Goal: Task Accomplishment & Management: Manage account settings

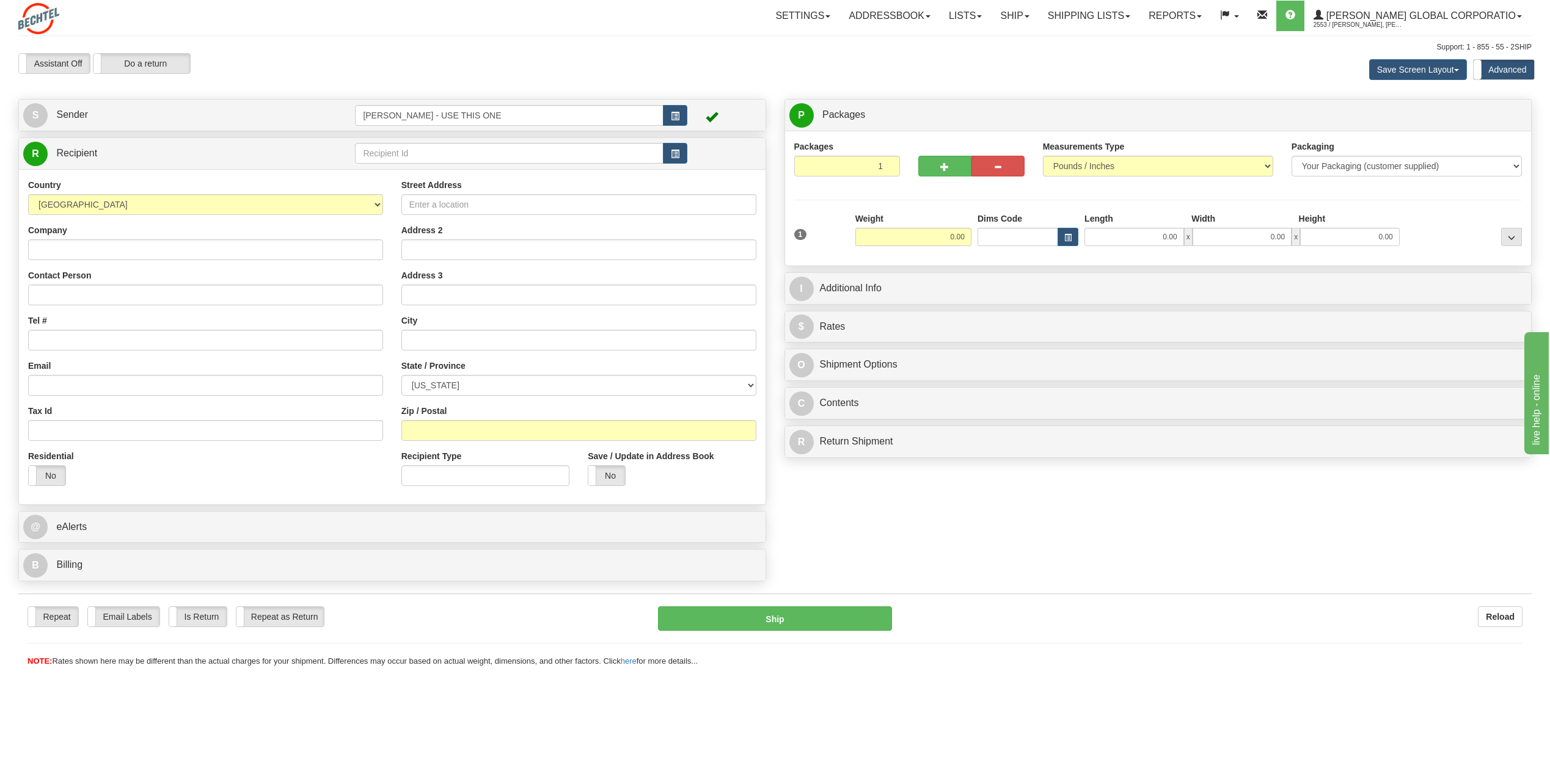
click at [320, 59] on div "Assistant On Assistant Off Do a return Do a return" at bounding box center [328, 63] width 638 height 21
click at [677, 154] on span "button" at bounding box center [675, 154] width 9 height 8
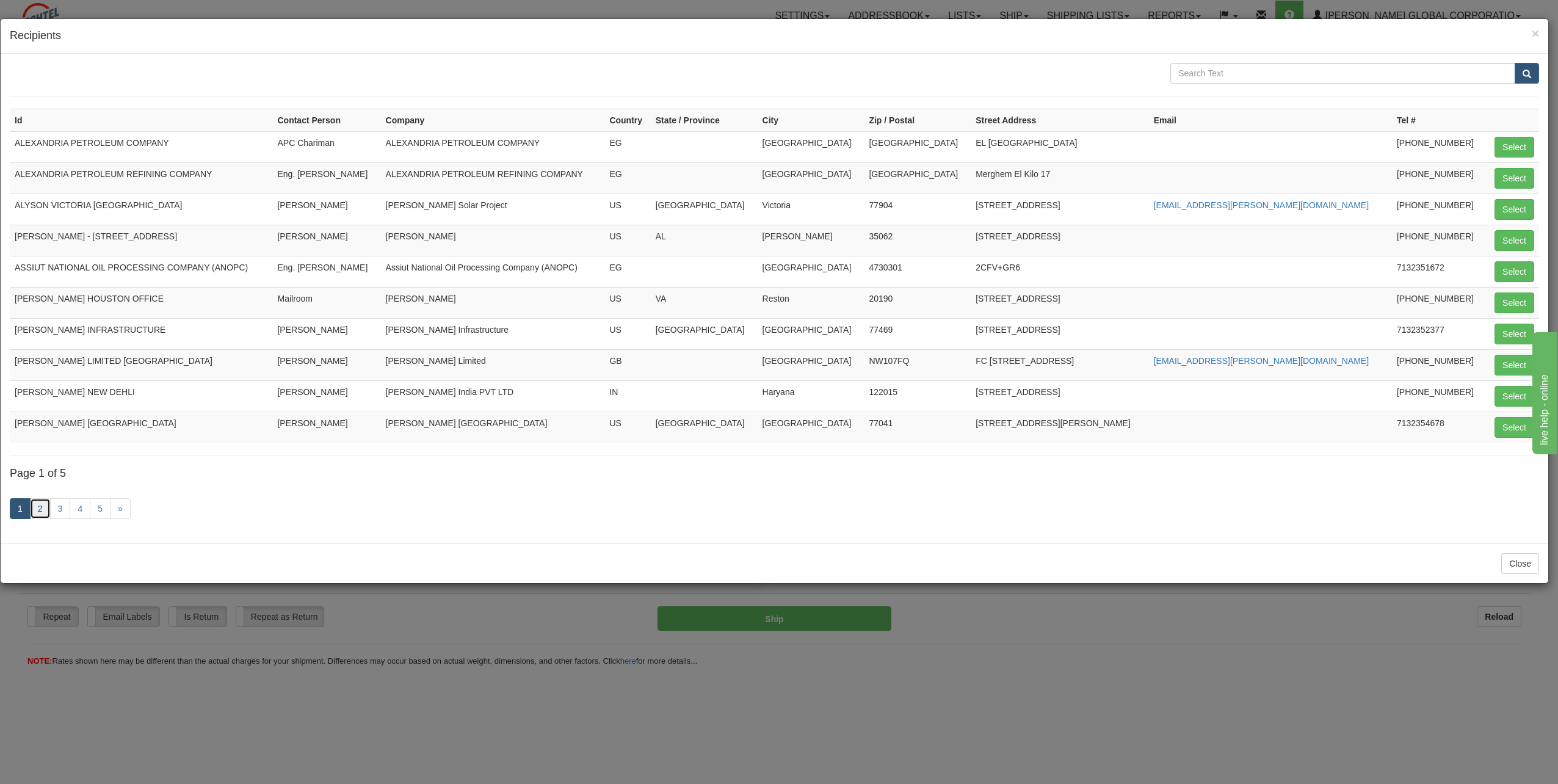
click at [38, 354] on link "2" at bounding box center [40, 509] width 21 height 21
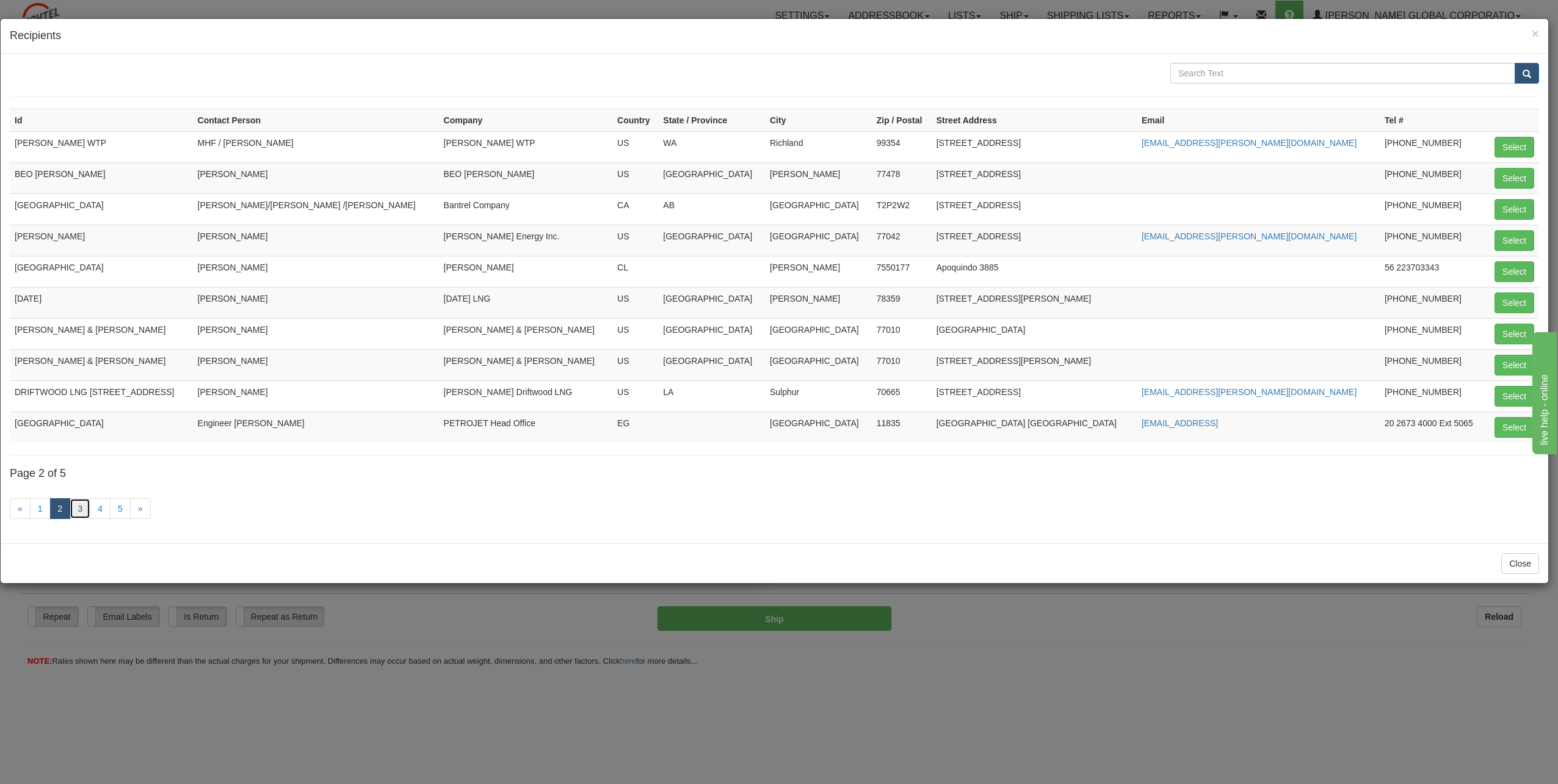
click at [79, 354] on link "3" at bounding box center [79, 509] width 21 height 21
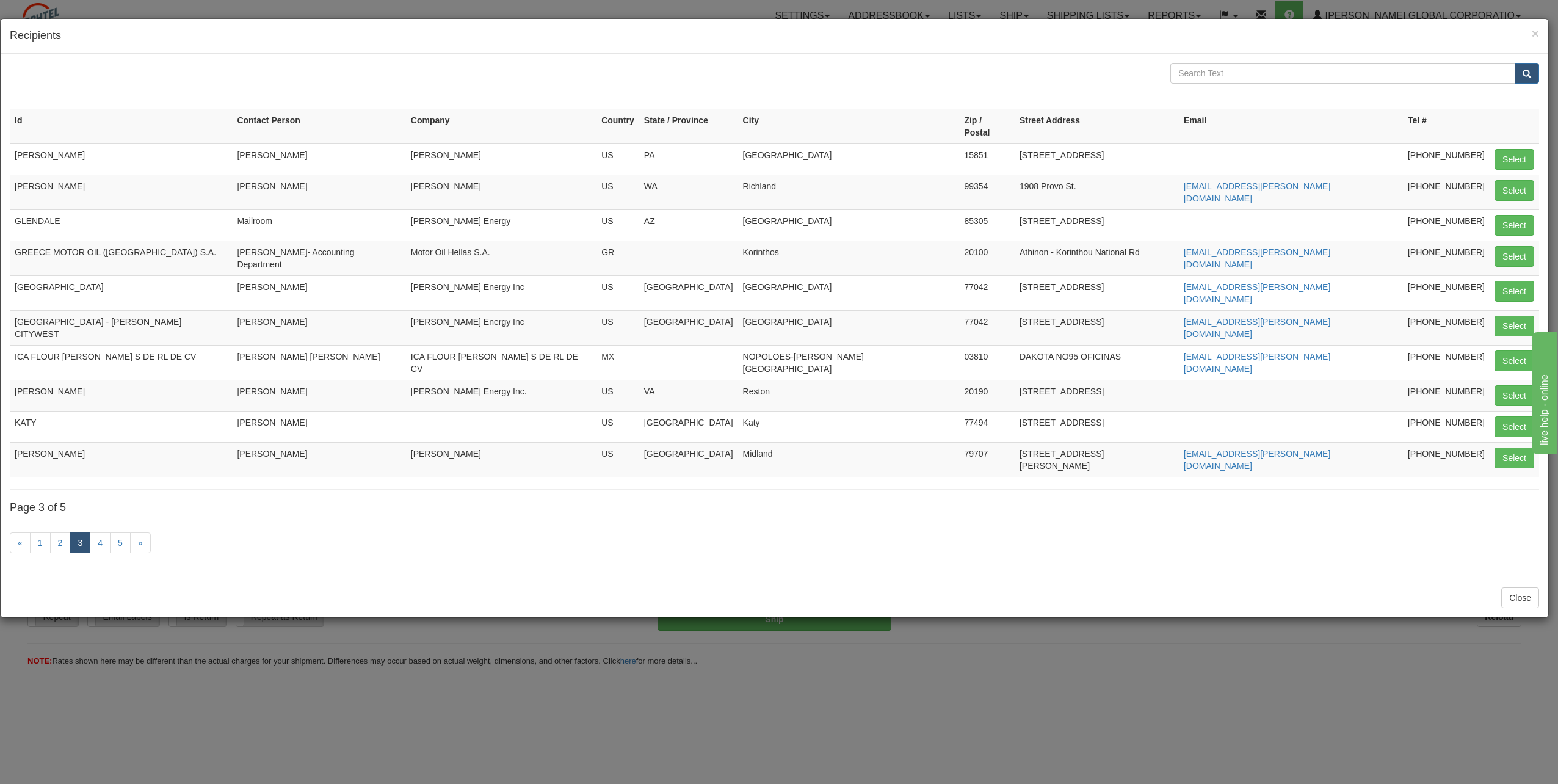
click at [86, 354] on link "3" at bounding box center [79, 542] width 21 height 21
click at [96, 354] on link "4" at bounding box center [100, 542] width 21 height 21
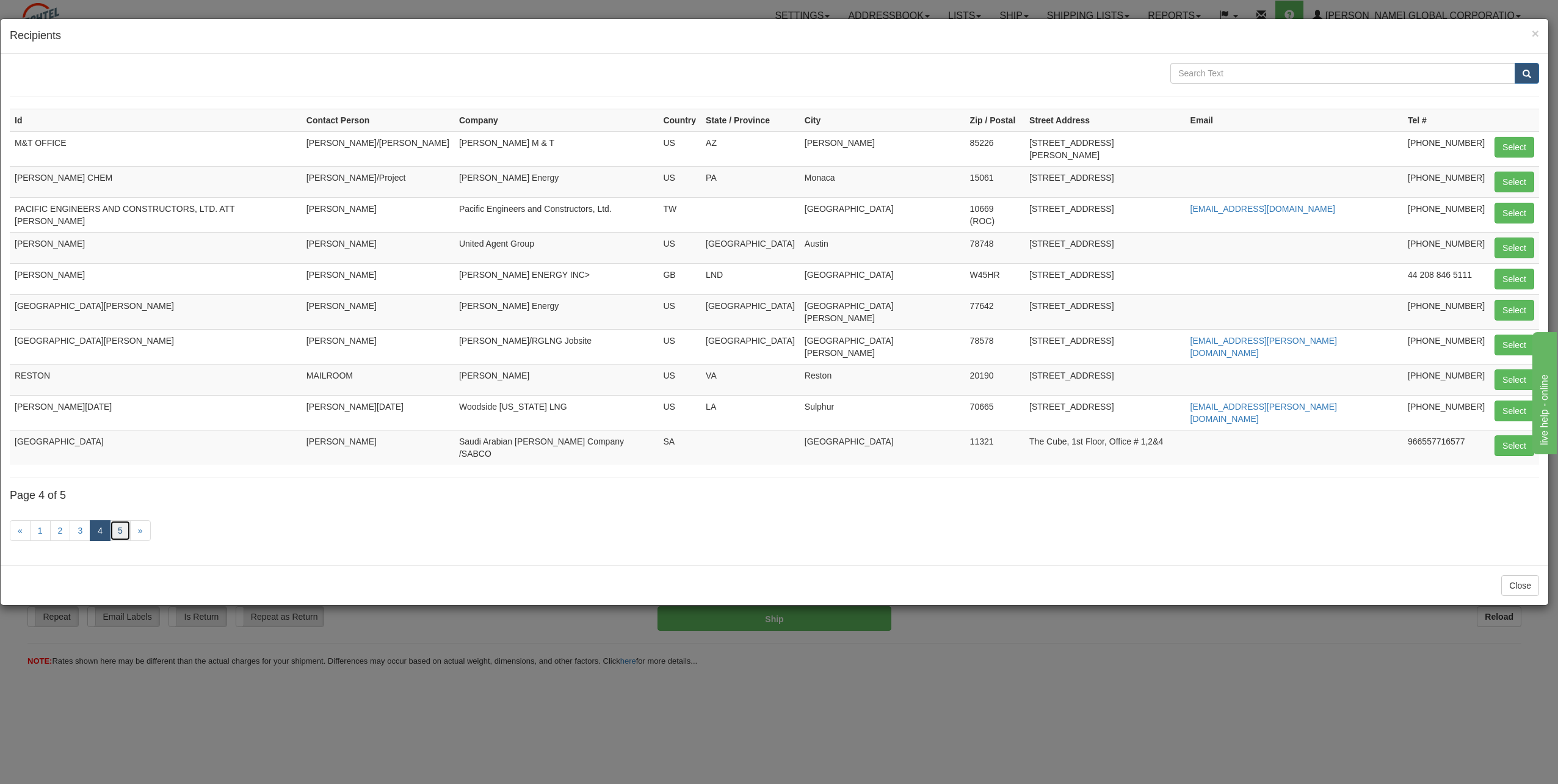
click at [117, 354] on link "5" at bounding box center [120, 530] width 21 height 21
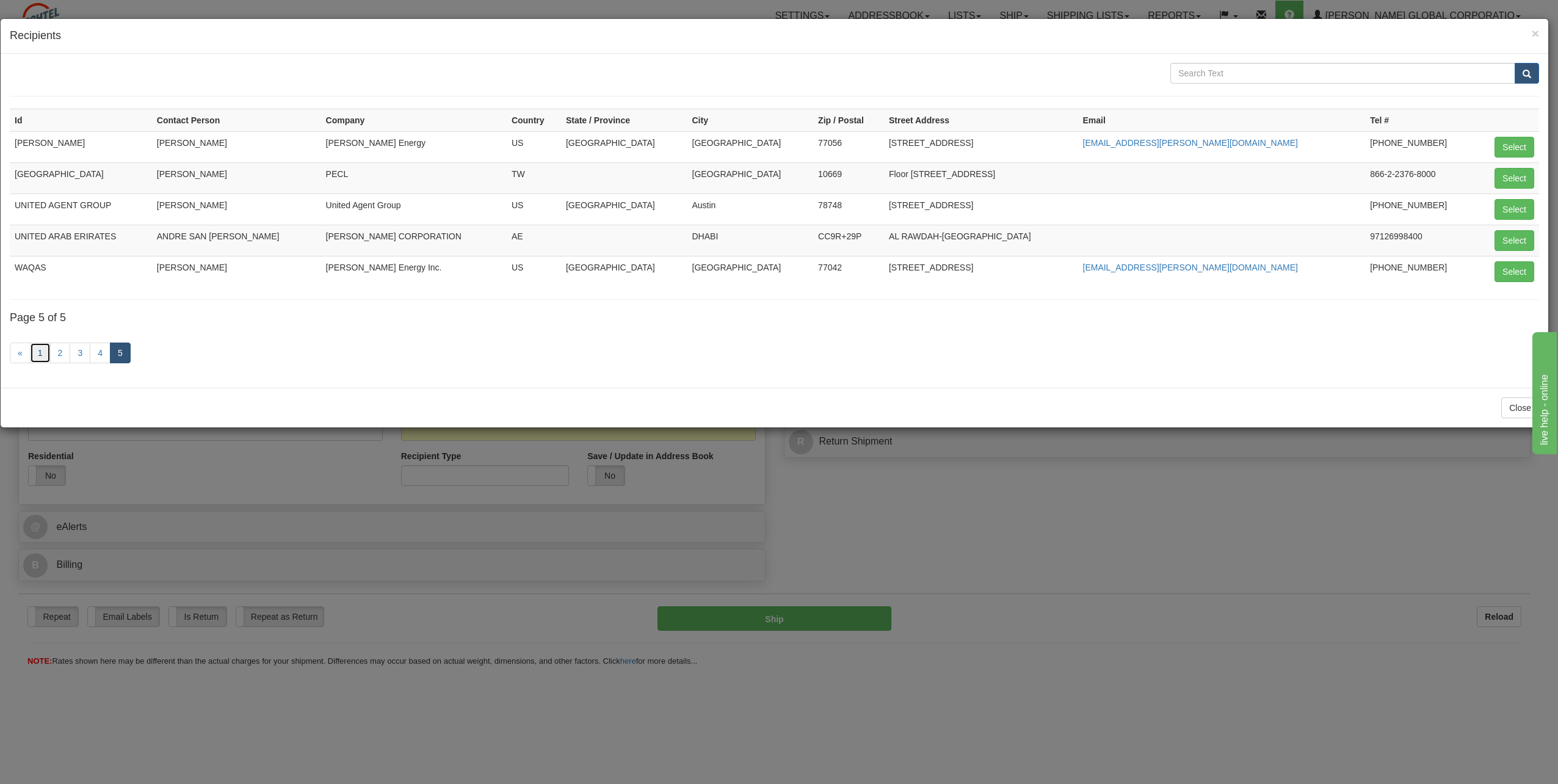
click at [42, 351] on link "1" at bounding box center [40, 353] width 21 height 21
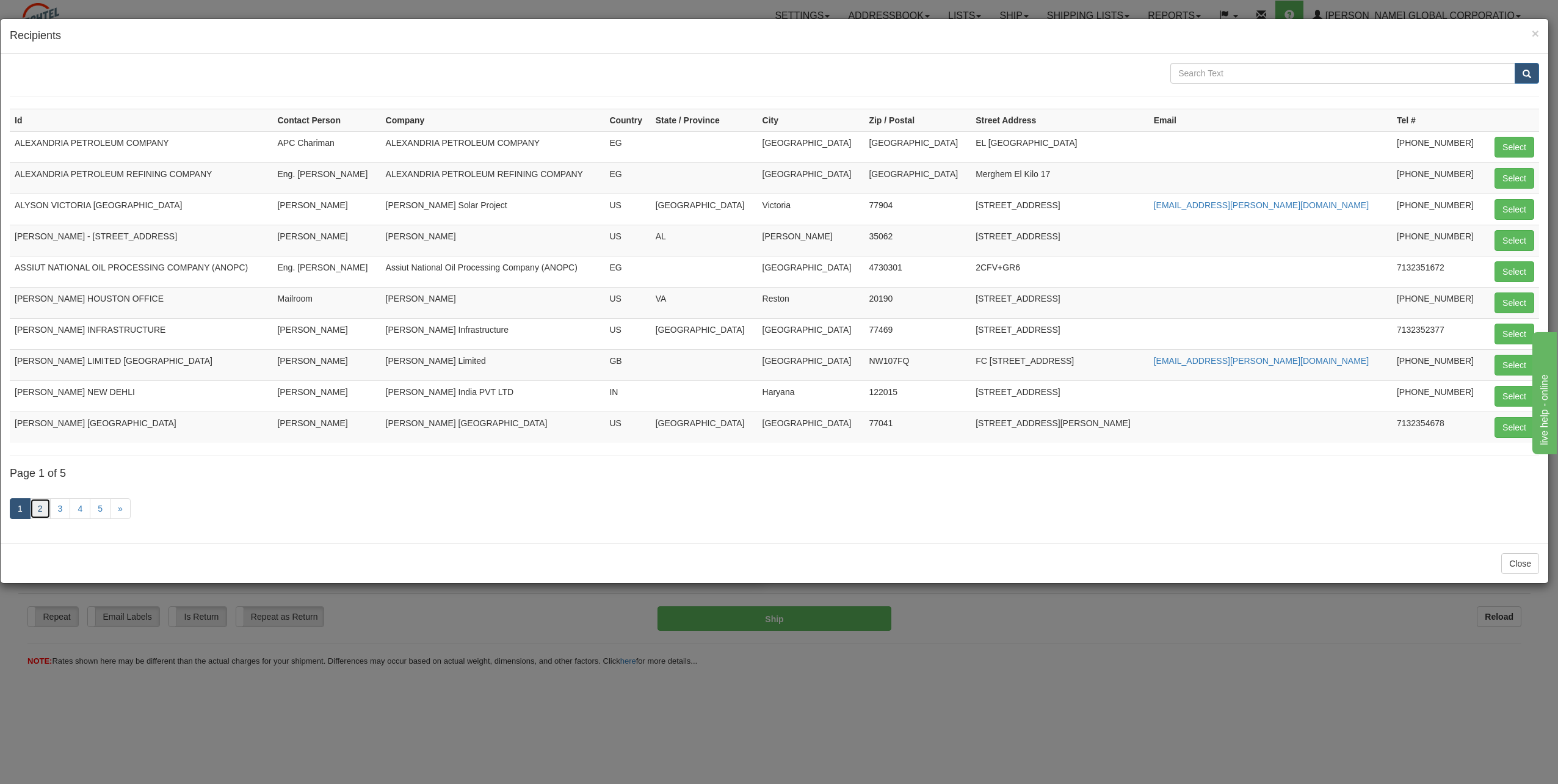
click at [41, 354] on link "2" at bounding box center [40, 509] width 21 height 21
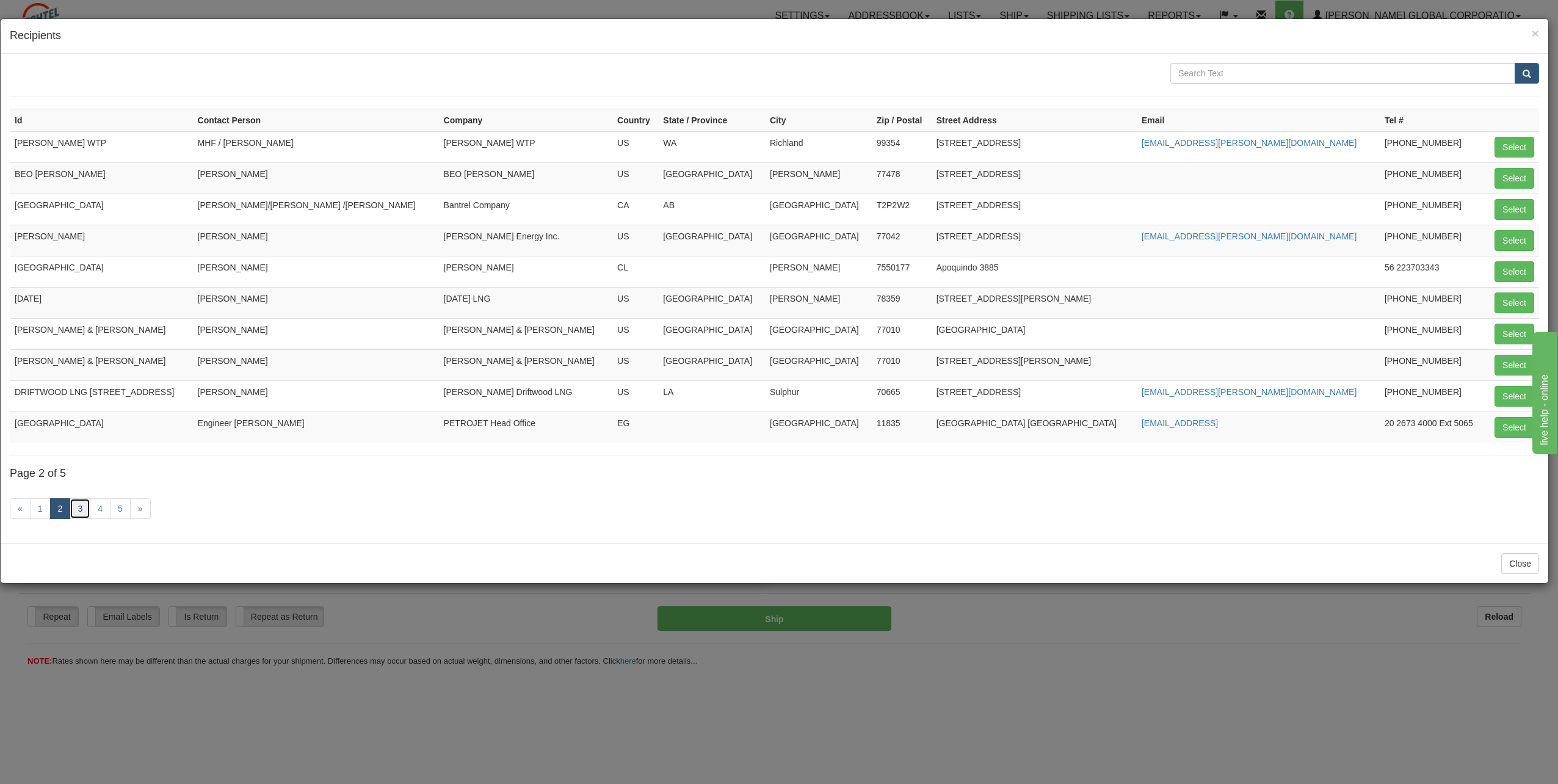
click at [75, 354] on link "3" at bounding box center [79, 509] width 21 height 21
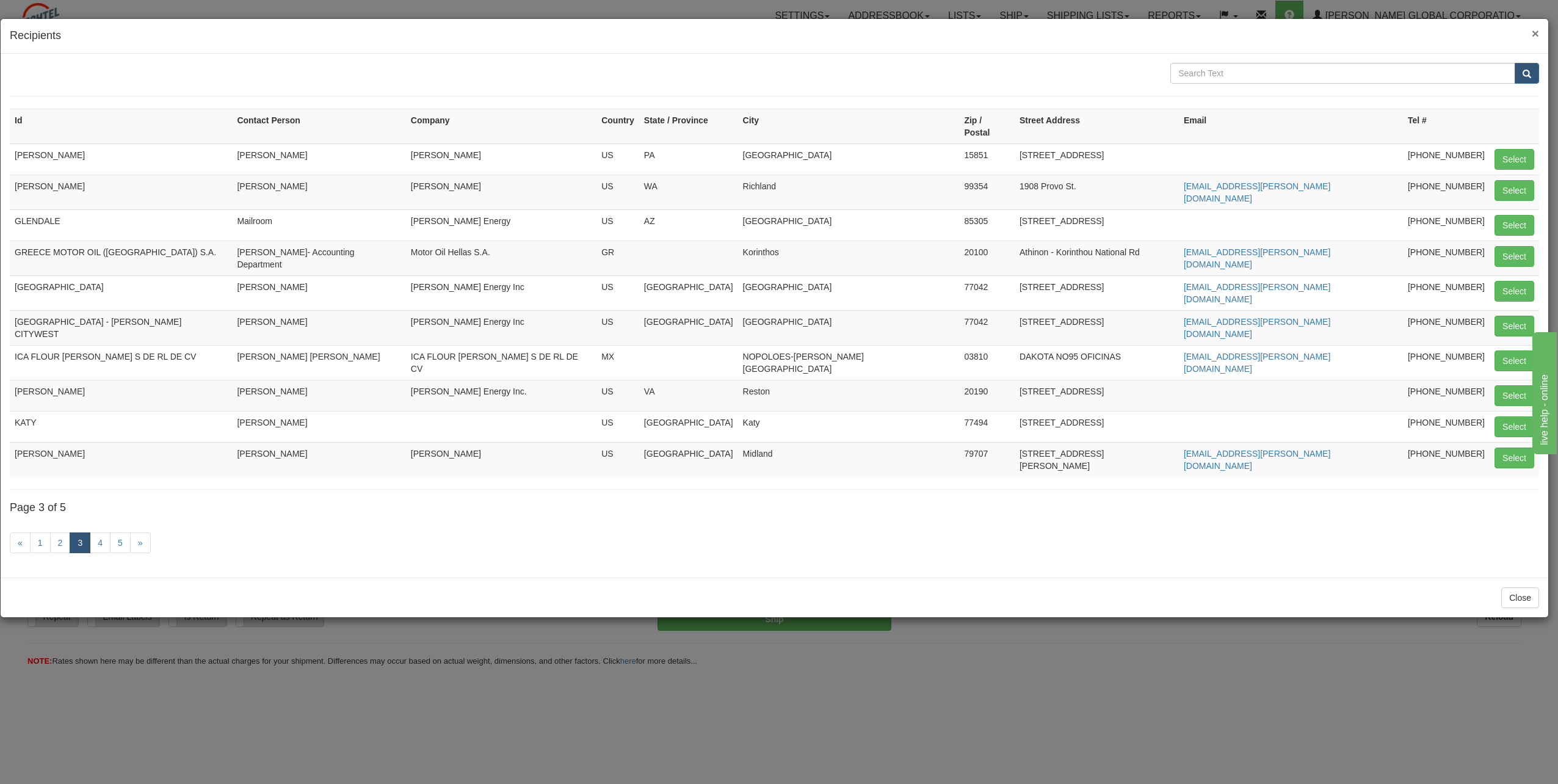
click at [766, 30] on span "×" at bounding box center [1535, 33] width 7 height 14
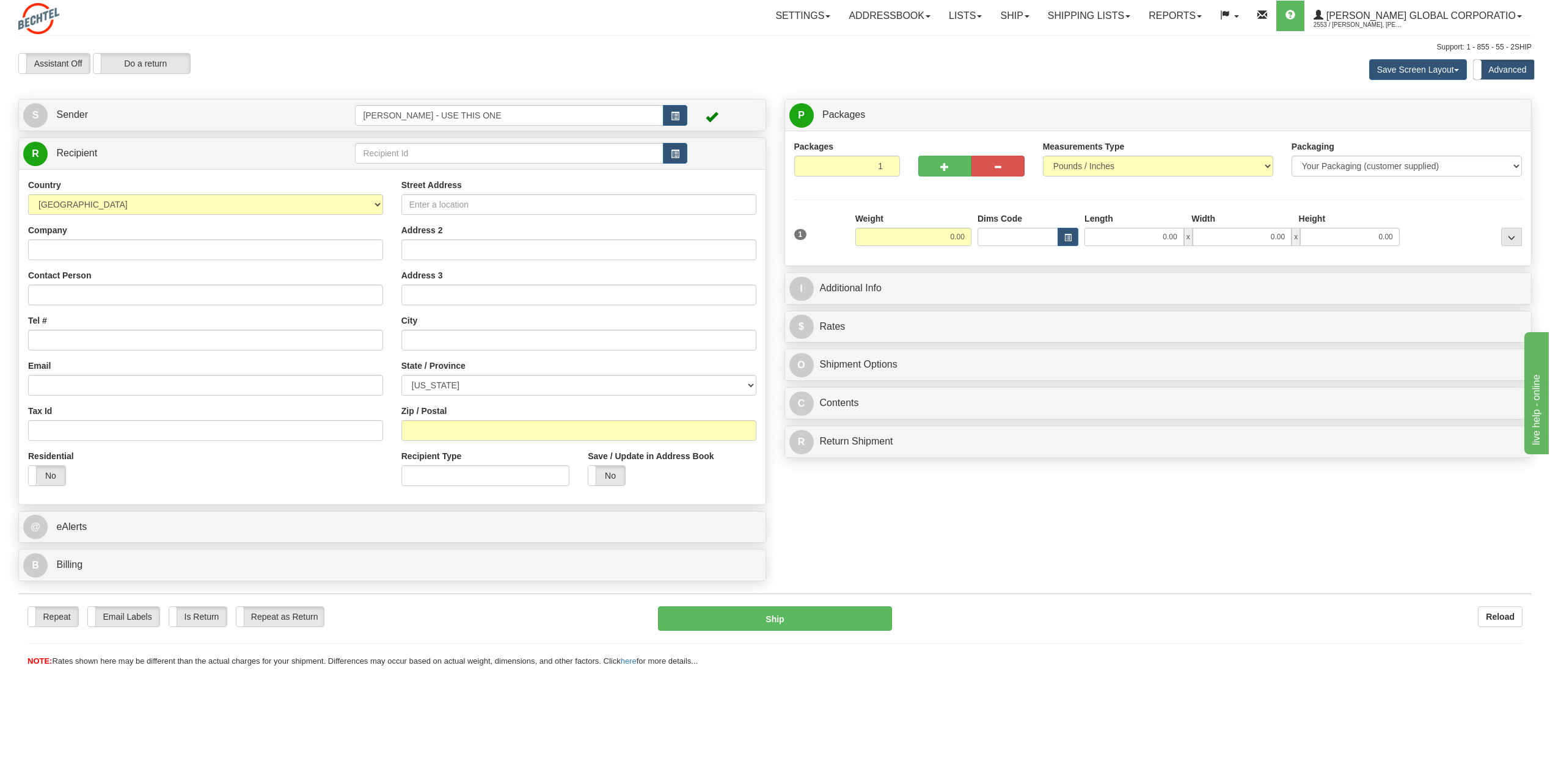
click at [766, 354] on div "Create a label for the return Create Pickup Without Label S" at bounding box center [775, 343] width 1532 height 488
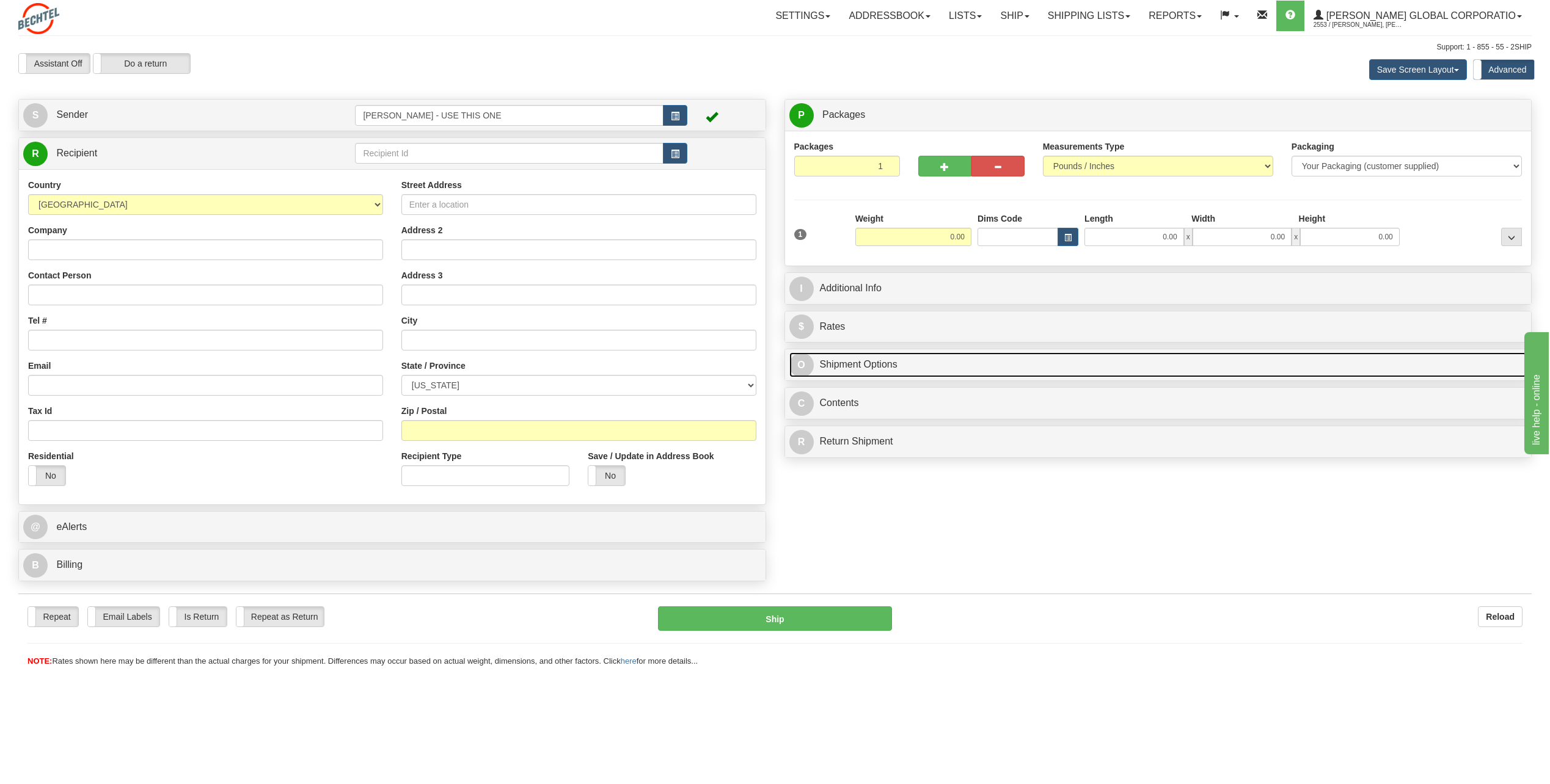
click at [766, 354] on link "O Shipment Options" at bounding box center [1158, 364] width 738 height 25
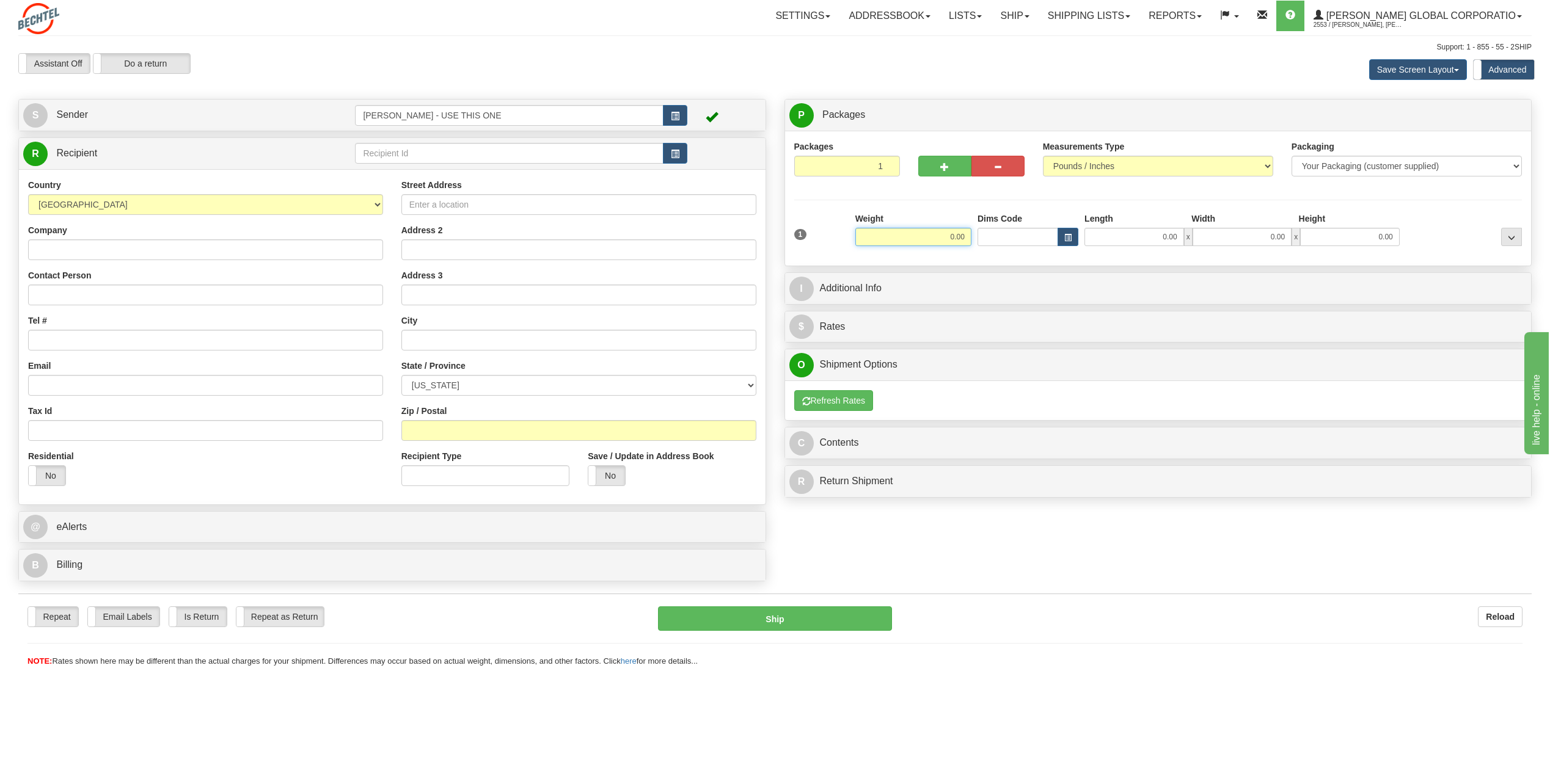
click at [766, 234] on input "0.00" at bounding box center [913, 236] width 116 height 18
click button "Delete" at bounding box center [0, 0] width 0 height 0
type input "0.20"
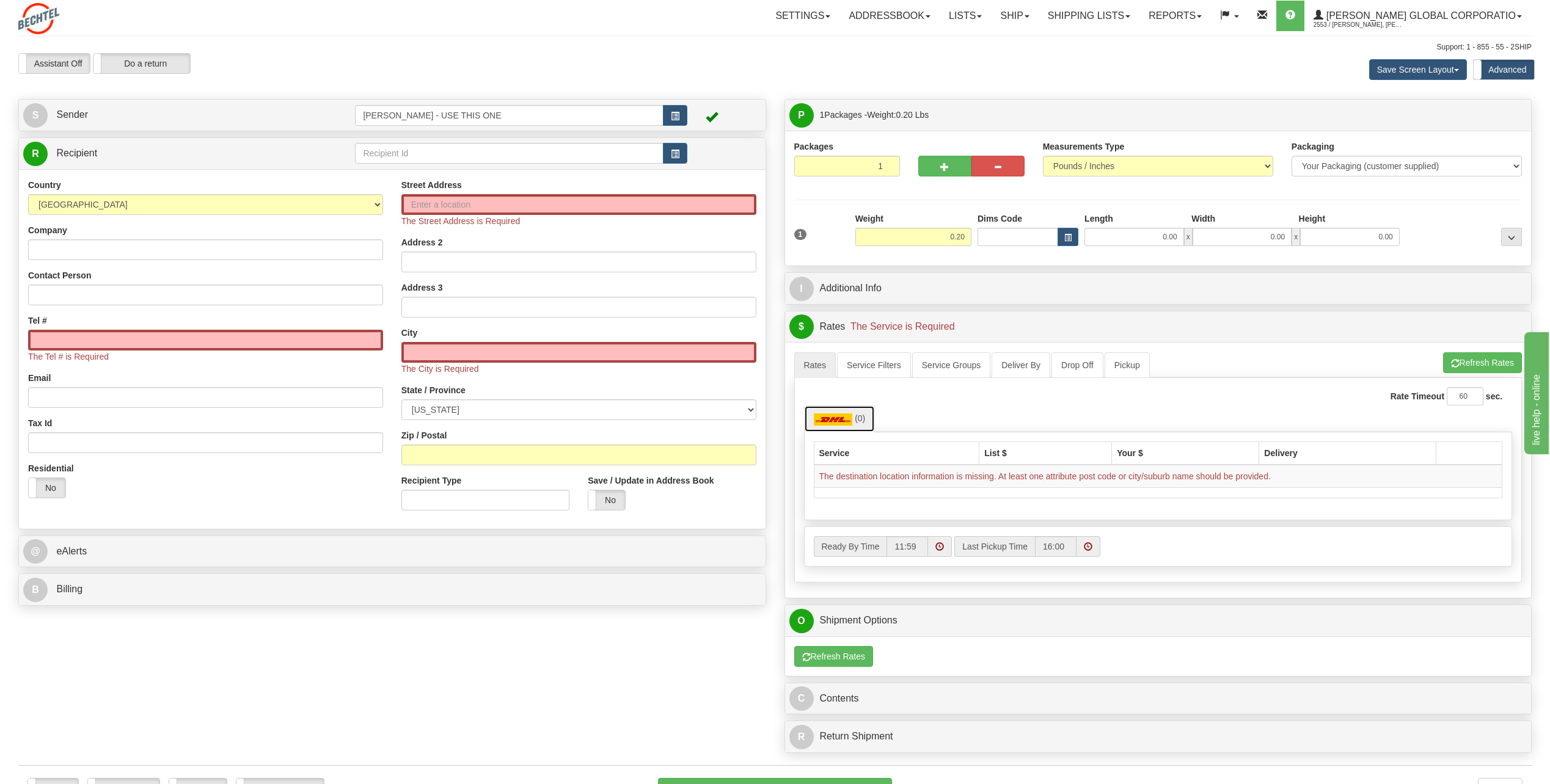
click at [766, 354] on span "(0)" at bounding box center [859, 418] width 10 height 10
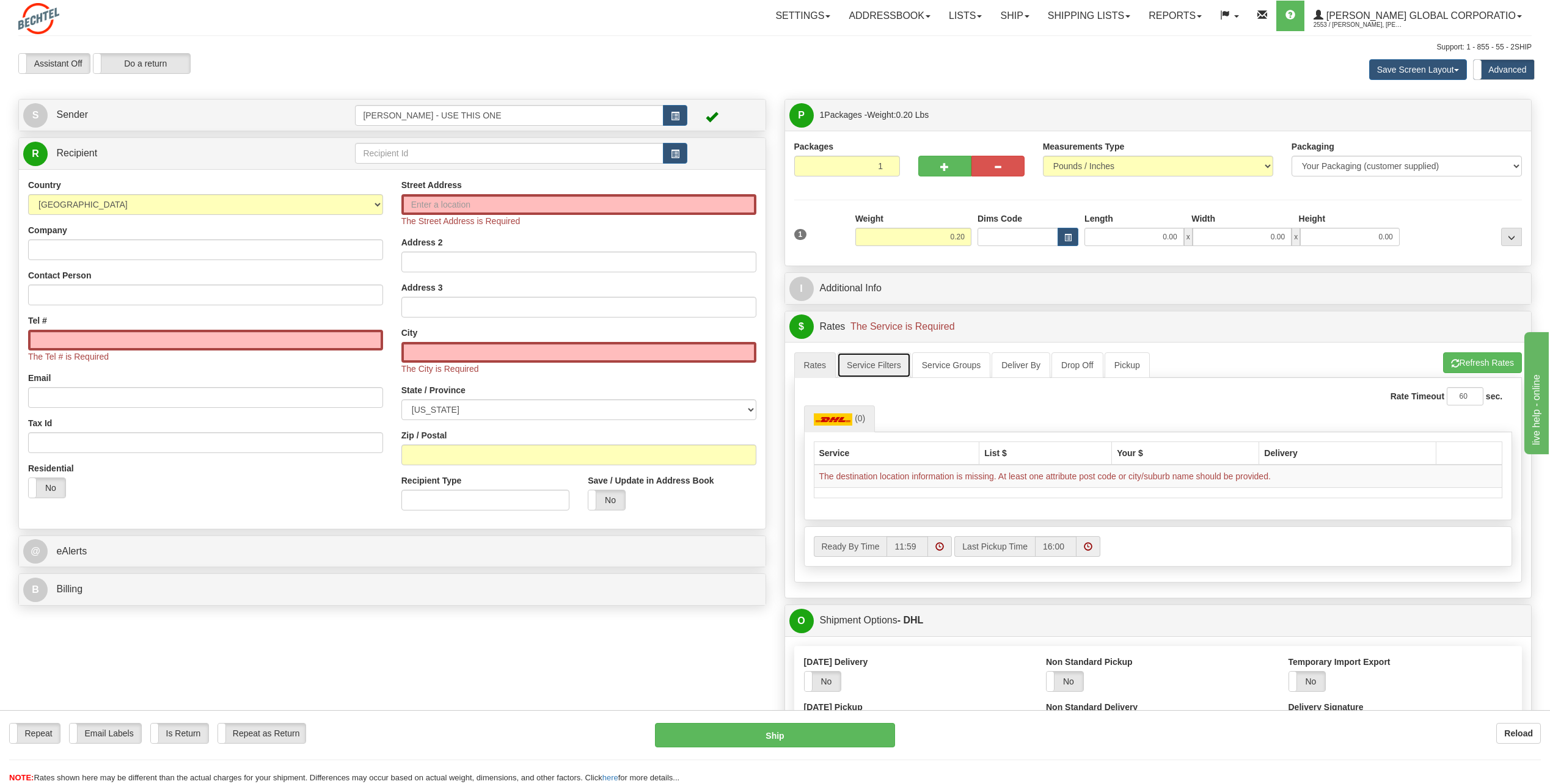
click at [766, 354] on link "Service Filters" at bounding box center [874, 365] width 74 height 26
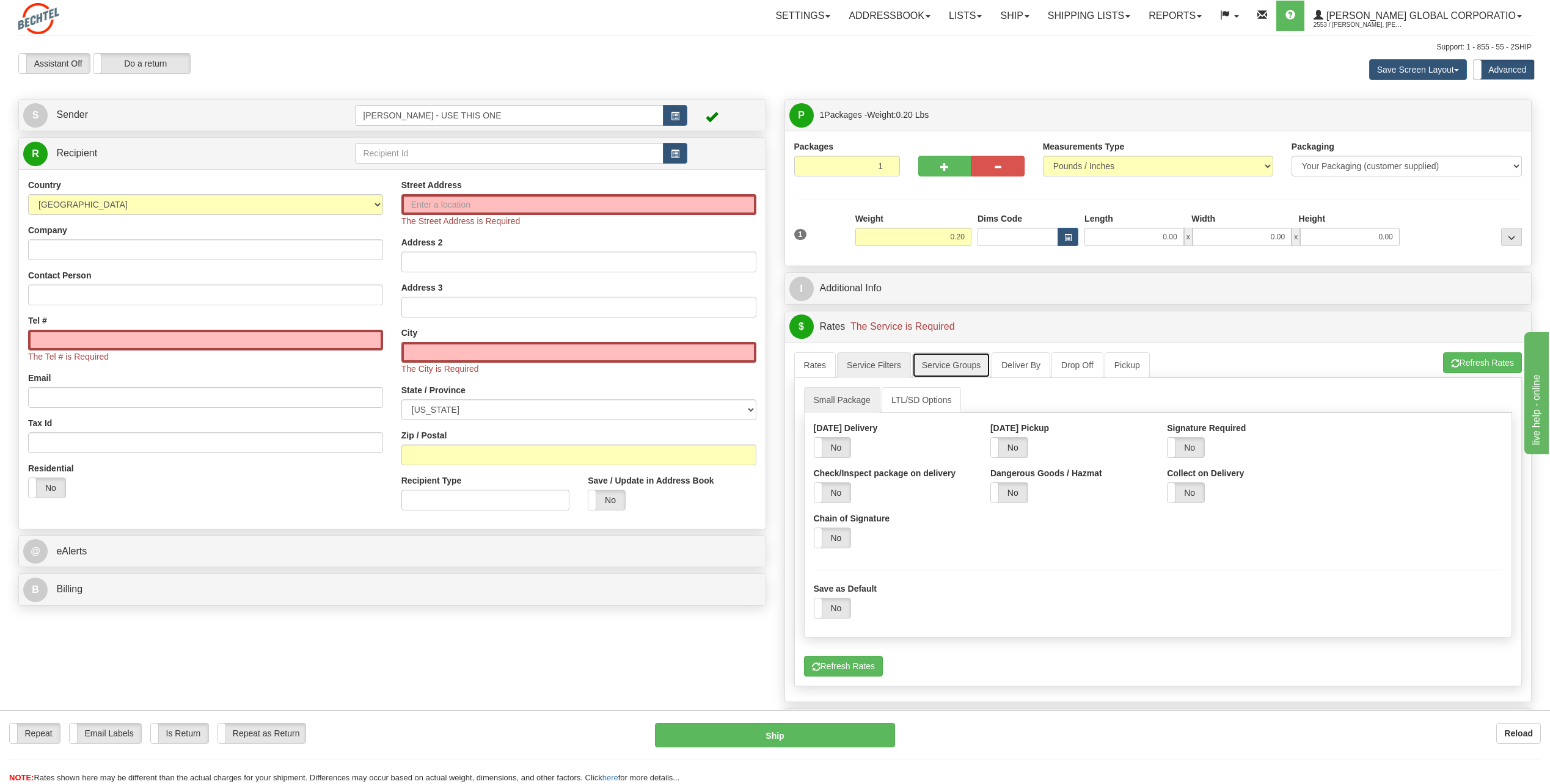
click at [766, 354] on link "Service Groups" at bounding box center [951, 365] width 78 height 26
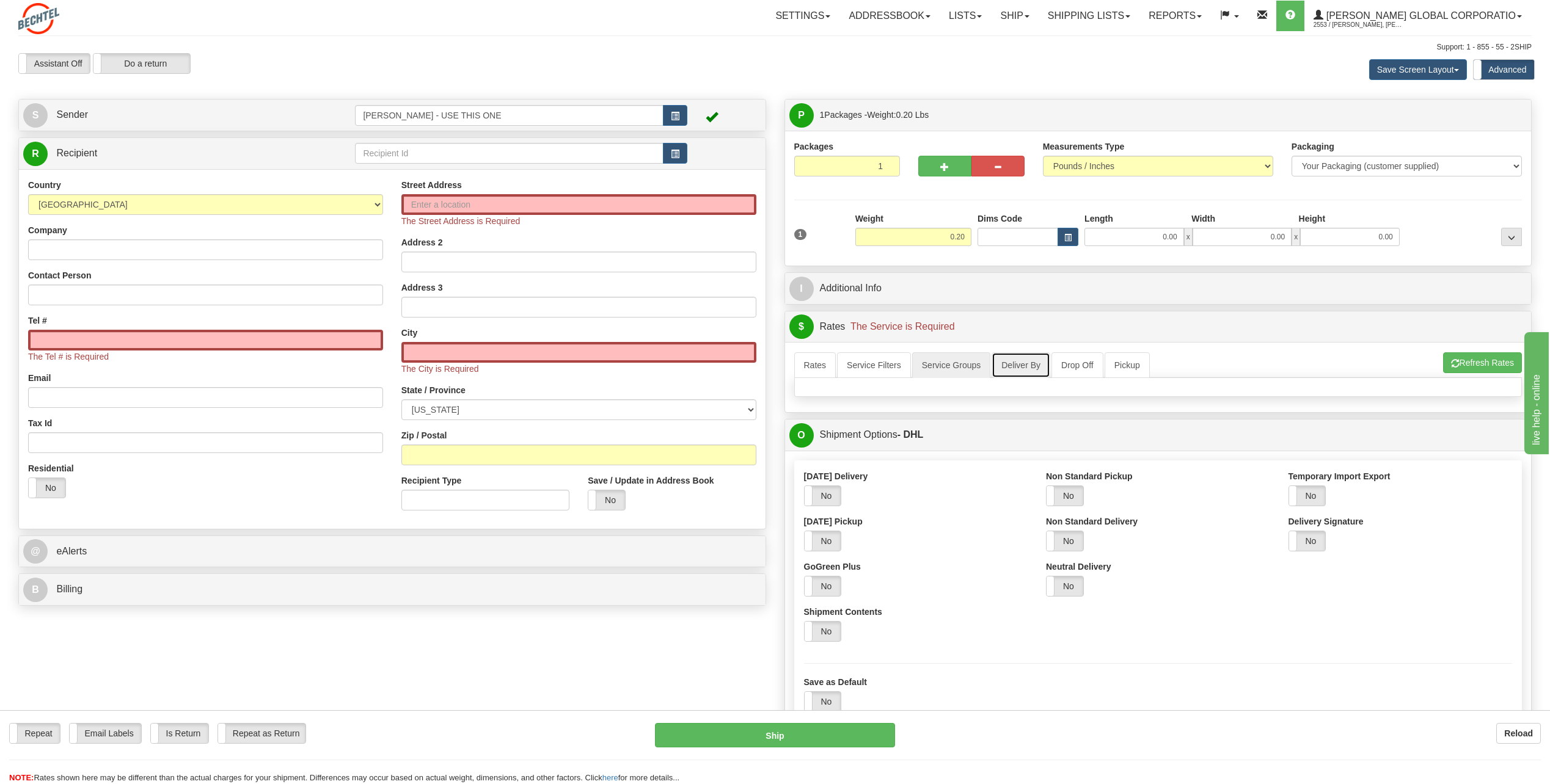
click at [766, 354] on link "Deliver By" at bounding box center [1020, 365] width 59 height 26
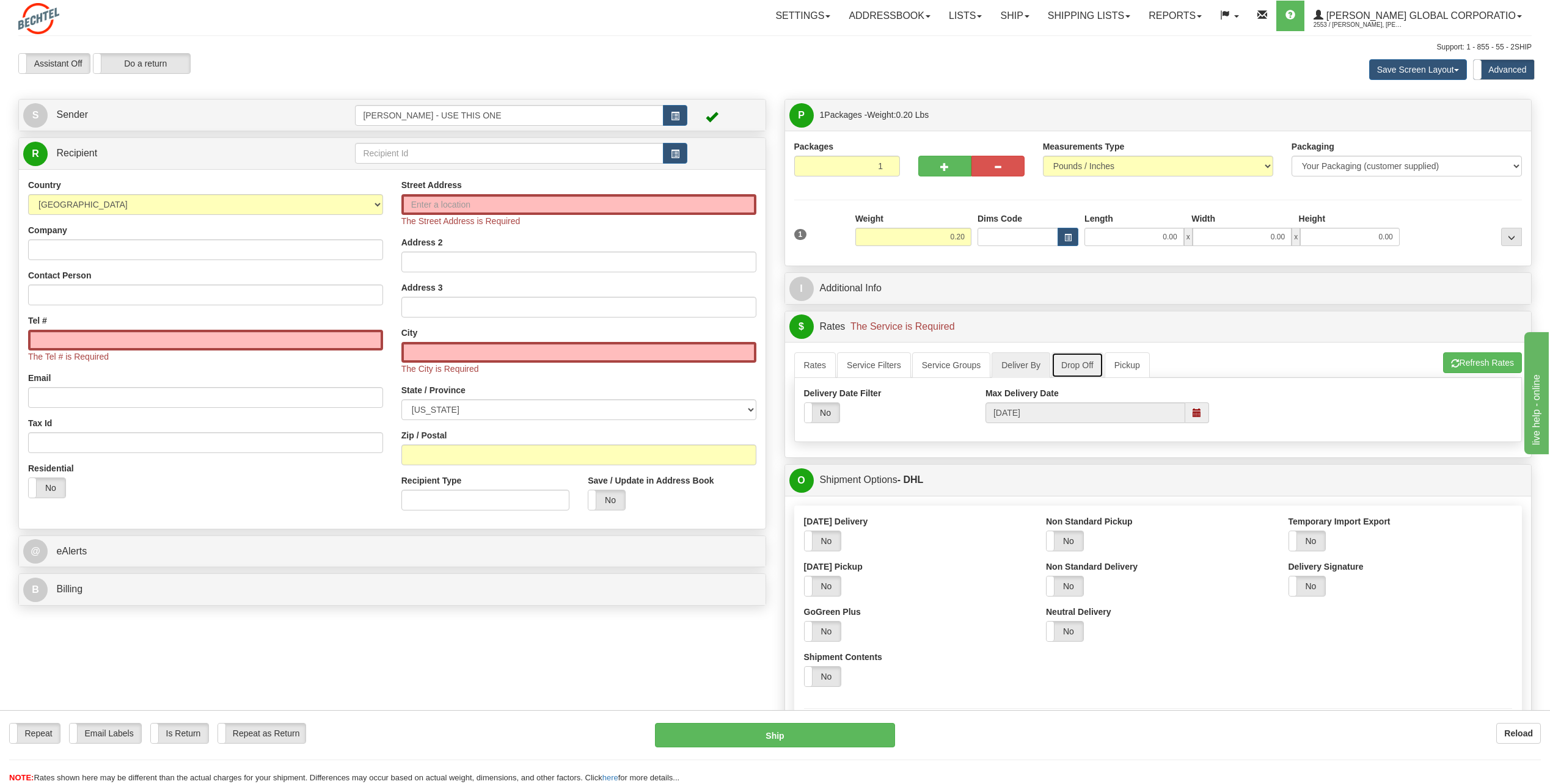
click at [766, 354] on link "Drop Off" at bounding box center [1077, 365] width 52 height 26
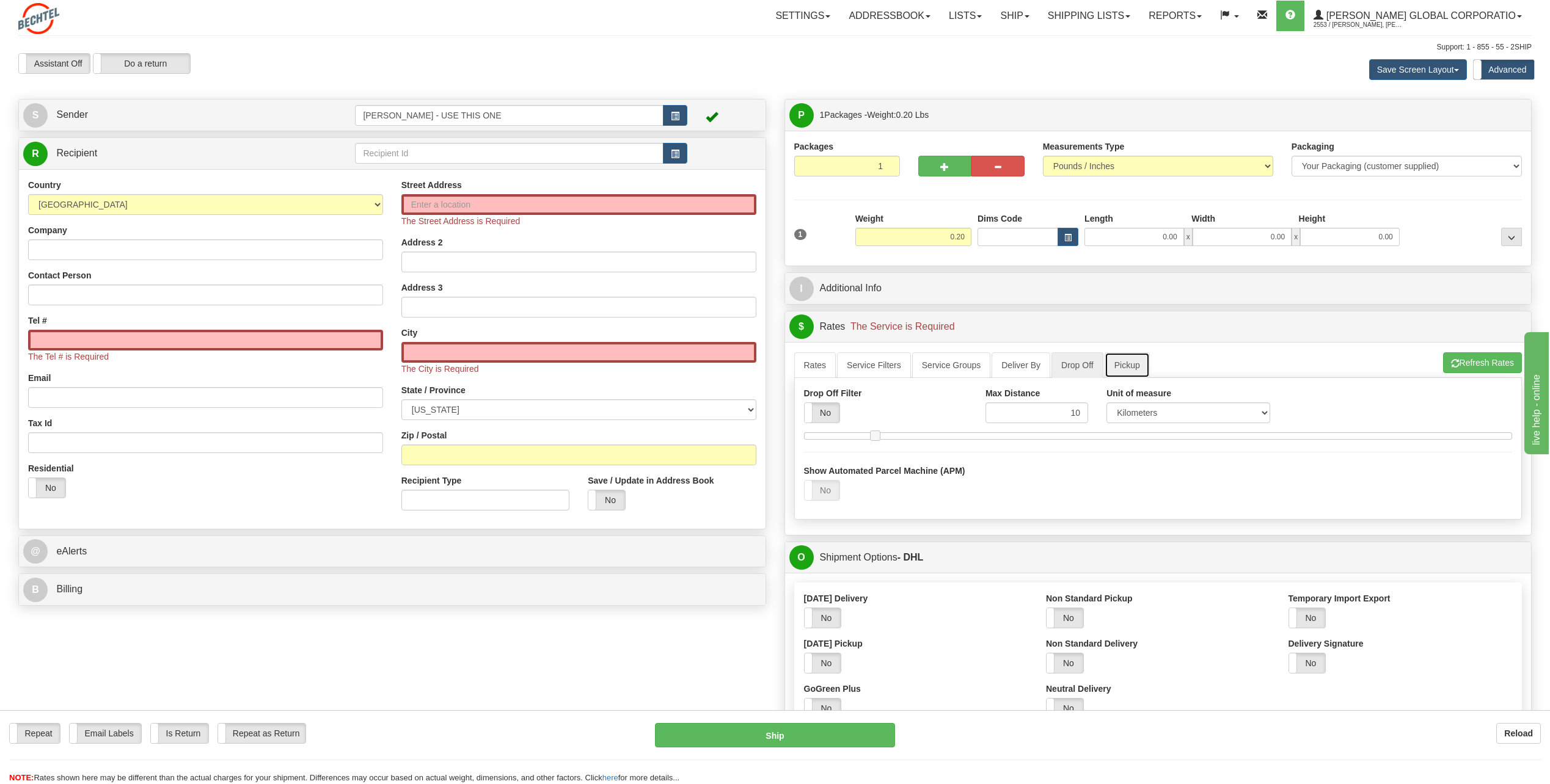
click at [766, 354] on link "Pickup" at bounding box center [1127, 365] width 45 height 26
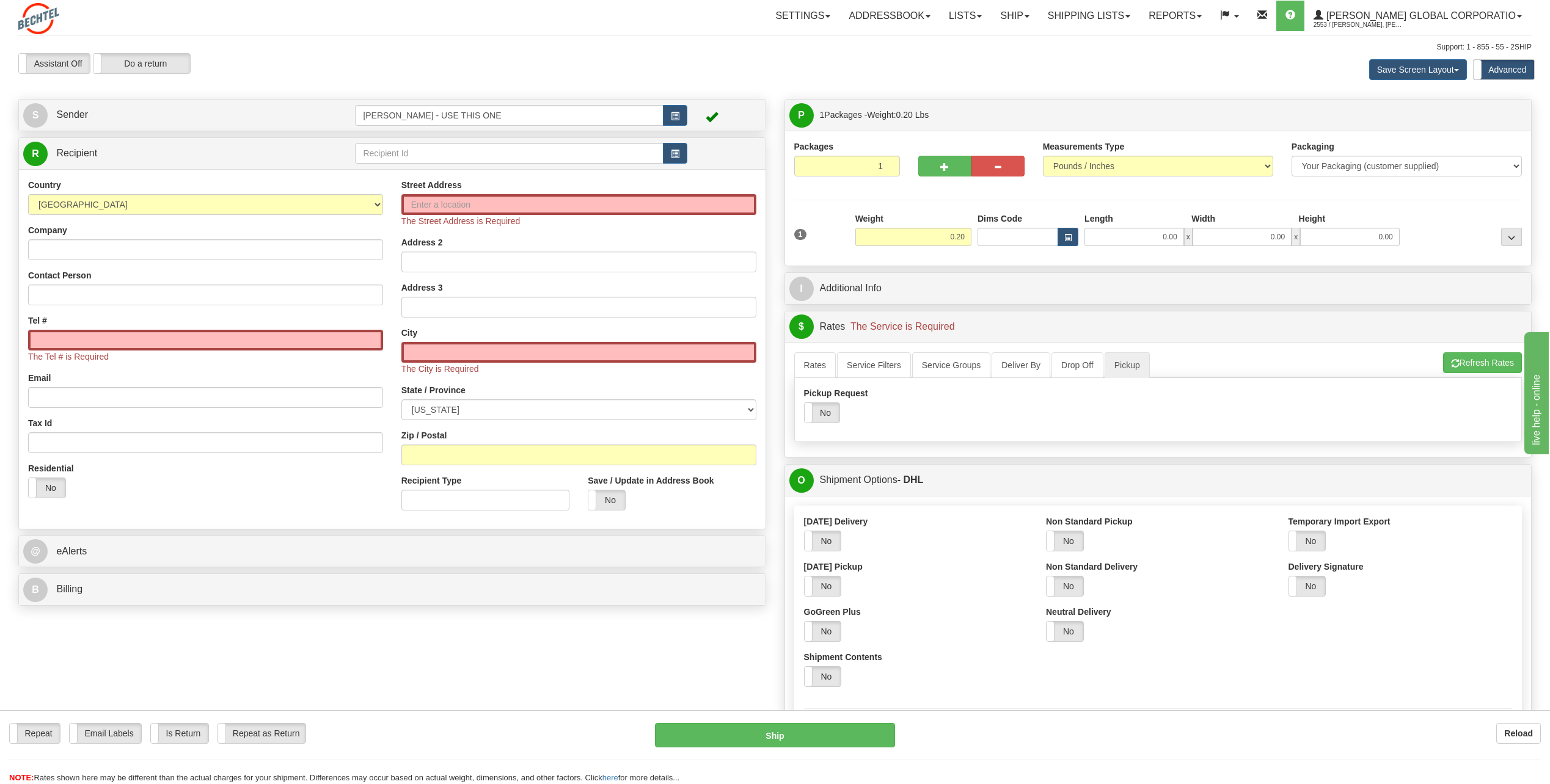
drag, startPoint x: 1448, startPoint y: 399, endPoint x: 1452, endPoint y: 379, distance: 20.4
click at [766, 354] on div "Pickup Request Yes No" at bounding box center [1158, 410] width 727 height 45
click at [766, 354] on button "Refresh Rates" at bounding box center [1482, 362] width 79 height 21
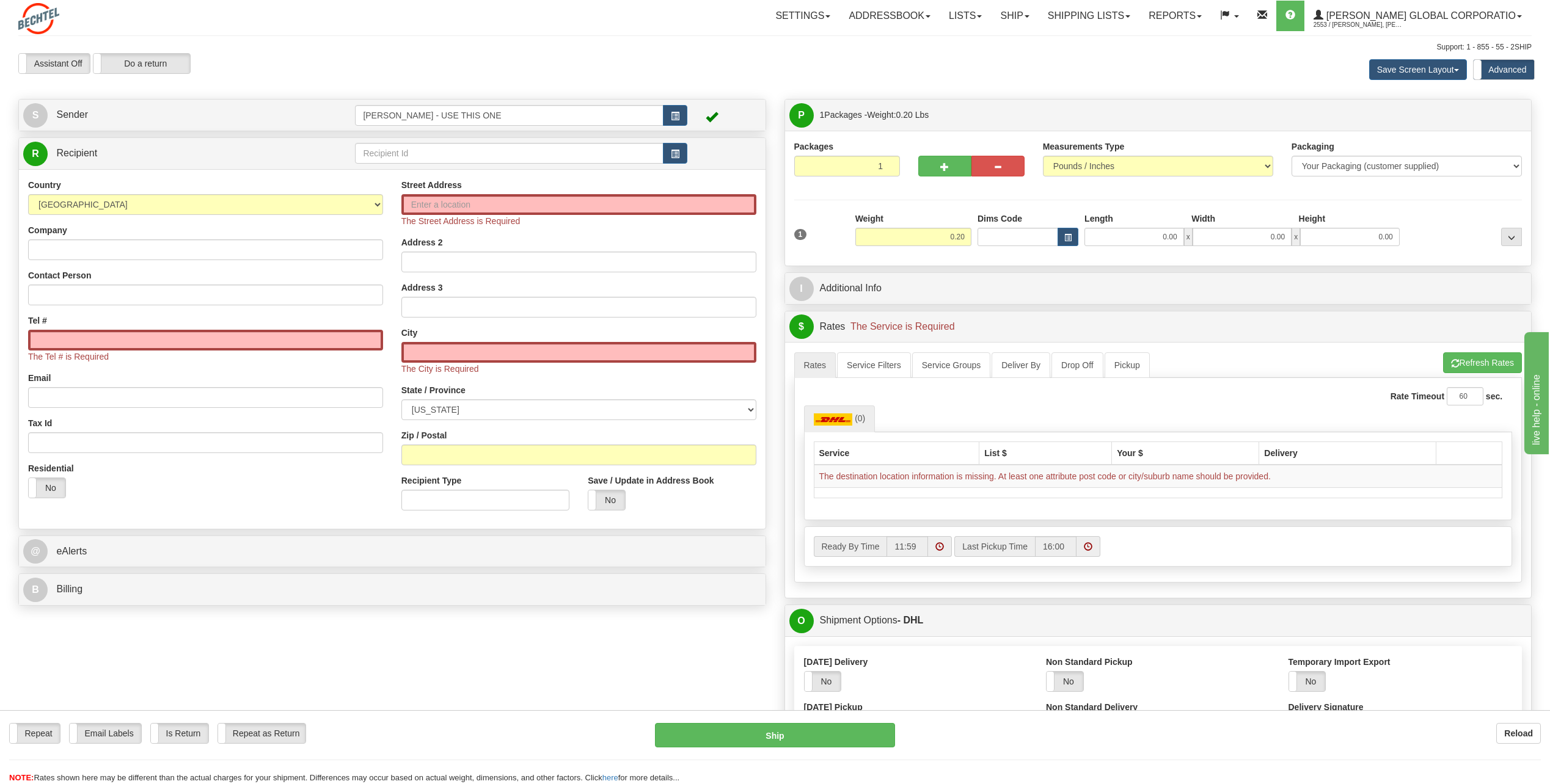
click at [328, 237] on div "Company" at bounding box center [206, 242] width 355 height 36
click at [675, 112] on span "button" at bounding box center [675, 117] width 9 height 8
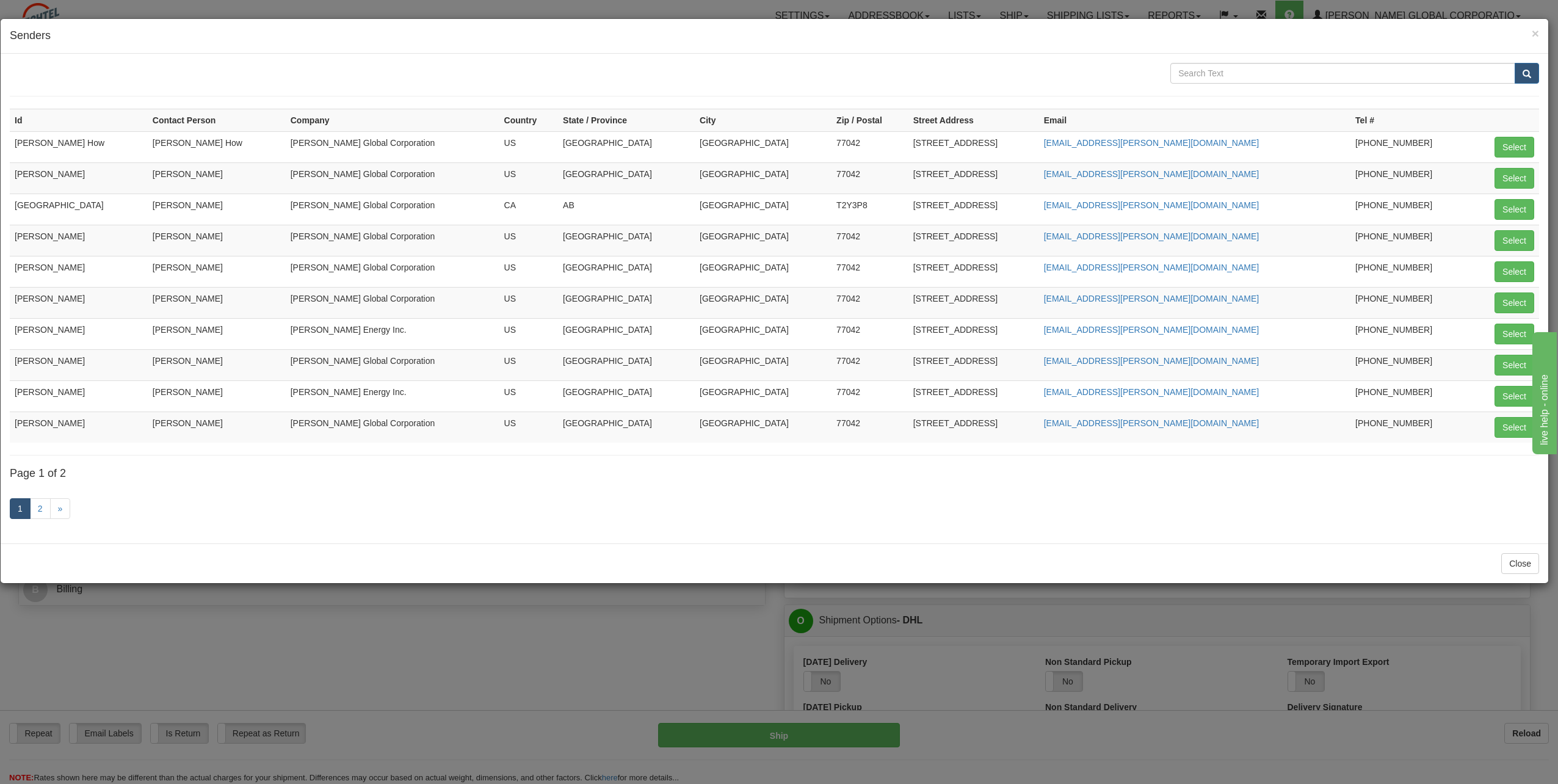
click at [55, 240] on td "CHARLIE NGUYEN" at bounding box center [79, 240] width 138 height 31
click at [766, 237] on button "Select" at bounding box center [1514, 240] width 40 height 21
type input "CHARLIE NGUYEN"
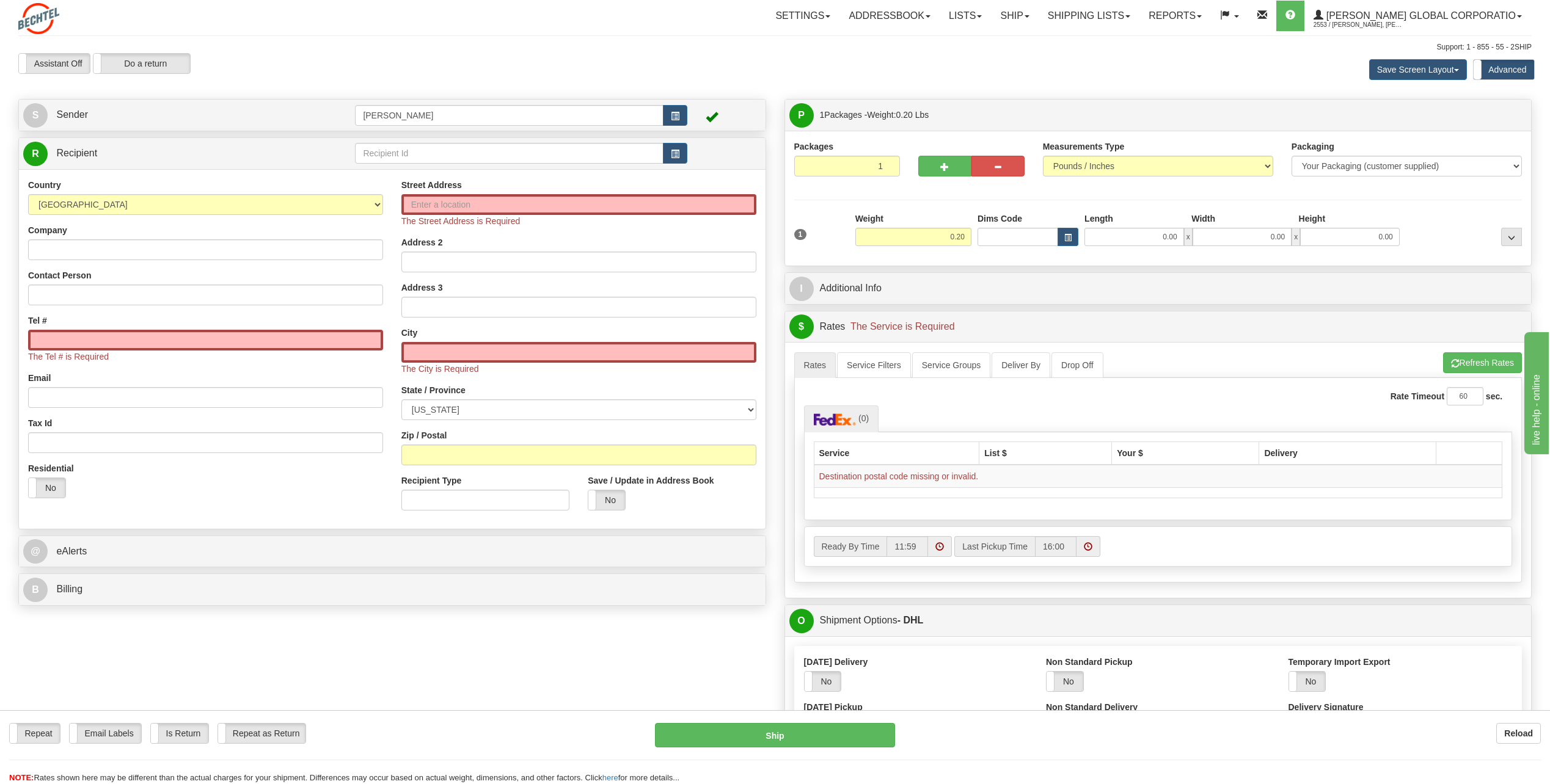
click at [319, 354] on div "Residential Yes No" at bounding box center [206, 484] width 373 height 45
click at [125, 244] on input "Company" at bounding box center [206, 249] width 355 height 21
click at [198, 151] on link "R Recipient" at bounding box center [170, 153] width 295 height 25
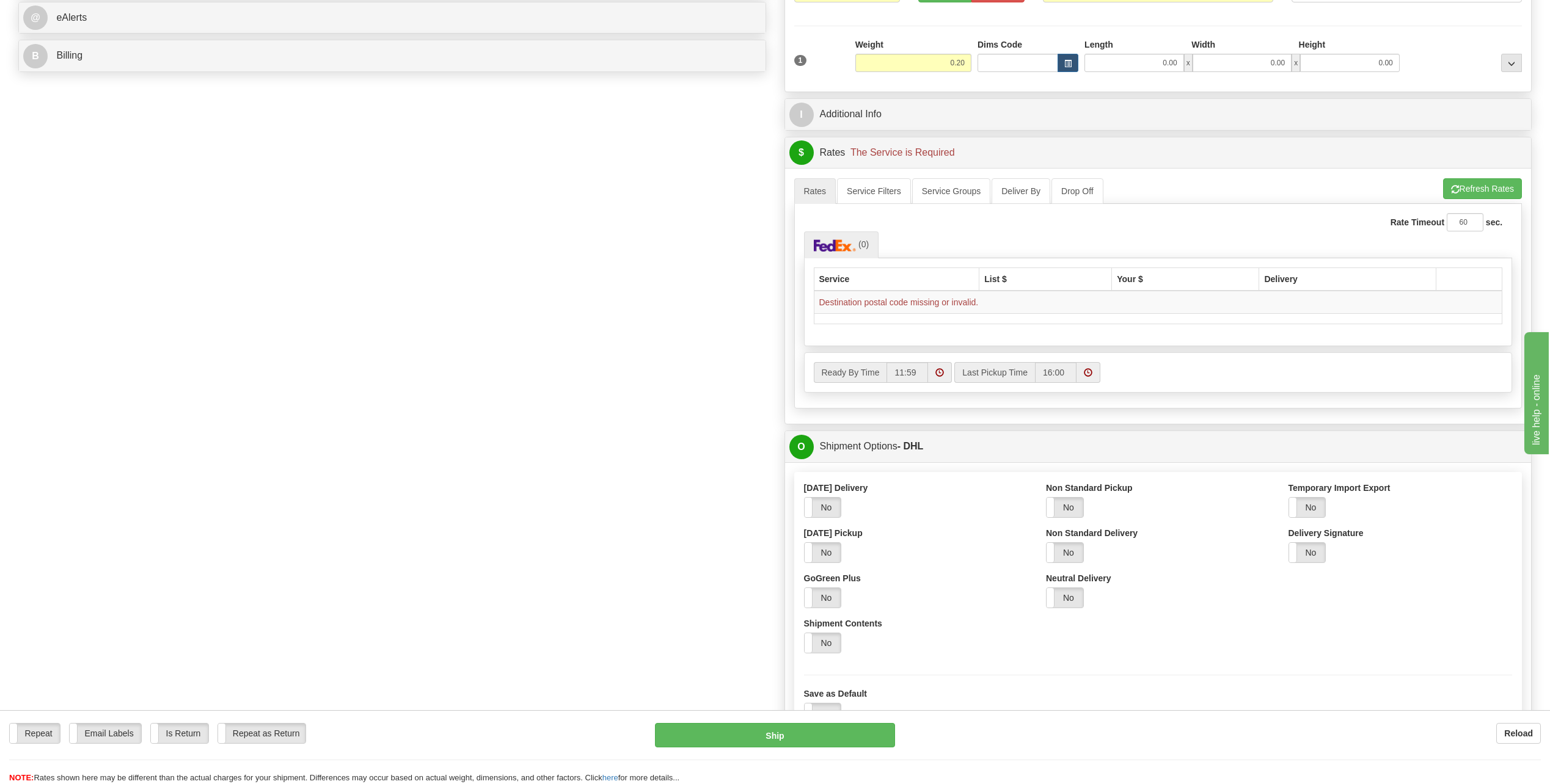
scroll to position [122, 0]
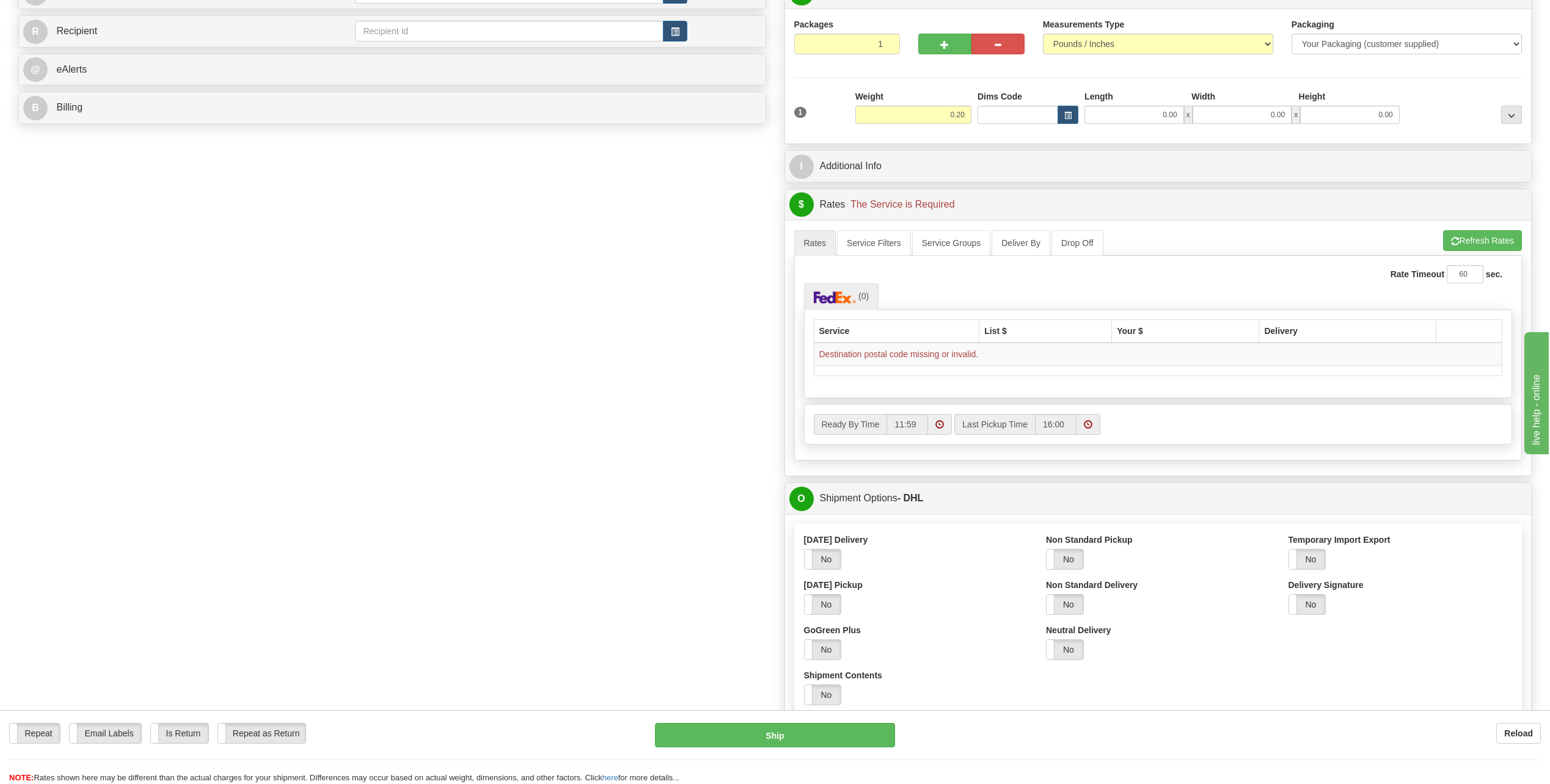
click at [766, 354] on div "P Packages 1 Packages - Weight: 0.20 Lbs Shipment Level Shipm. Package Level Pa…" at bounding box center [1158, 445] width 766 height 937
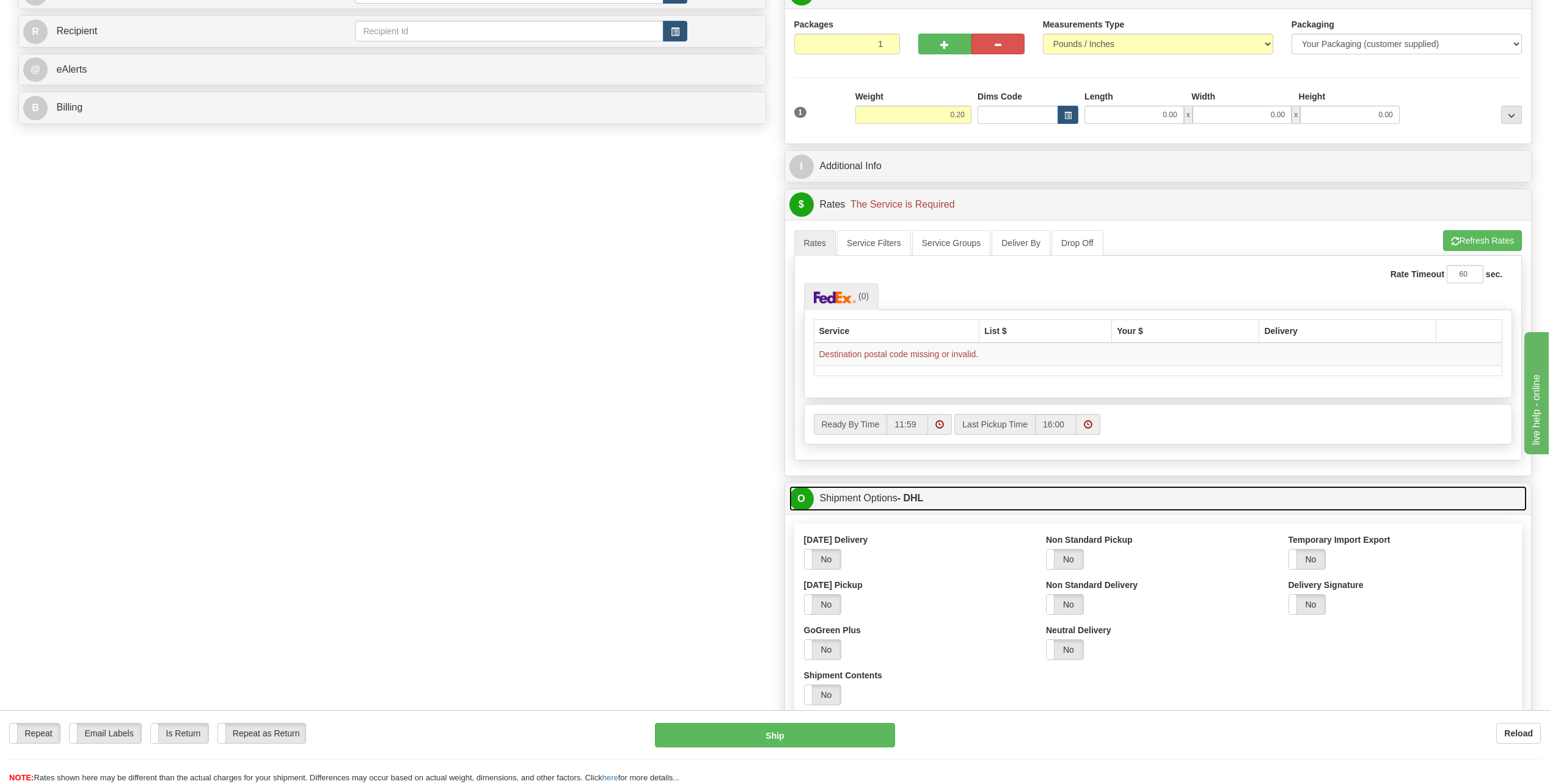
click at [766, 354] on span "O" at bounding box center [801, 498] width 24 height 24
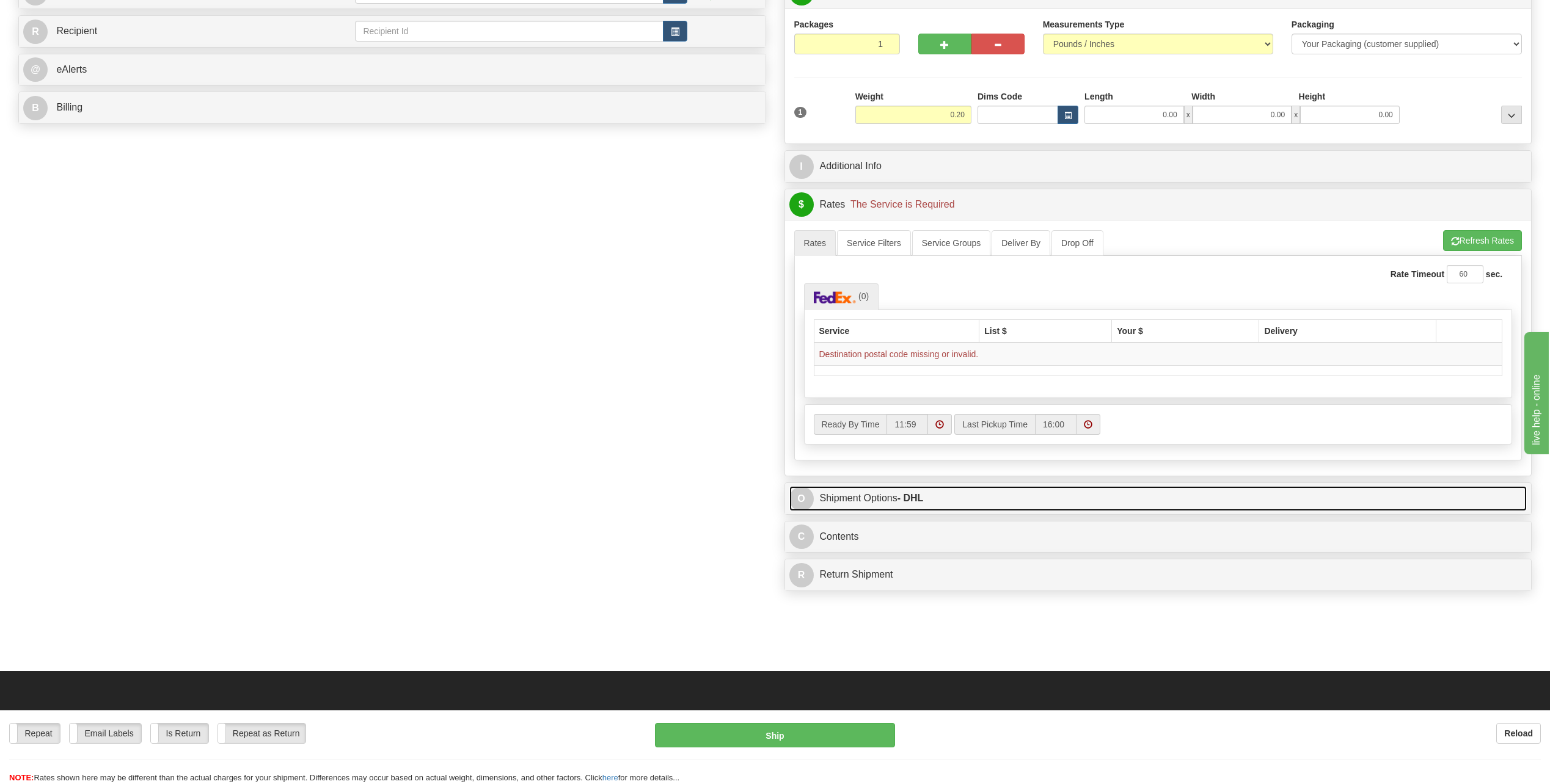
click at [766, 354] on link "O Shipment Options - DHL" at bounding box center [1158, 498] width 738 height 25
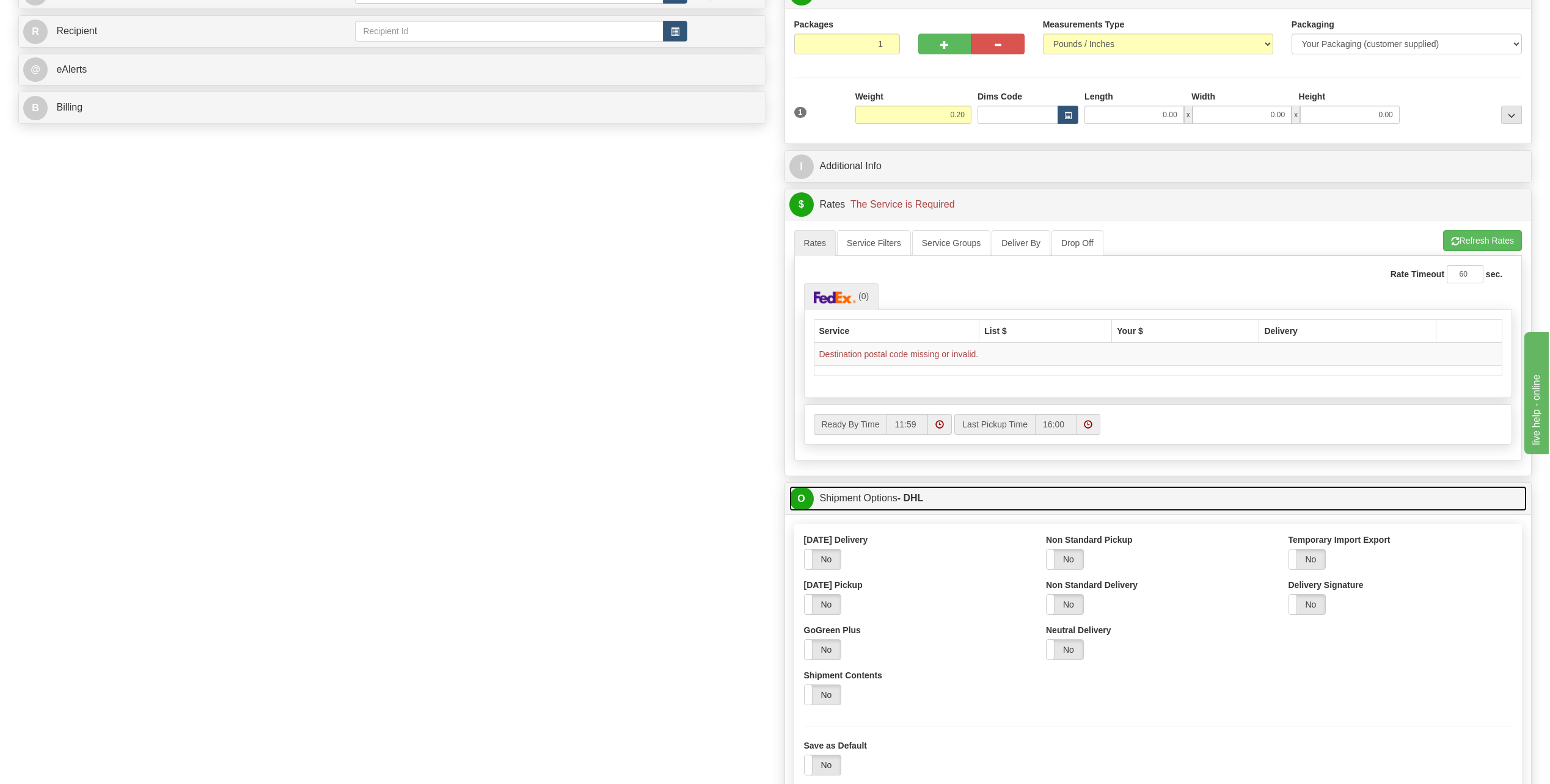
click at [766, 354] on link "O Shipment Options - DHL" at bounding box center [1158, 498] width 738 height 25
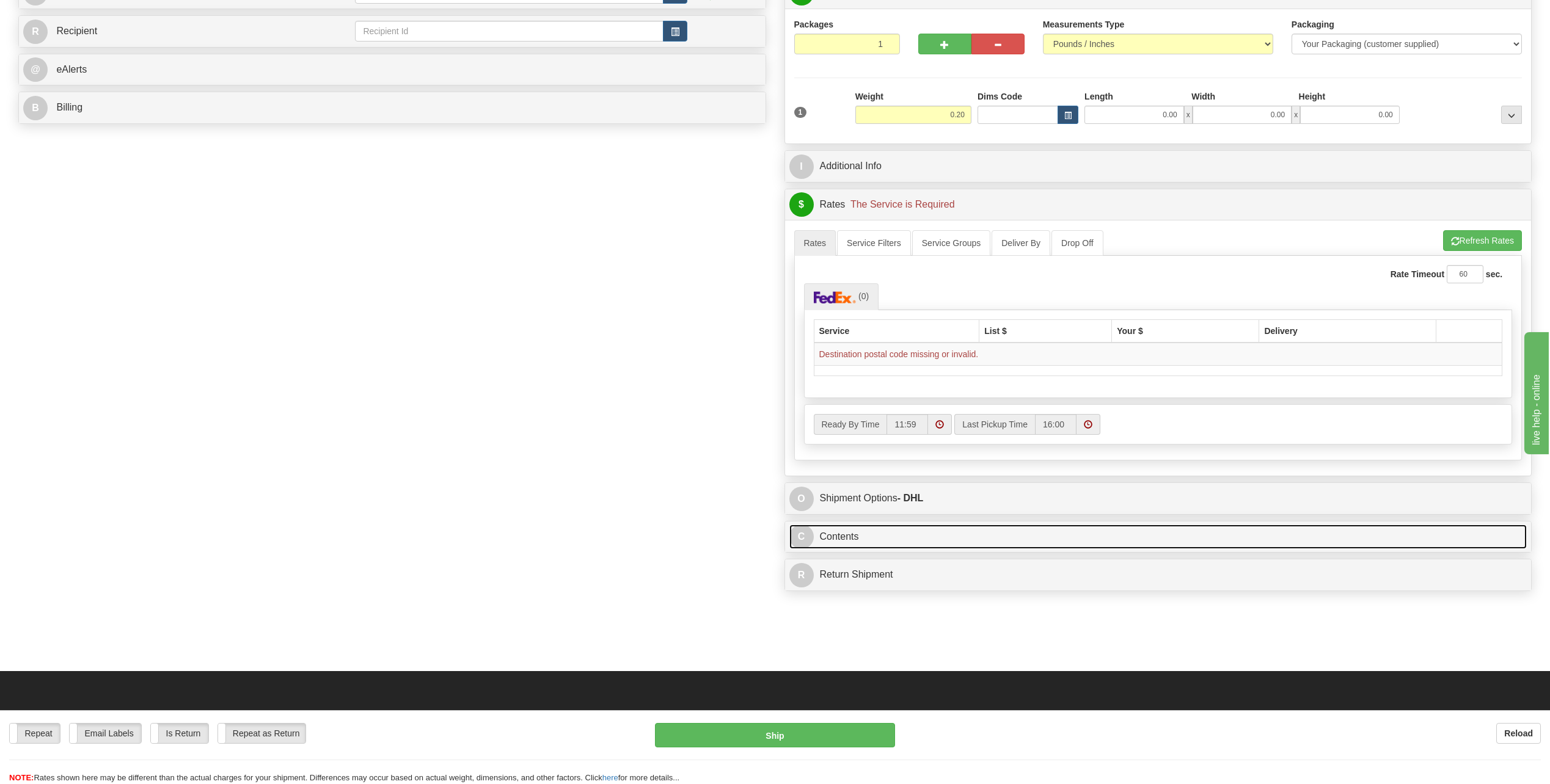
click at [766, 354] on link "C Contents" at bounding box center [1158, 537] width 738 height 25
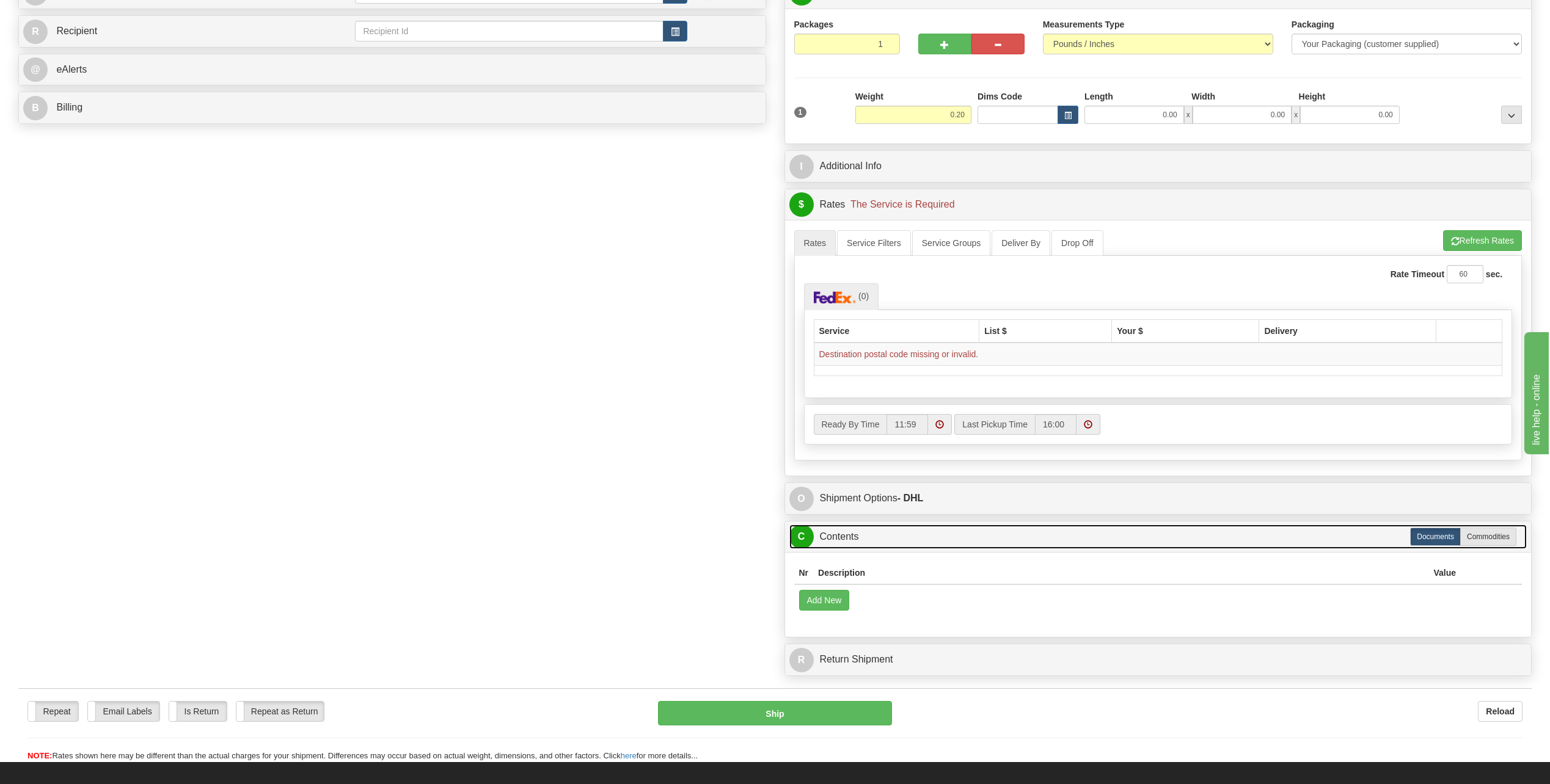
click at [766, 354] on link "C Contents" at bounding box center [1158, 537] width 738 height 25
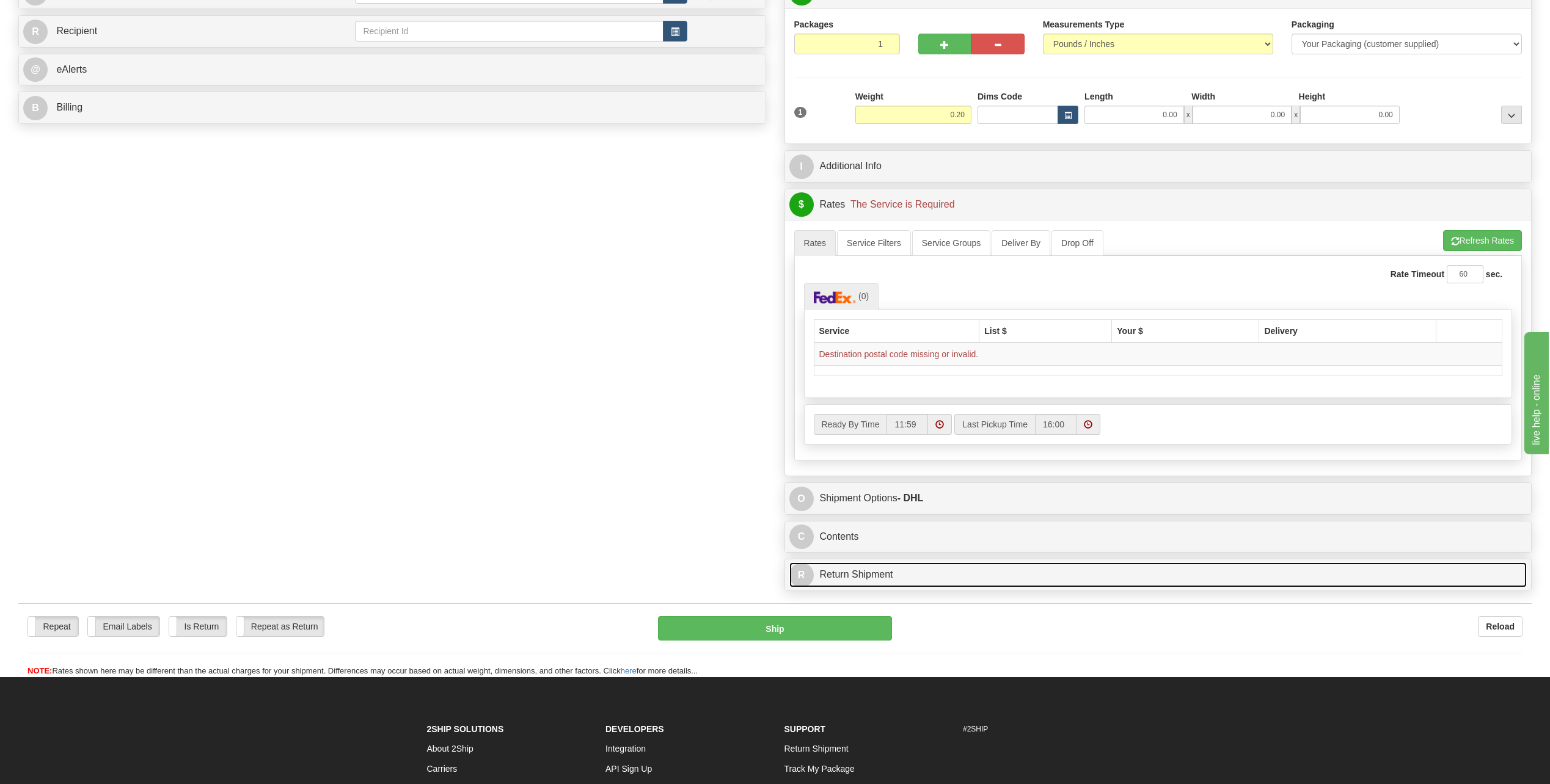
click at [766, 354] on link "R Return Shipment" at bounding box center [1158, 575] width 738 height 25
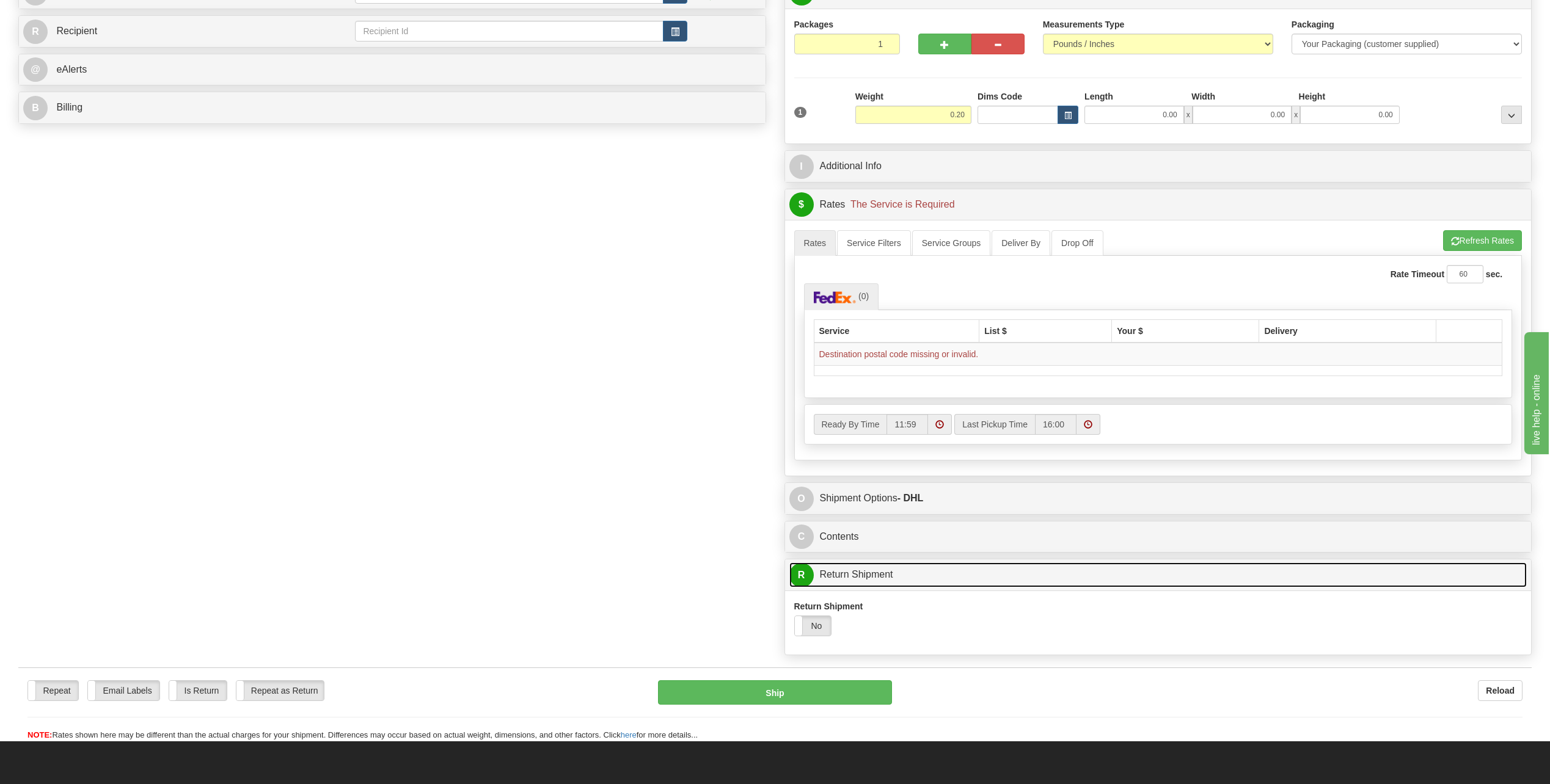
click at [766, 354] on link "R Return Shipment" at bounding box center [1158, 575] width 738 height 25
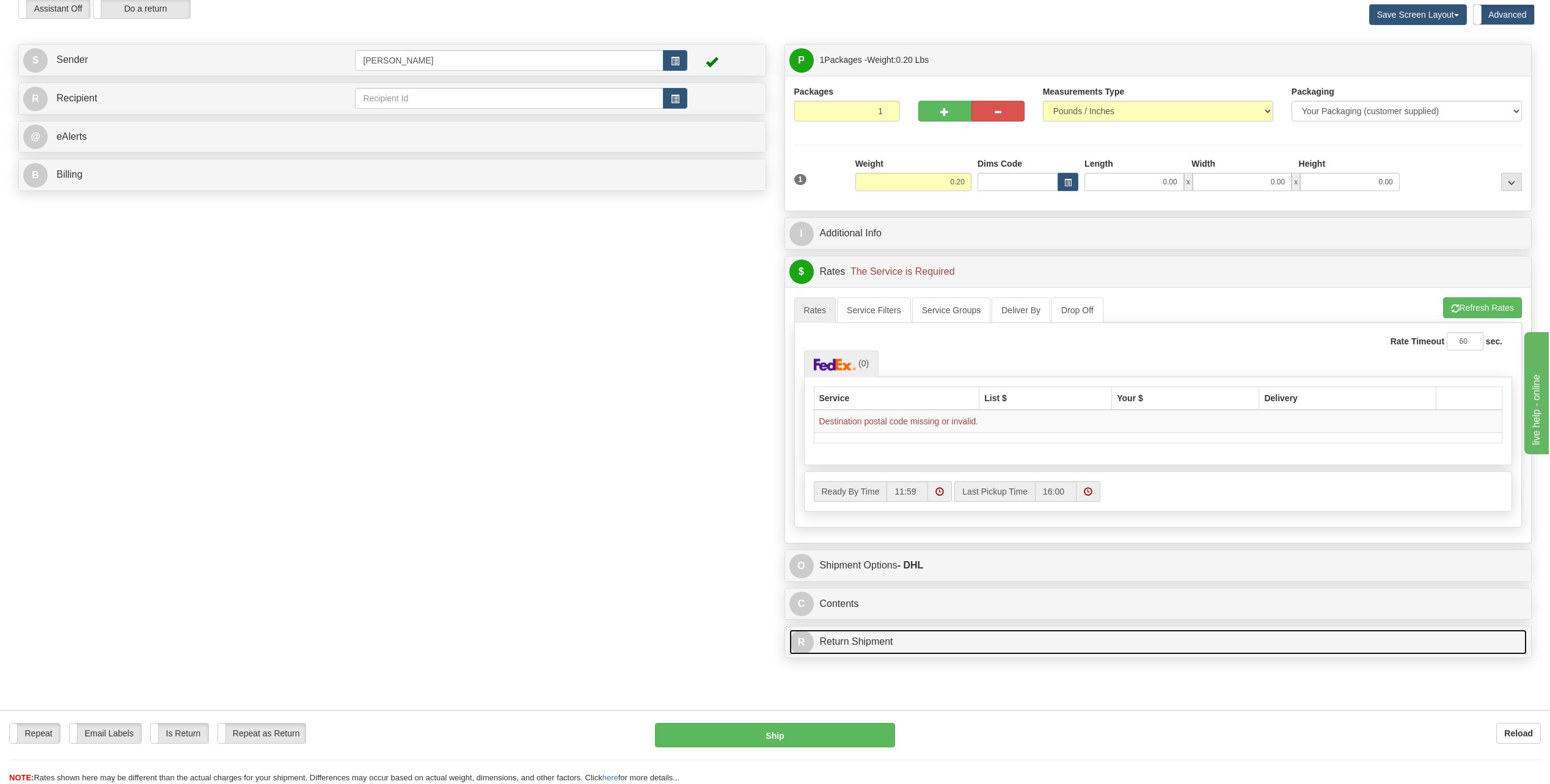
scroll to position [0, 0]
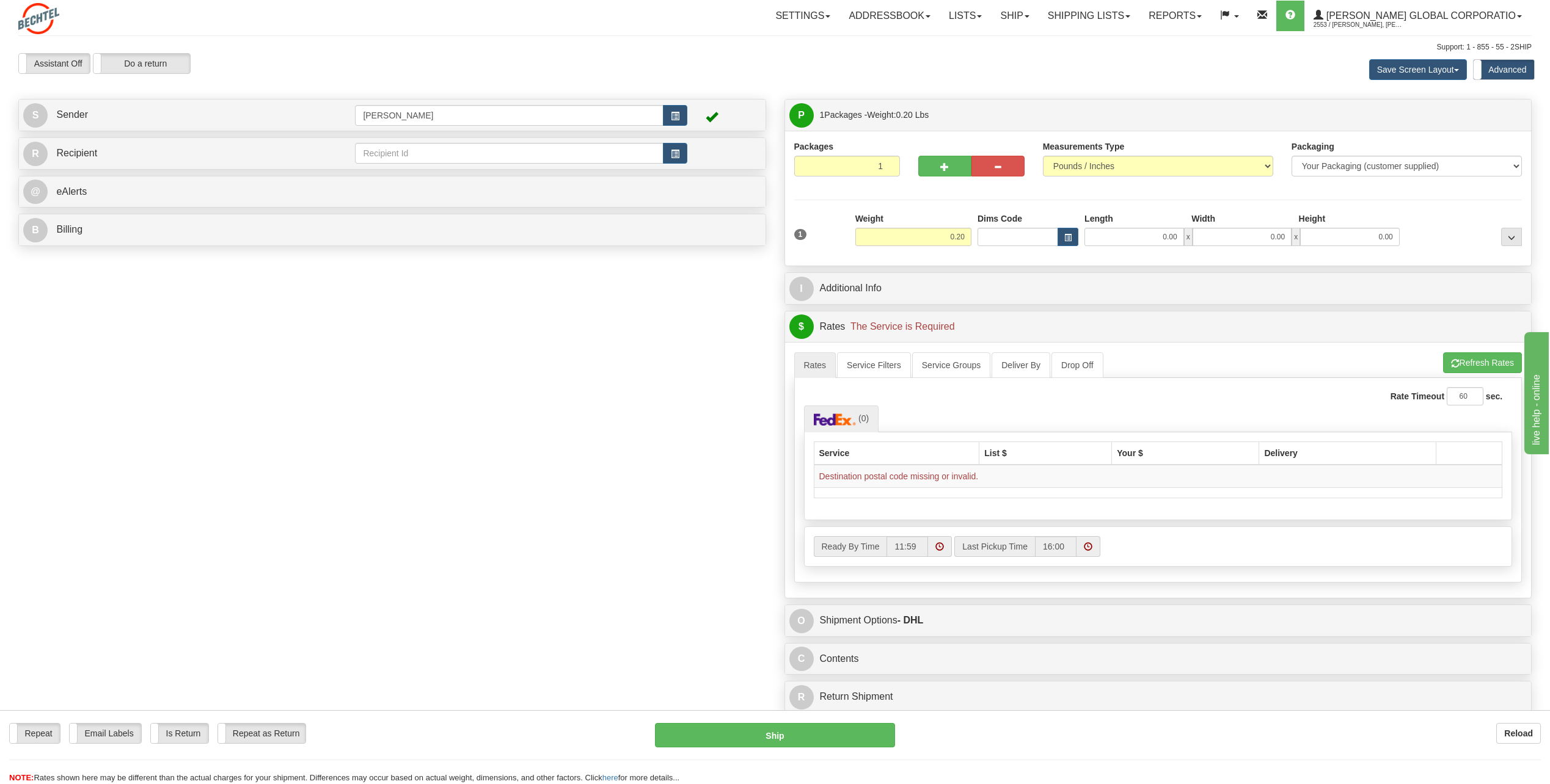
click at [766, 354] on th "Service" at bounding box center [896, 453] width 166 height 23
click at [766, 354] on td "Destination postal code missing or invalid." at bounding box center [1158, 476] width 689 height 23
click at [766, 354] on th "List $" at bounding box center [1045, 453] width 133 height 23
click at [766, 354] on link "Service Filters" at bounding box center [874, 365] width 74 height 26
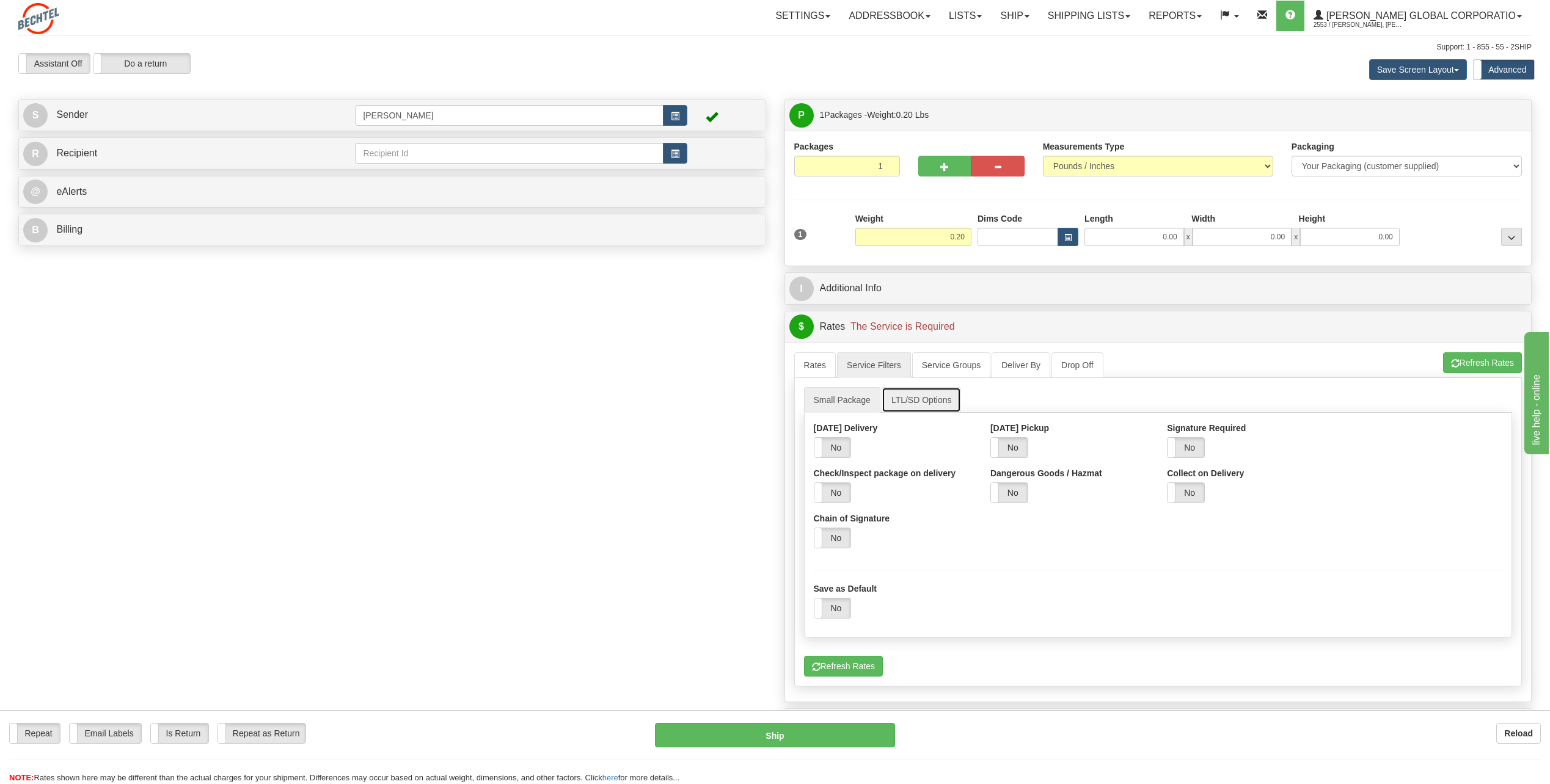
click at [766, 354] on link "LTL/SD Options" at bounding box center [921, 400] width 80 height 26
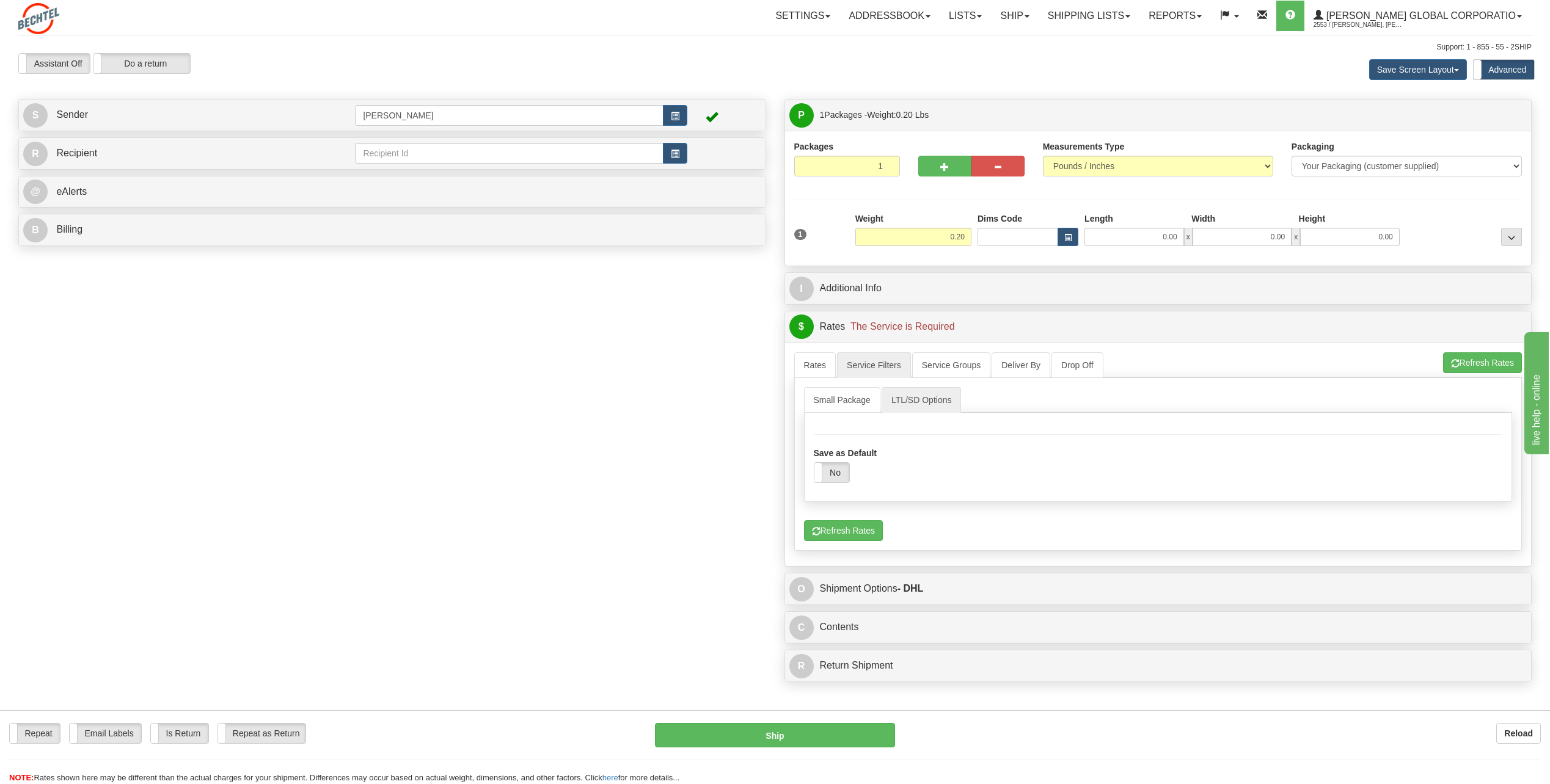
click at [766, 354] on div "Save as Default Yes No" at bounding box center [1158, 465] width 689 height 36
click at [766, 354] on link "Service Groups" at bounding box center [951, 365] width 78 height 26
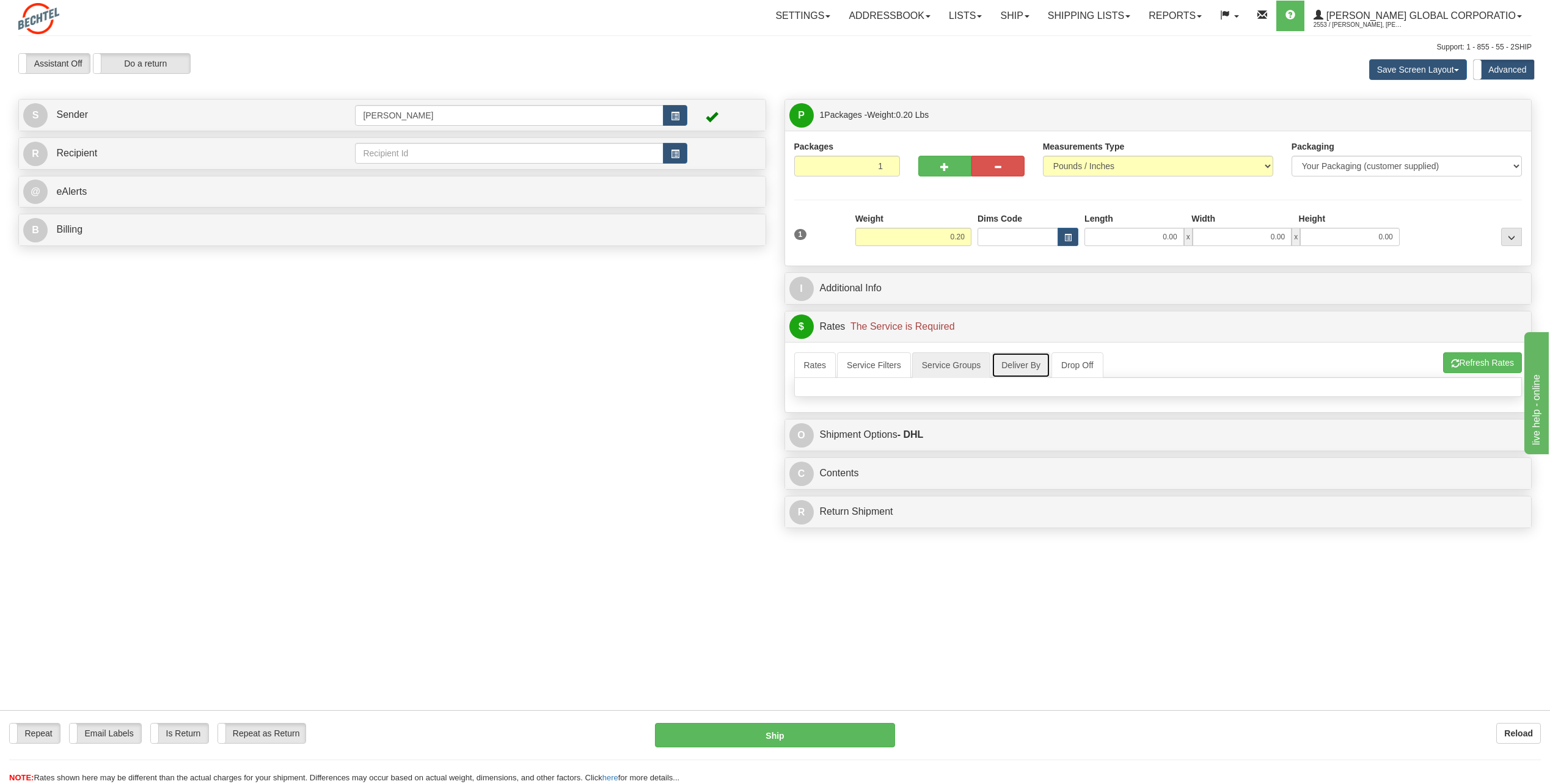
click at [766, 354] on link "Deliver By" at bounding box center [1020, 365] width 59 height 26
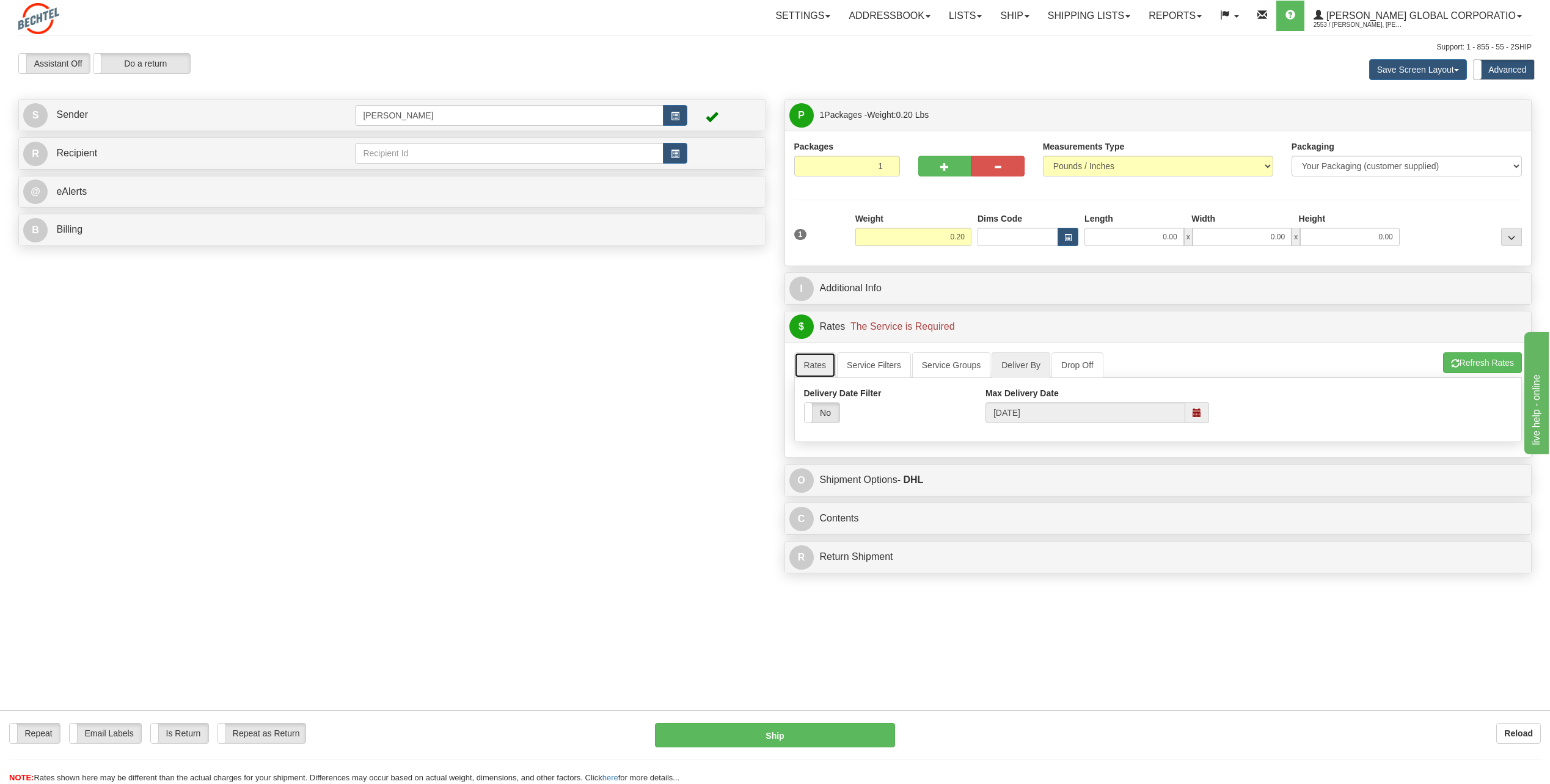
click at [766, 354] on link "Rates" at bounding box center [815, 365] width 42 height 26
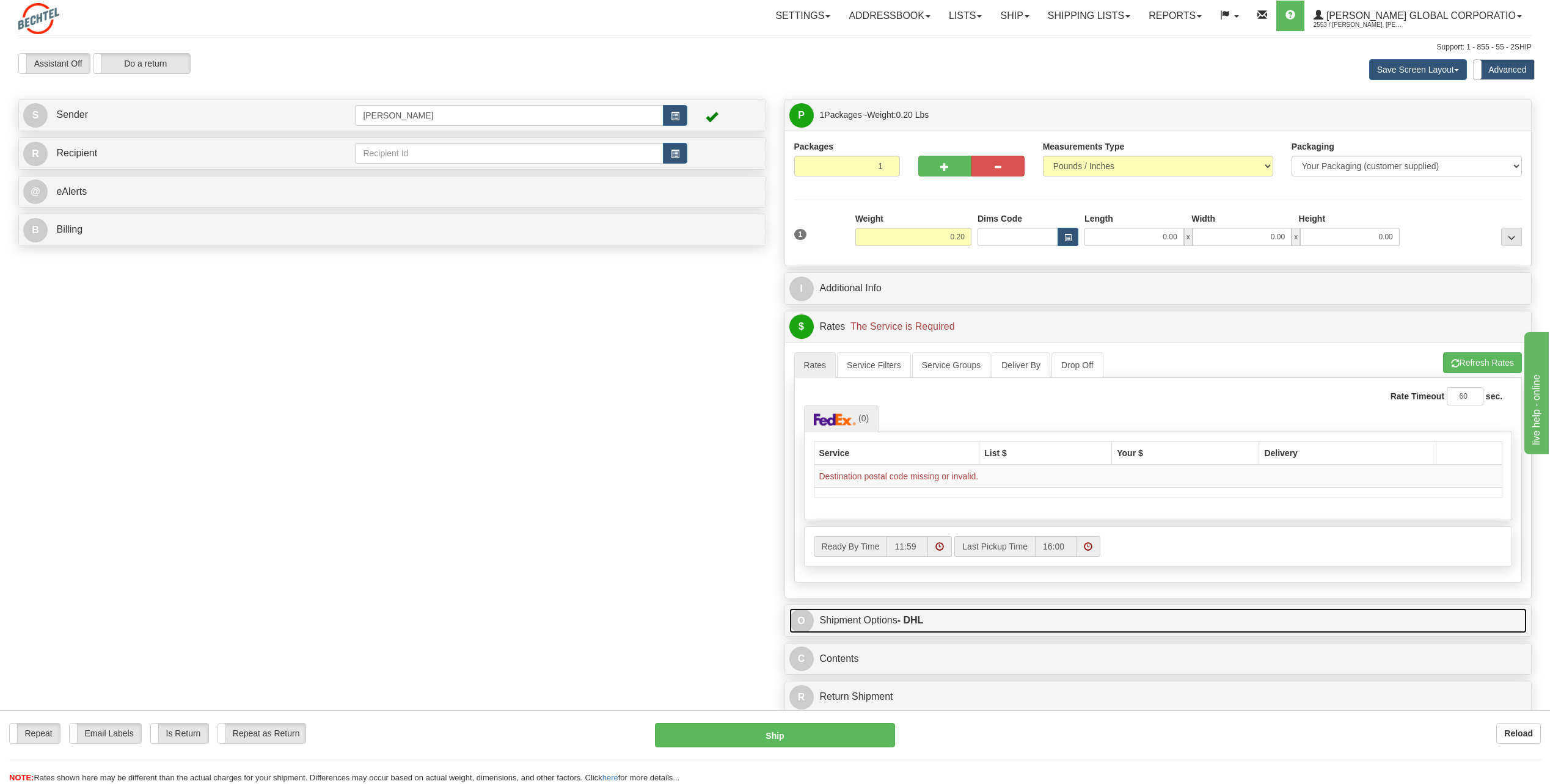
click at [766, 354] on link "O Shipment Options - DHL" at bounding box center [1158, 620] width 738 height 25
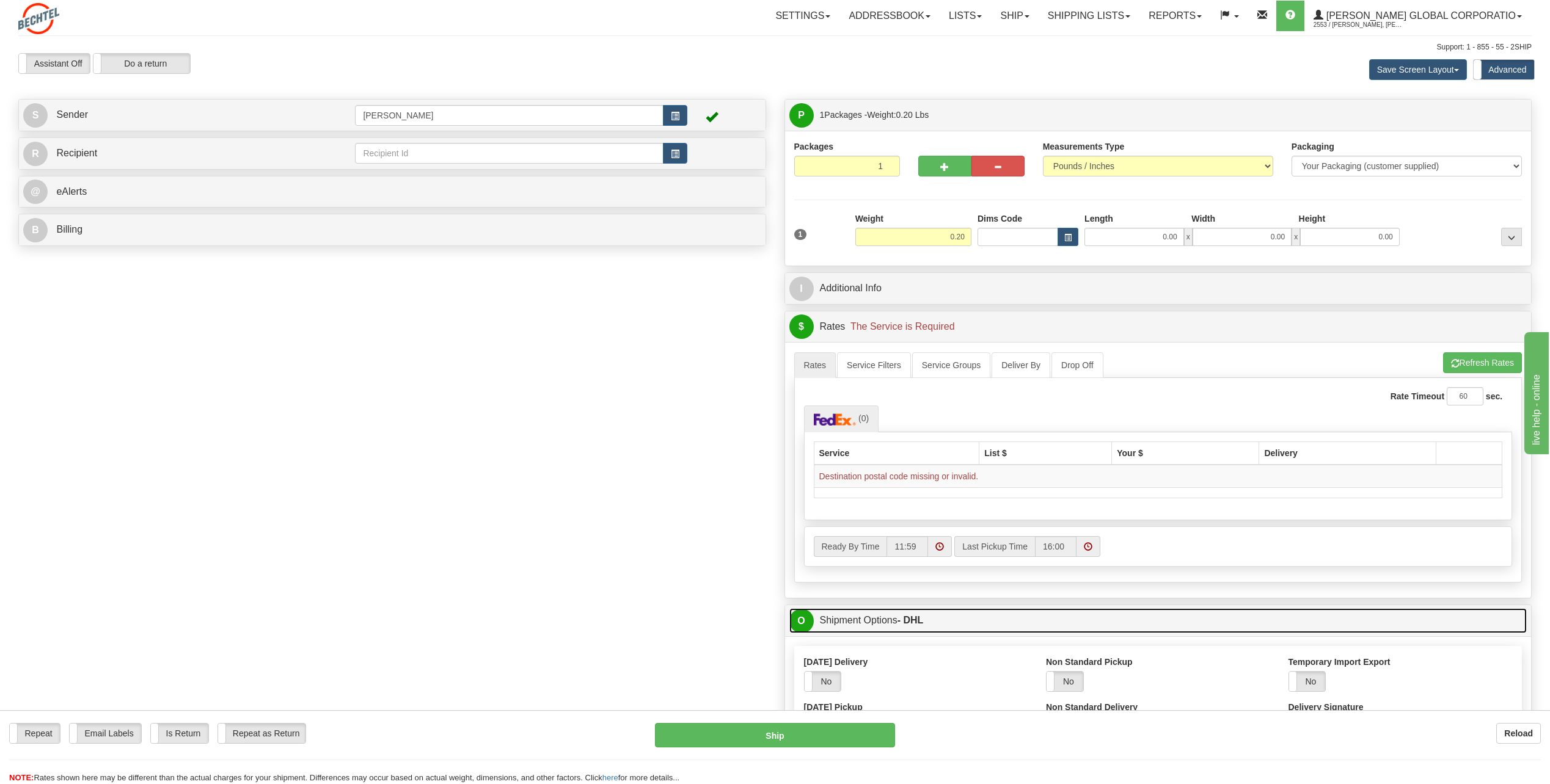
click at [766, 354] on link "O Shipment Options - DHL" at bounding box center [1158, 620] width 738 height 25
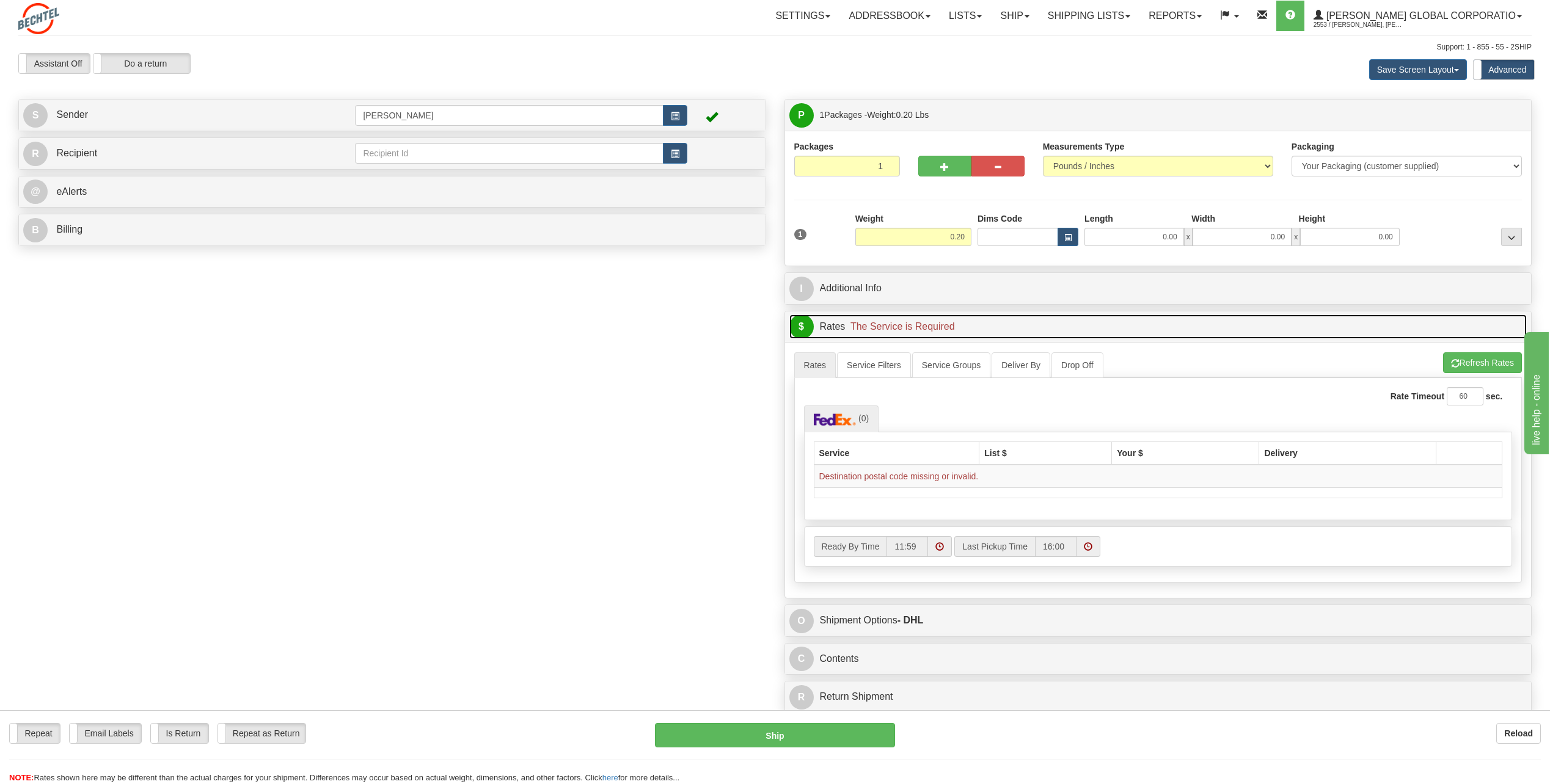
click at [766, 329] on link "$ Rates The Service is Required" at bounding box center [1158, 327] width 738 height 25
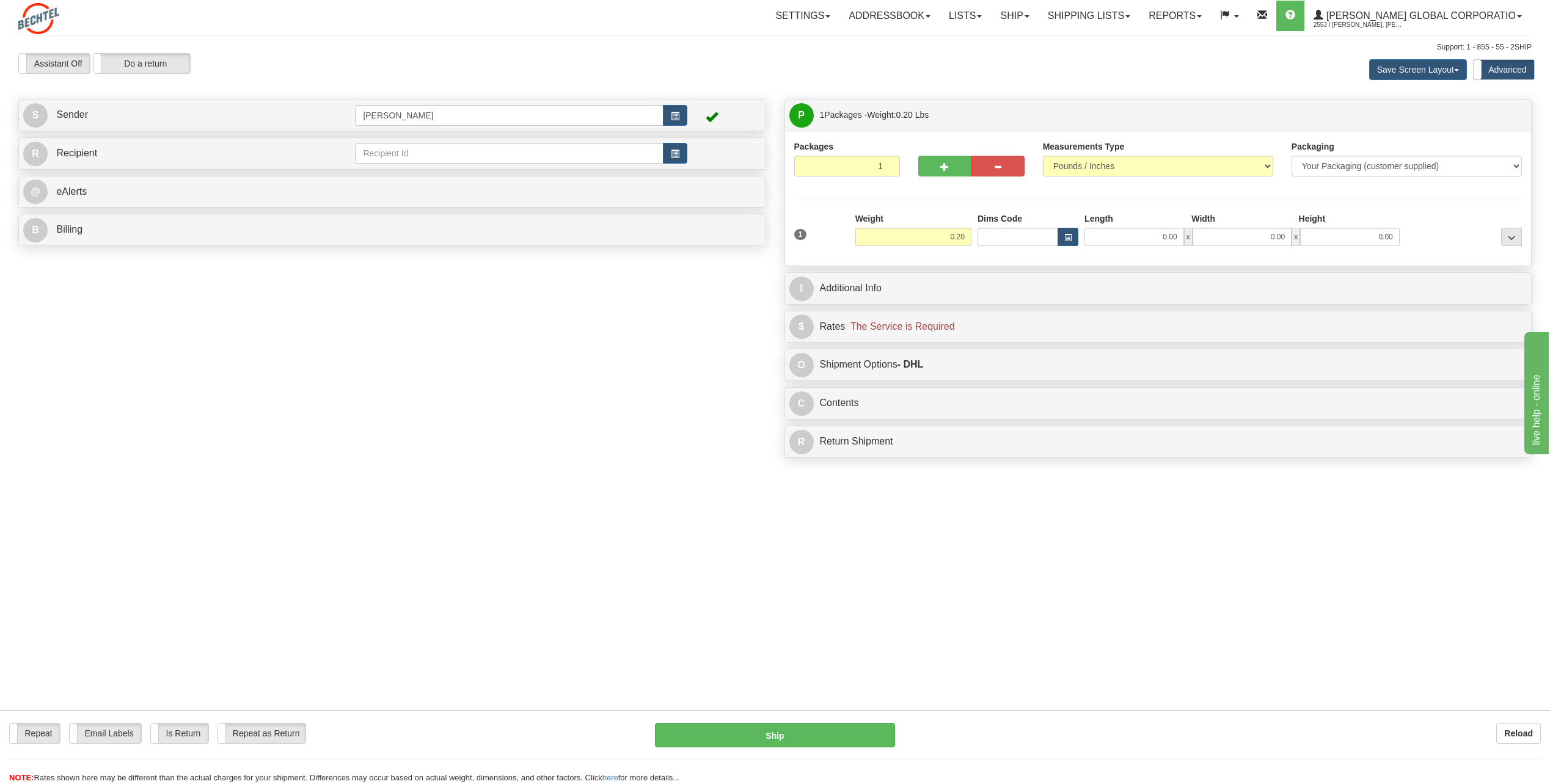
click at [766, 354] on div "Toggle navigation Settings Shipping Preferences Fields Preferences New" at bounding box center [775, 392] width 1550 height 784
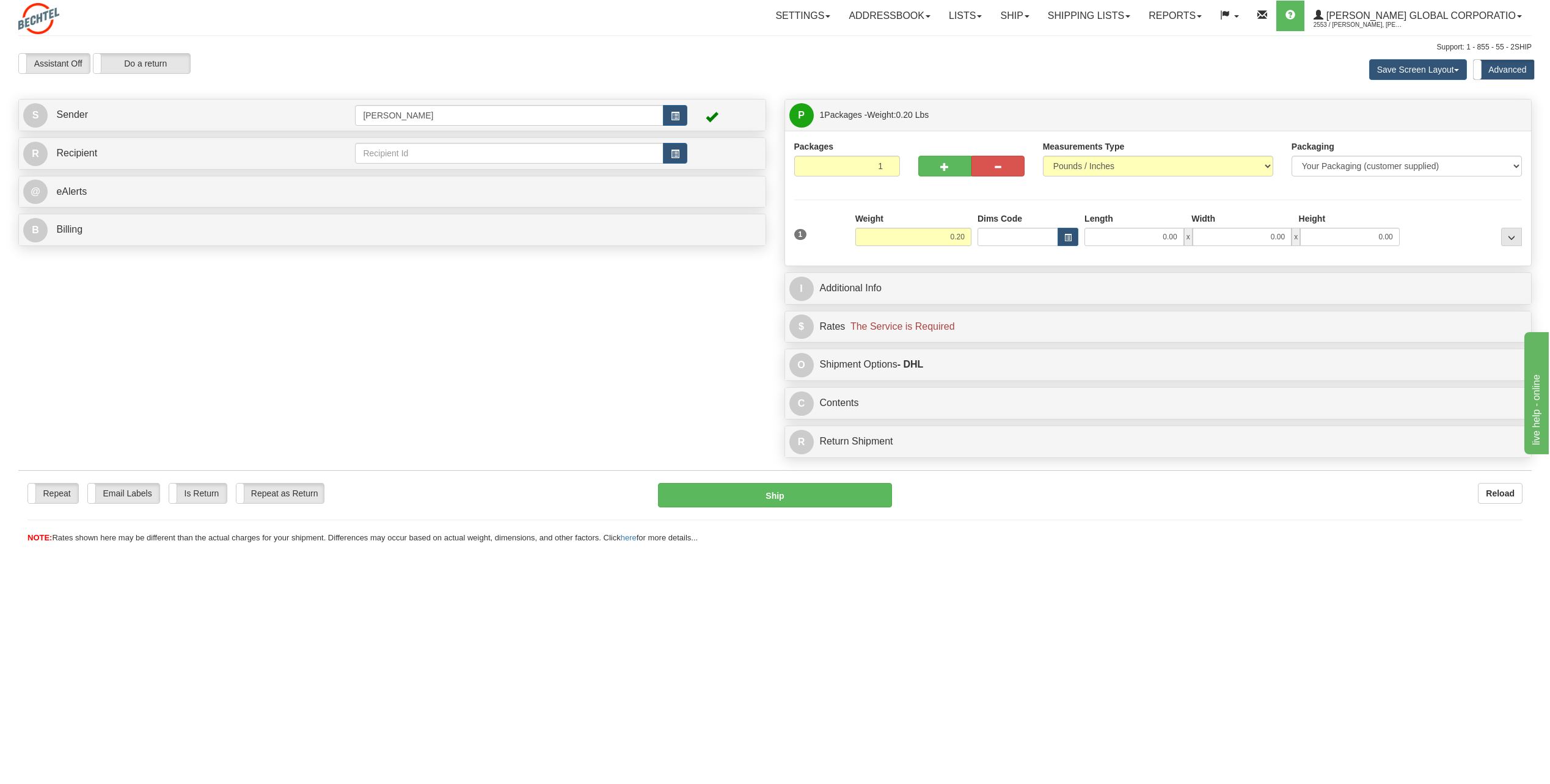
click at [674, 322] on div "Create a label for the return Create Pickup Without Label S" at bounding box center [775, 282] width 1532 height 365
click at [766, 14] on link "Lists" at bounding box center [965, 15] width 51 height 30
click at [766, 15] on span at bounding box center [1127, 17] width 5 height 3
click at [766, 42] on span "Current Shipments" at bounding box center [1067, 42] width 71 height 10
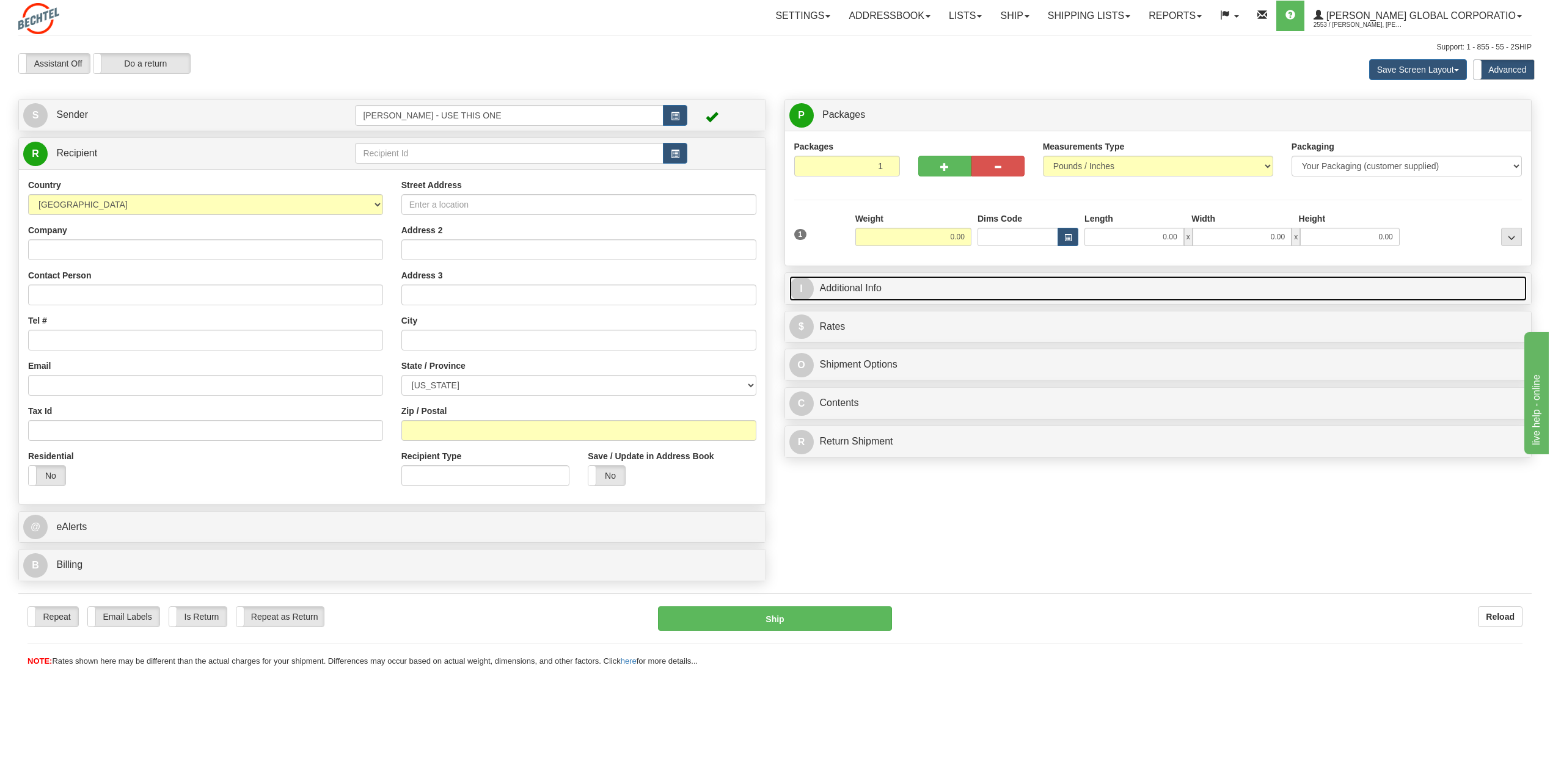
click at [855, 294] on link "I Additional Info" at bounding box center [1158, 288] width 738 height 25
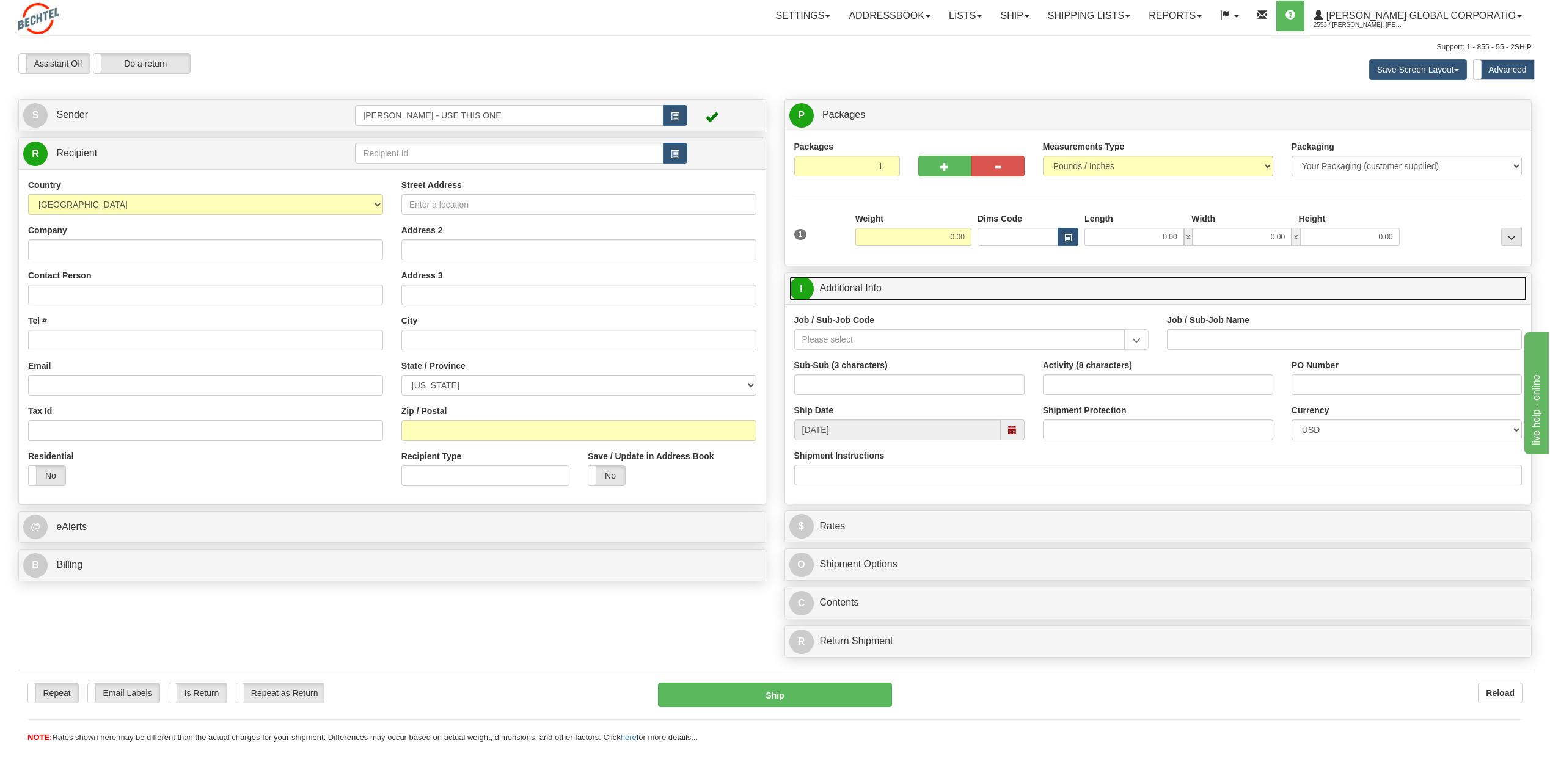
click at [864, 294] on link "I Additional Info" at bounding box center [1158, 288] width 738 height 25
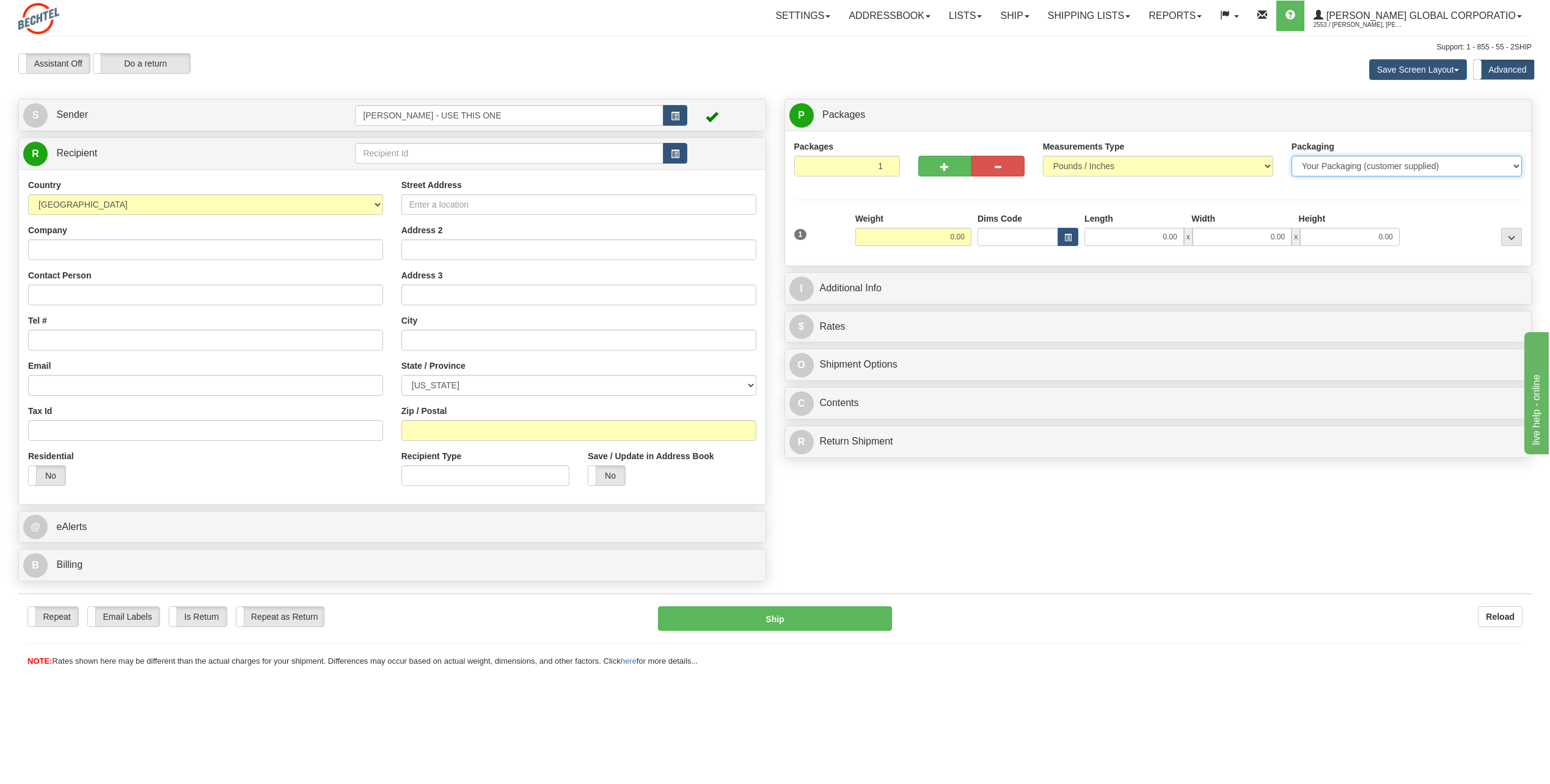
click at [1349, 167] on select "Your Packaging (customer supplied) Envelope (carrier supplied) Pack (carrier su…" at bounding box center [1406, 166] width 230 height 21
click at [1400, 163] on select "Your Packaging (customer supplied) Envelope (carrier supplied) Pack (carrier su…" at bounding box center [1406, 166] width 230 height 21
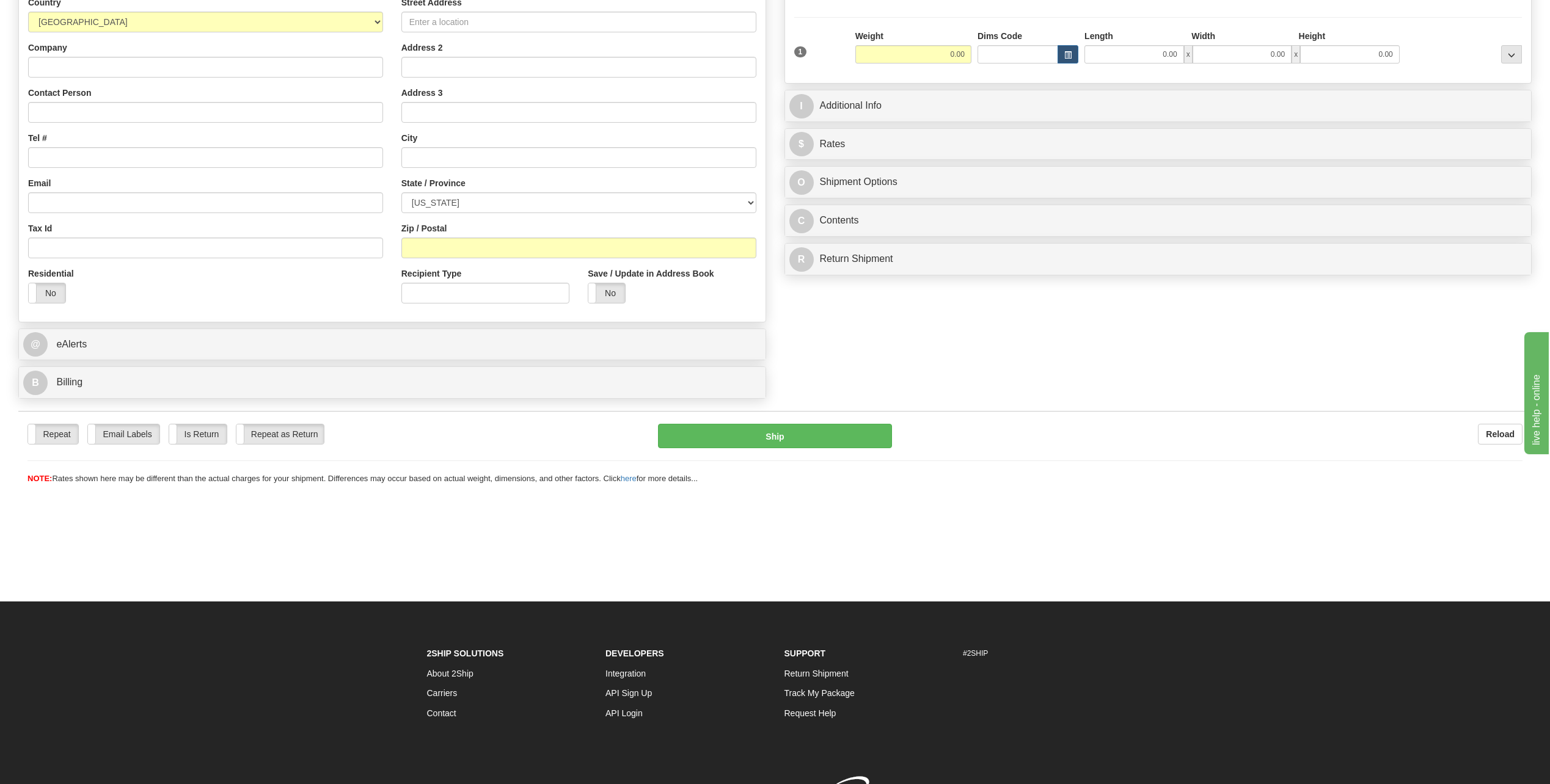
scroll to position [253, 0]
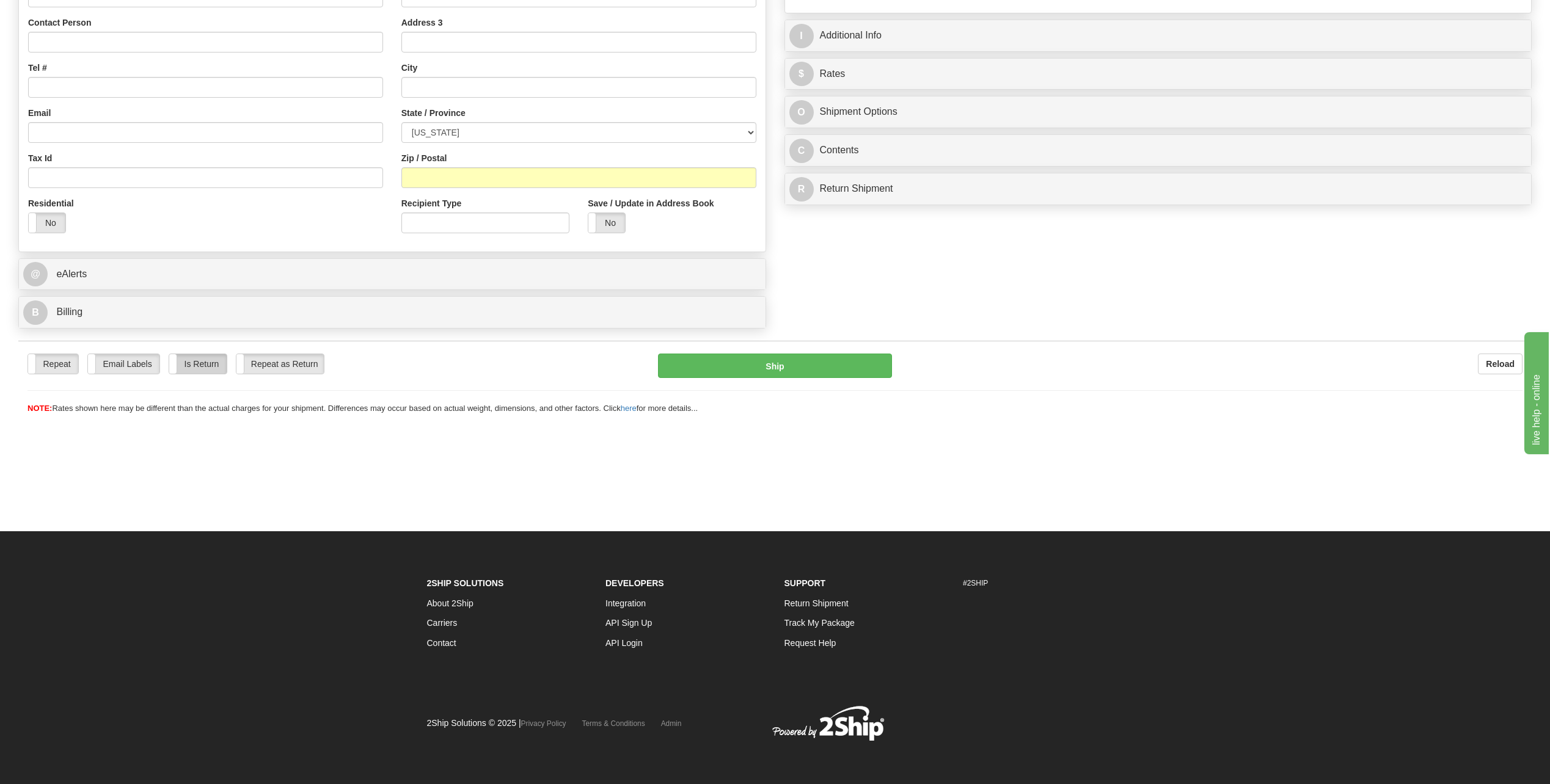
click at [198, 363] on label "Is Return" at bounding box center [197, 364] width 57 height 20
click at [304, 368] on label "Repeat as Return" at bounding box center [280, 364] width 88 height 20
click at [112, 367] on label "Email Labels" at bounding box center [124, 364] width 71 height 20
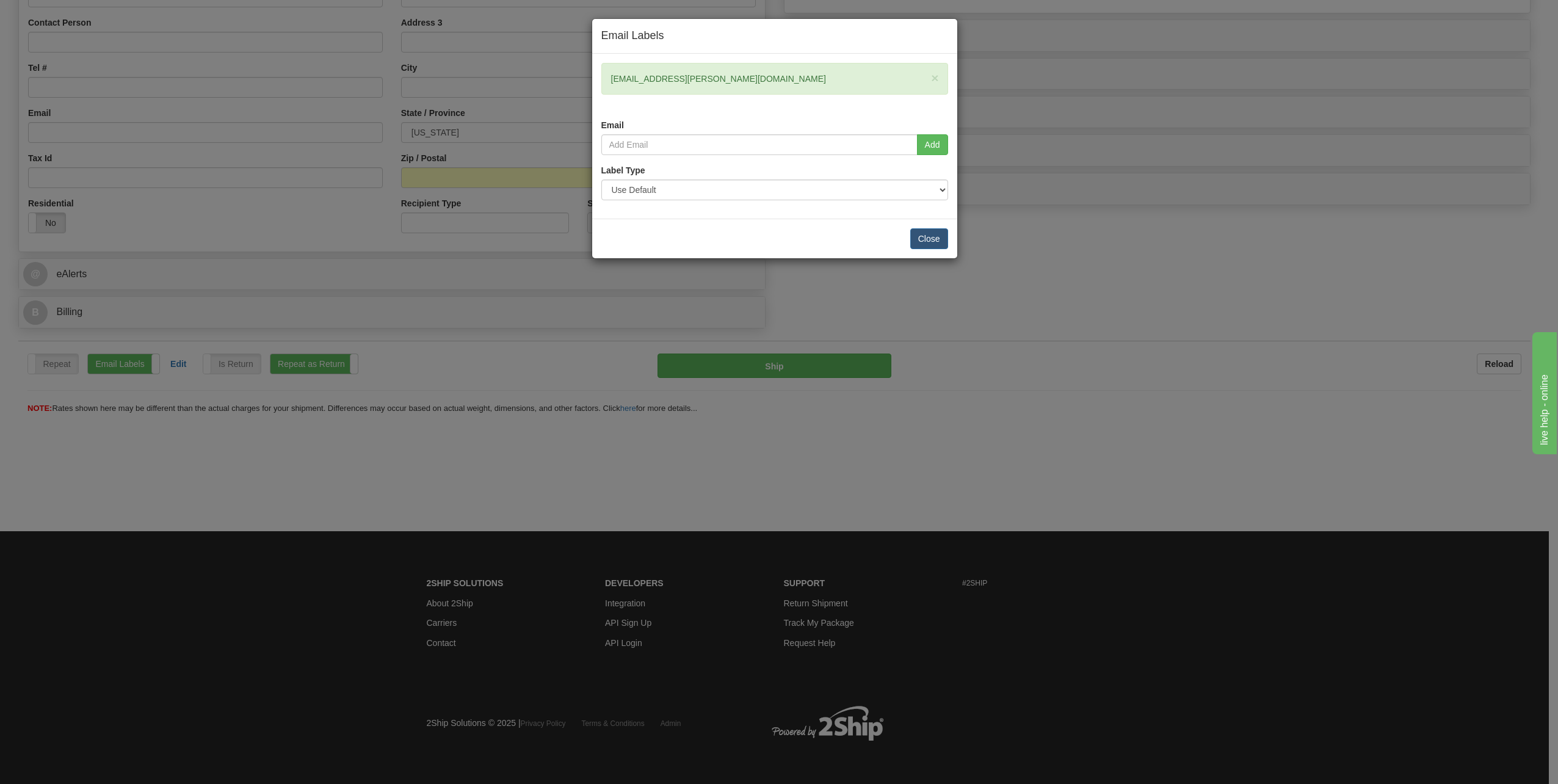
click at [67, 365] on div "Email Labels × rskovan@bechtel.com Email Add Label Type Use Default Laser (8 ½”…" at bounding box center [779, 392] width 1558 height 784
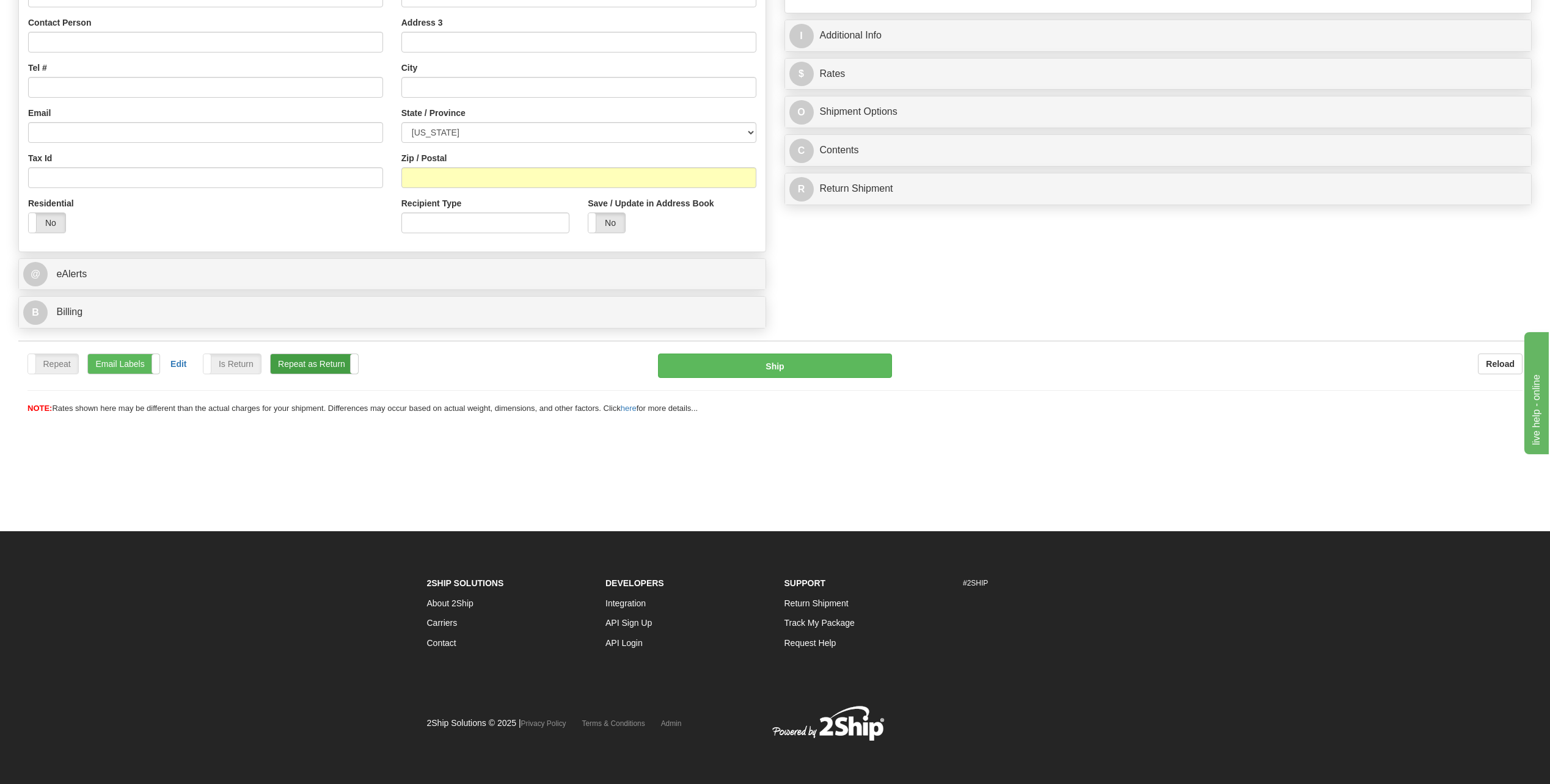
click at [348, 374] on label "Repeat as Return" at bounding box center [315, 364] width 88 height 20
click at [134, 360] on label "Email Labels" at bounding box center [124, 364] width 71 height 20
click at [559, 389] on div "Repeat Repeat Email Labels Email Labels Edit Is Return Is Return Repeat as Retu…" at bounding box center [774, 384] width 1513 height 61
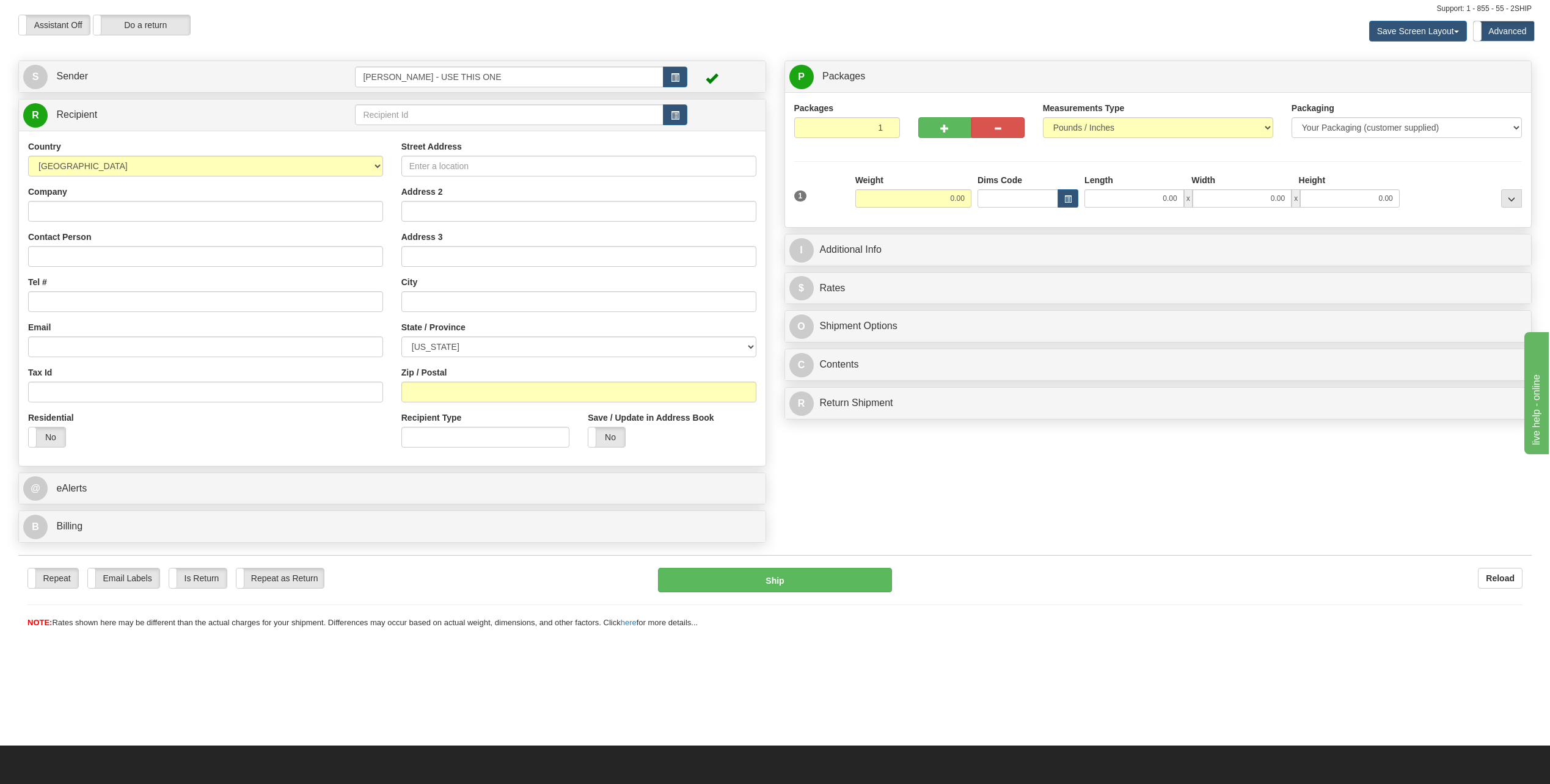
scroll to position [9, 0]
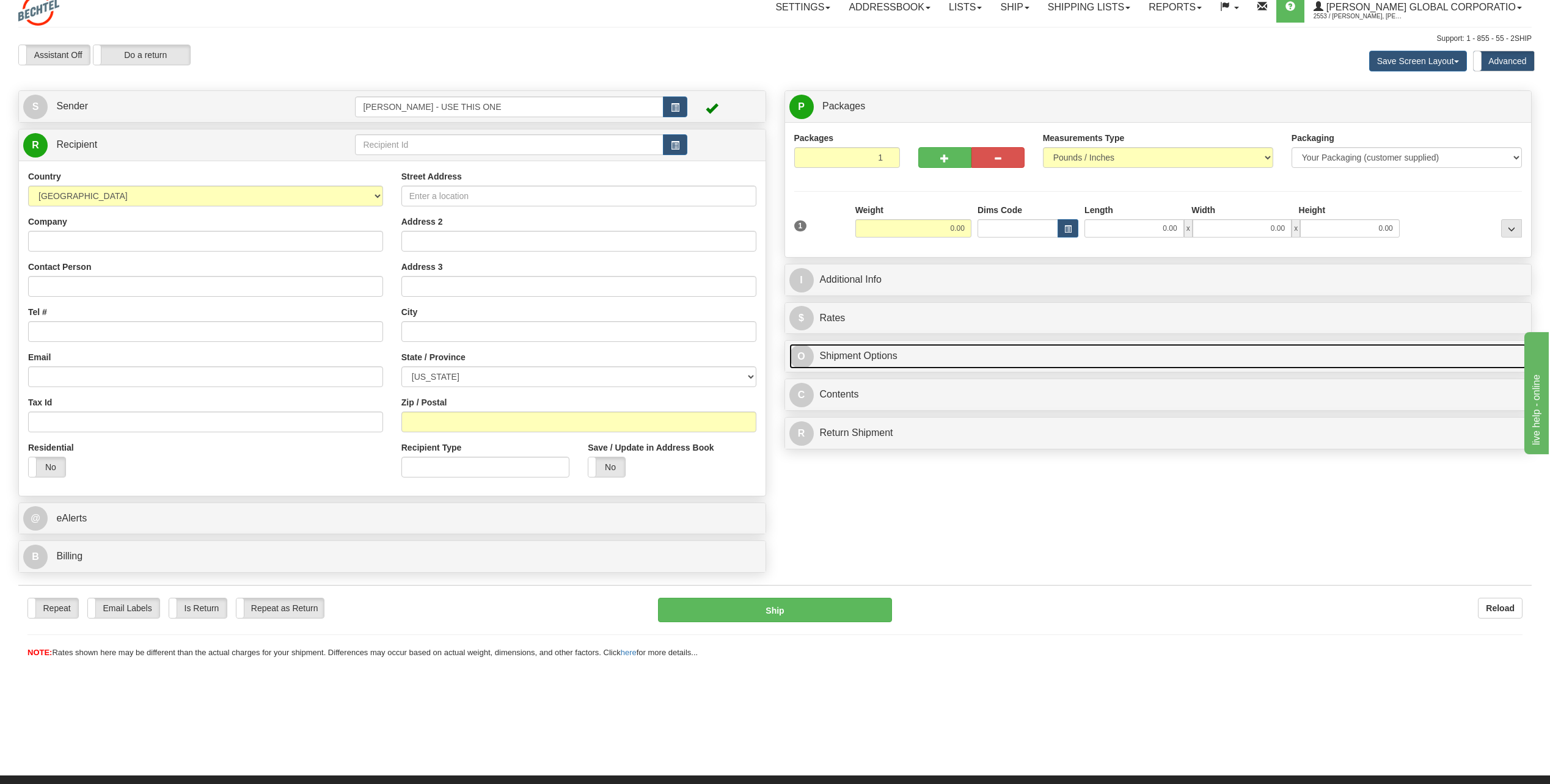
click at [795, 360] on span "O" at bounding box center [801, 356] width 24 height 24
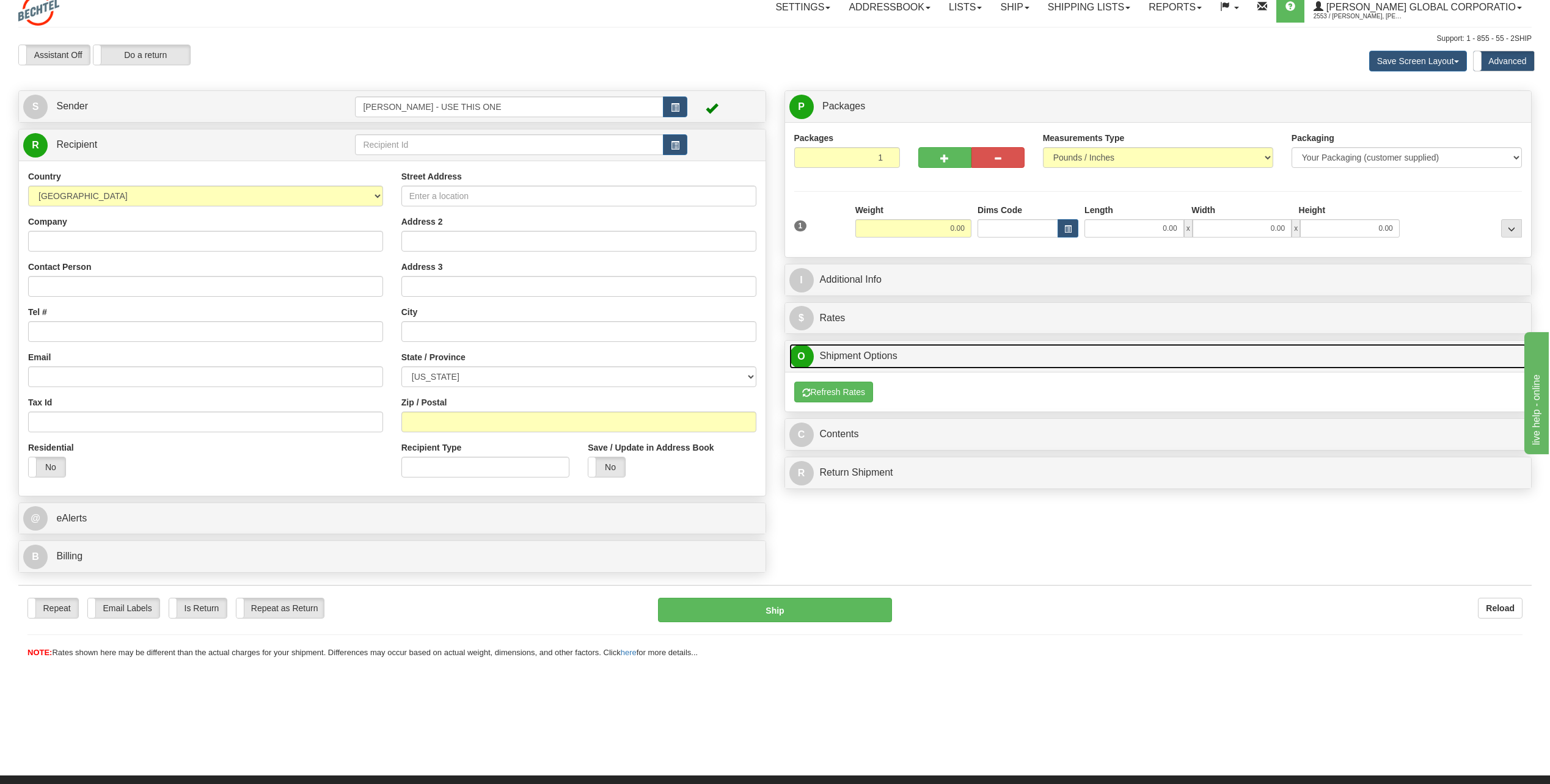
click at [795, 360] on span "O" at bounding box center [801, 356] width 24 height 24
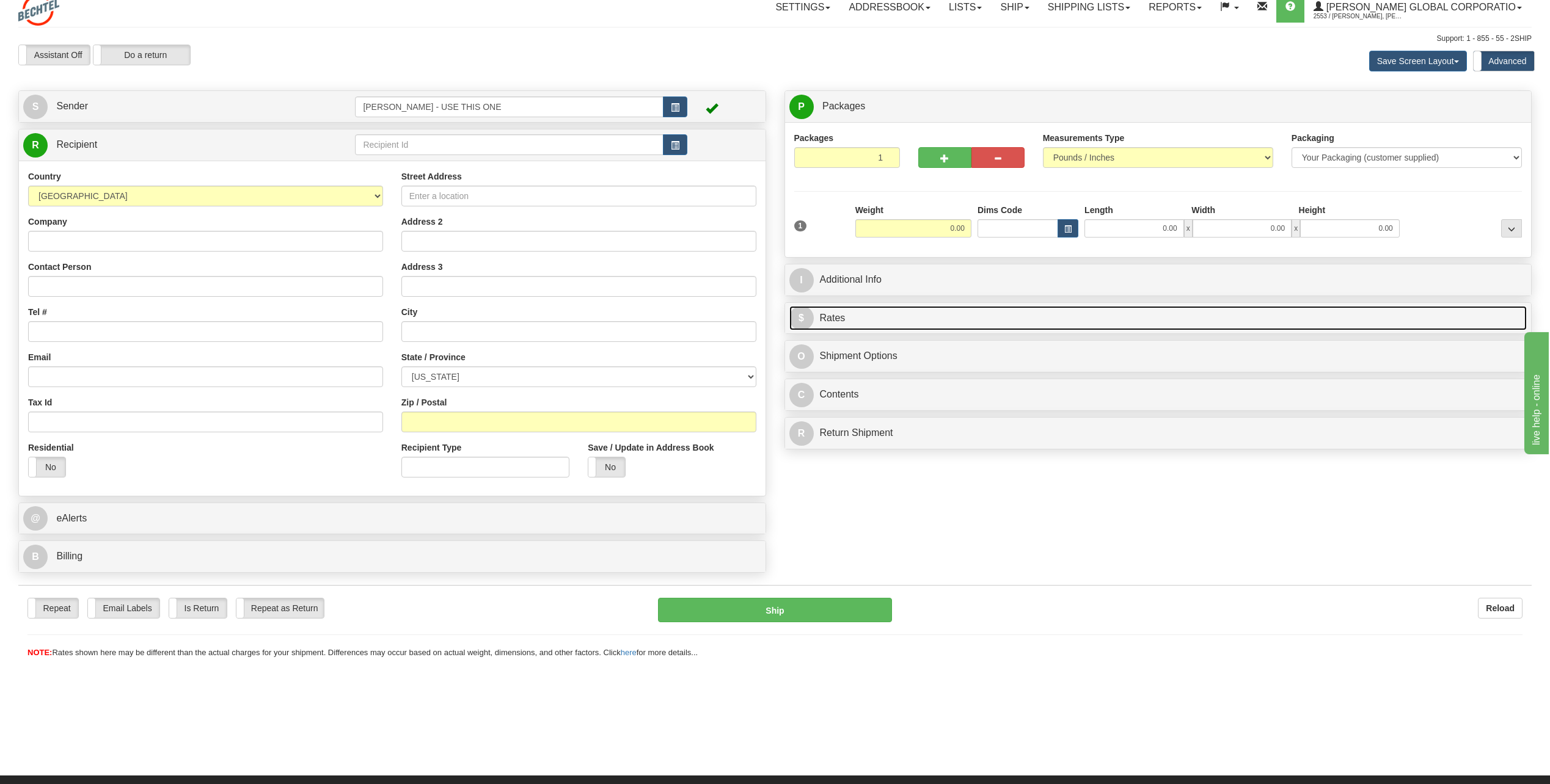
click at [793, 316] on span "$" at bounding box center [801, 318] width 24 height 24
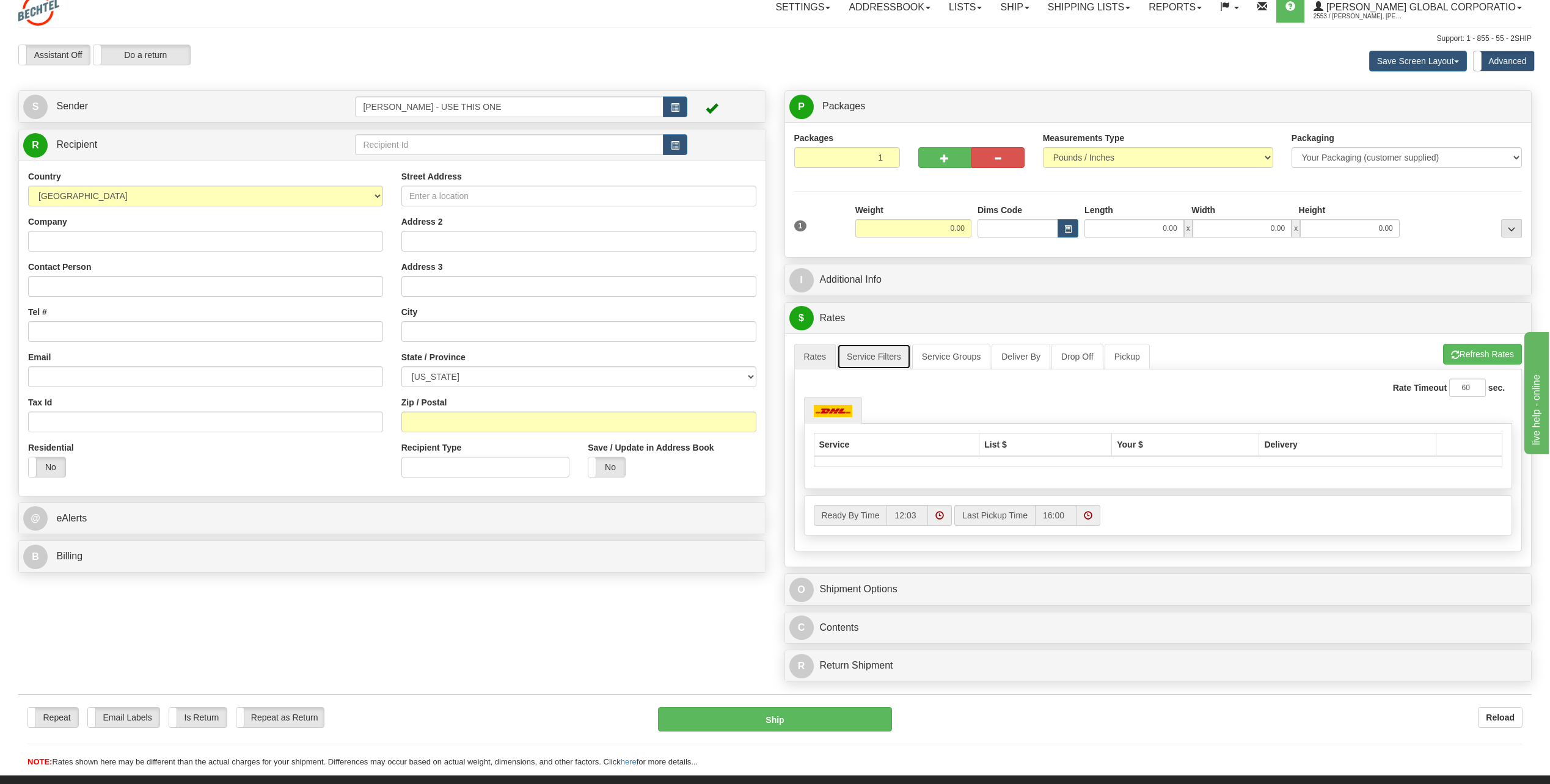
click at [874, 359] on link "Service Filters" at bounding box center [874, 356] width 74 height 26
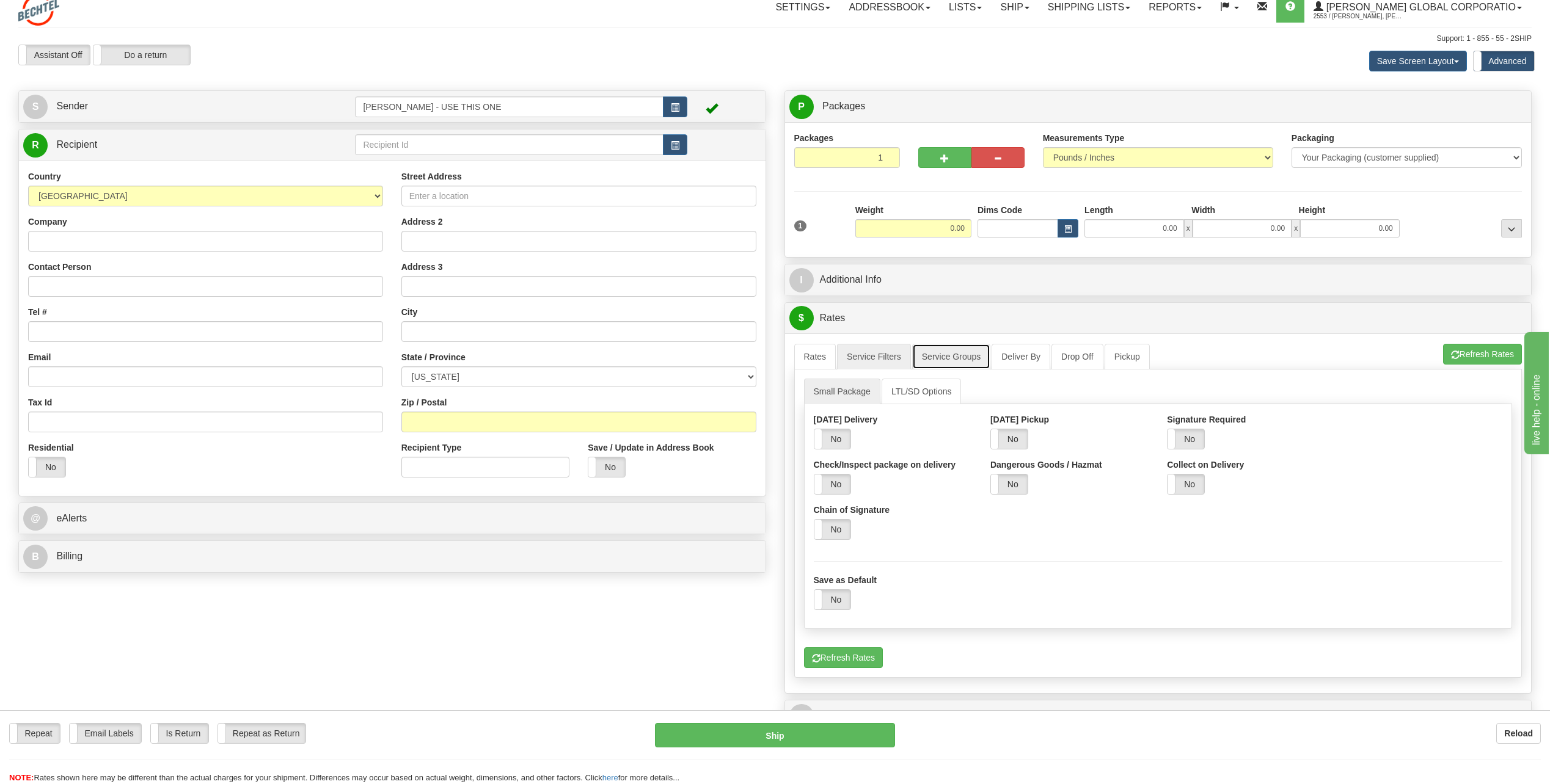
click at [952, 364] on link "Service Groups" at bounding box center [951, 356] width 78 height 26
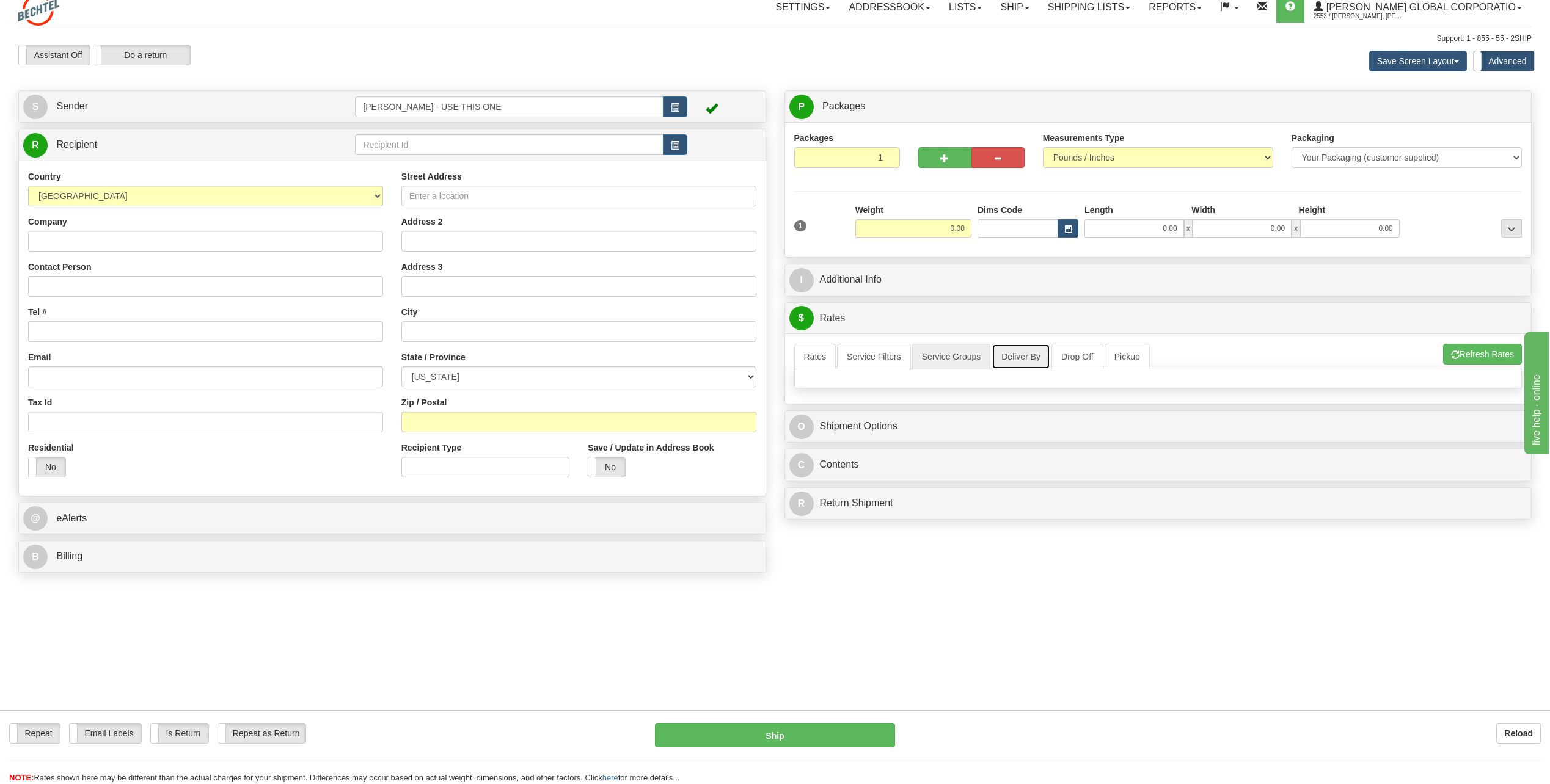
click at [1024, 361] on link "Deliver By" at bounding box center [1020, 356] width 59 height 26
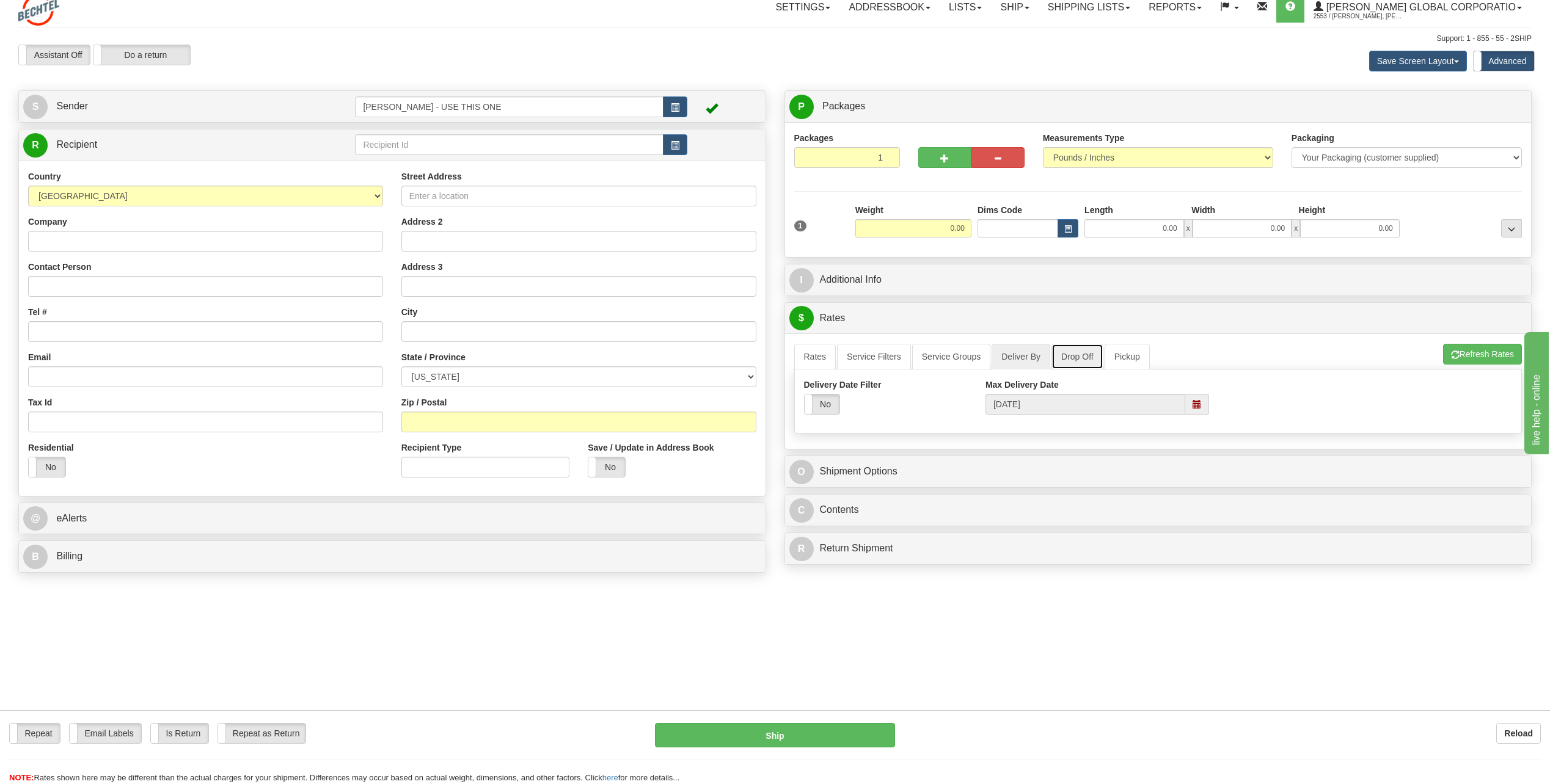
click at [1070, 357] on link "Drop Off" at bounding box center [1077, 356] width 52 height 26
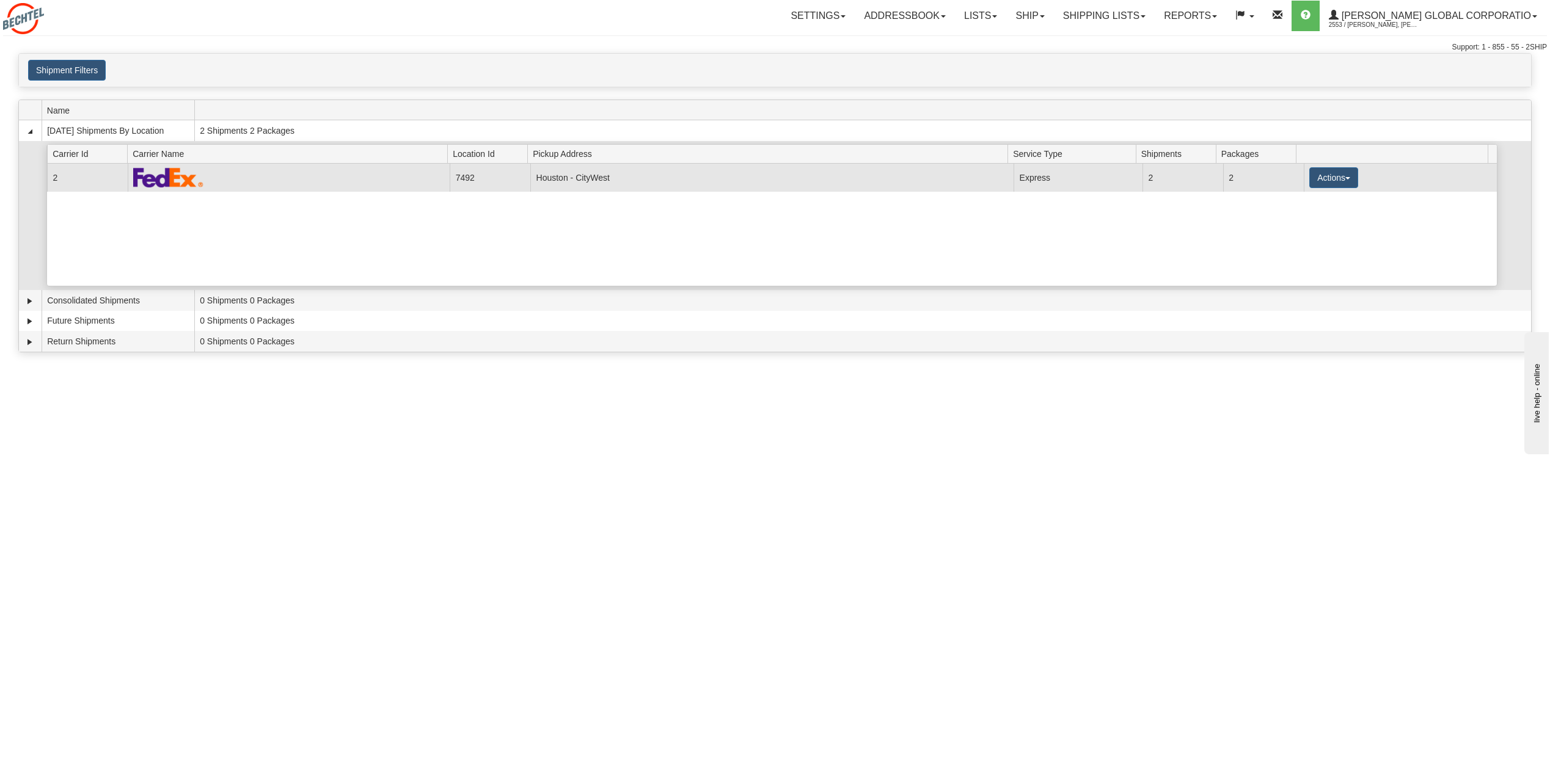
click at [1179, 178] on td "2" at bounding box center [1183, 177] width 81 height 28
click at [286, 171] on td at bounding box center [288, 177] width 322 height 28
click at [75, 173] on td "2" at bounding box center [88, 177] width 81 height 28
click at [58, 172] on td "2" at bounding box center [88, 177] width 81 height 28
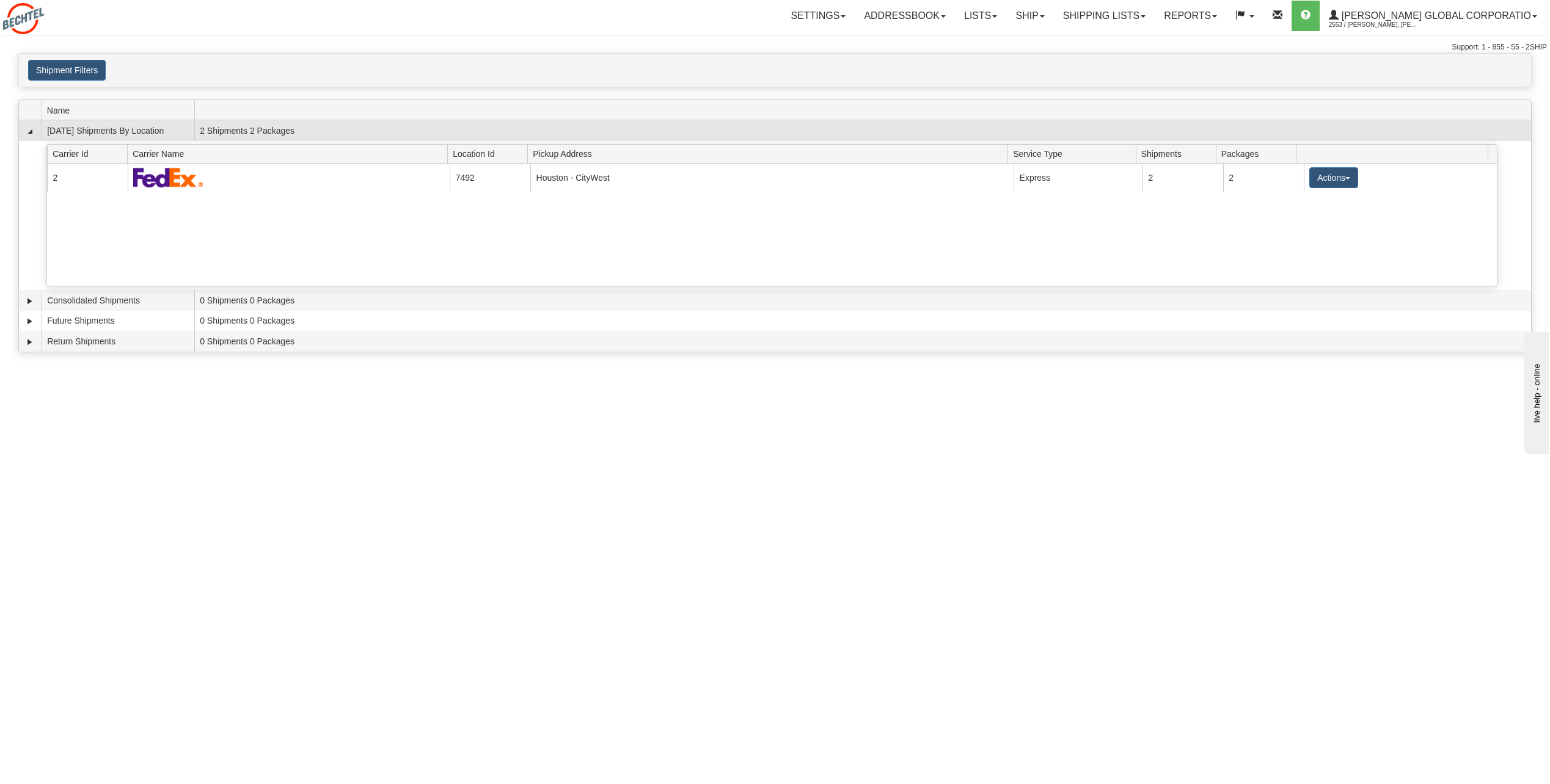
click at [219, 127] on td "2 Shipments 2 Packages" at bounding box center [862, 131] width 1336 height 21
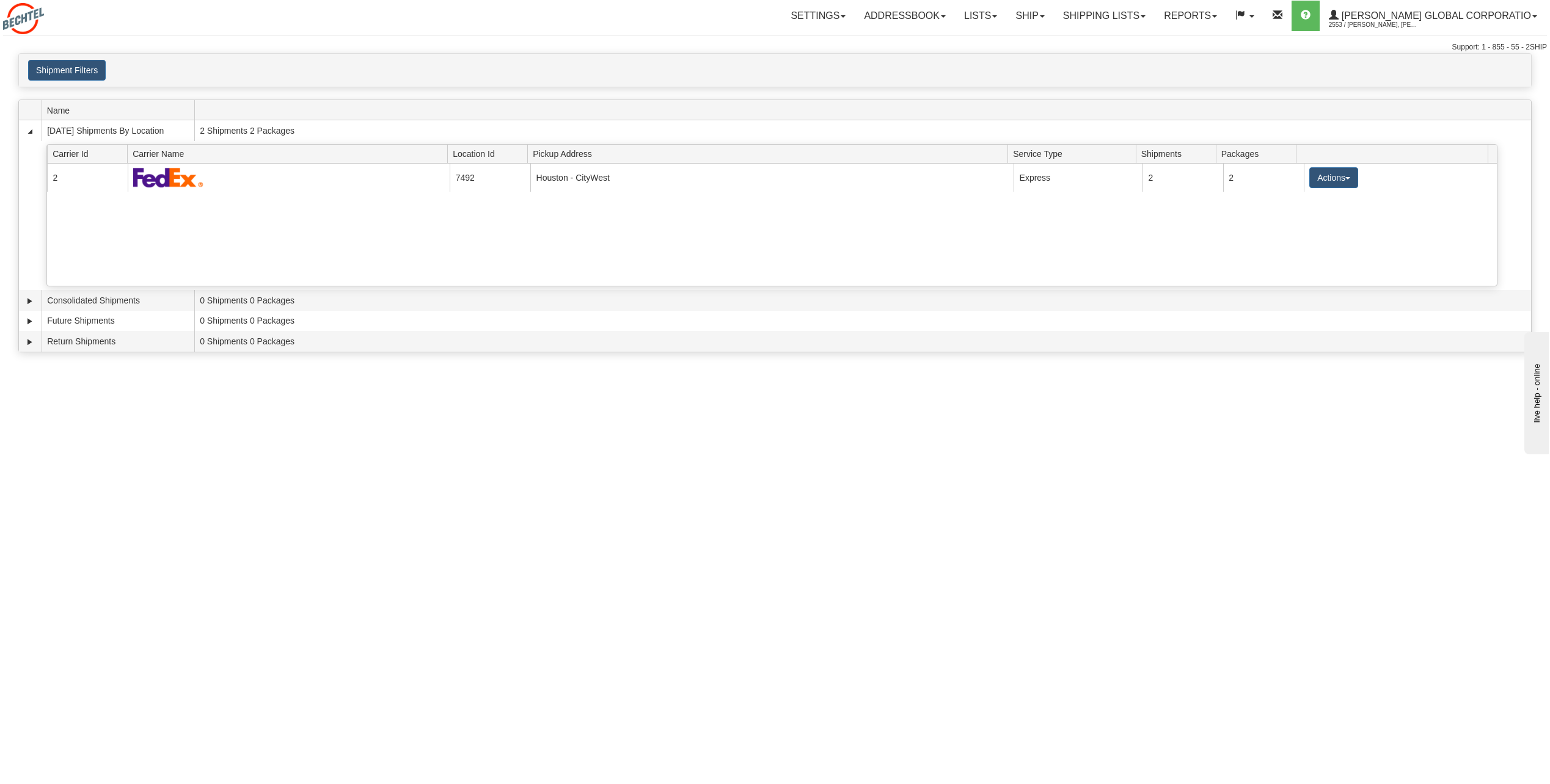
click at [441, 414] on div "Toggle navigation Settings Shipping Preferences Fields Preferences New Recipien…" at bounding box center [775, 392] width 1550 height 784
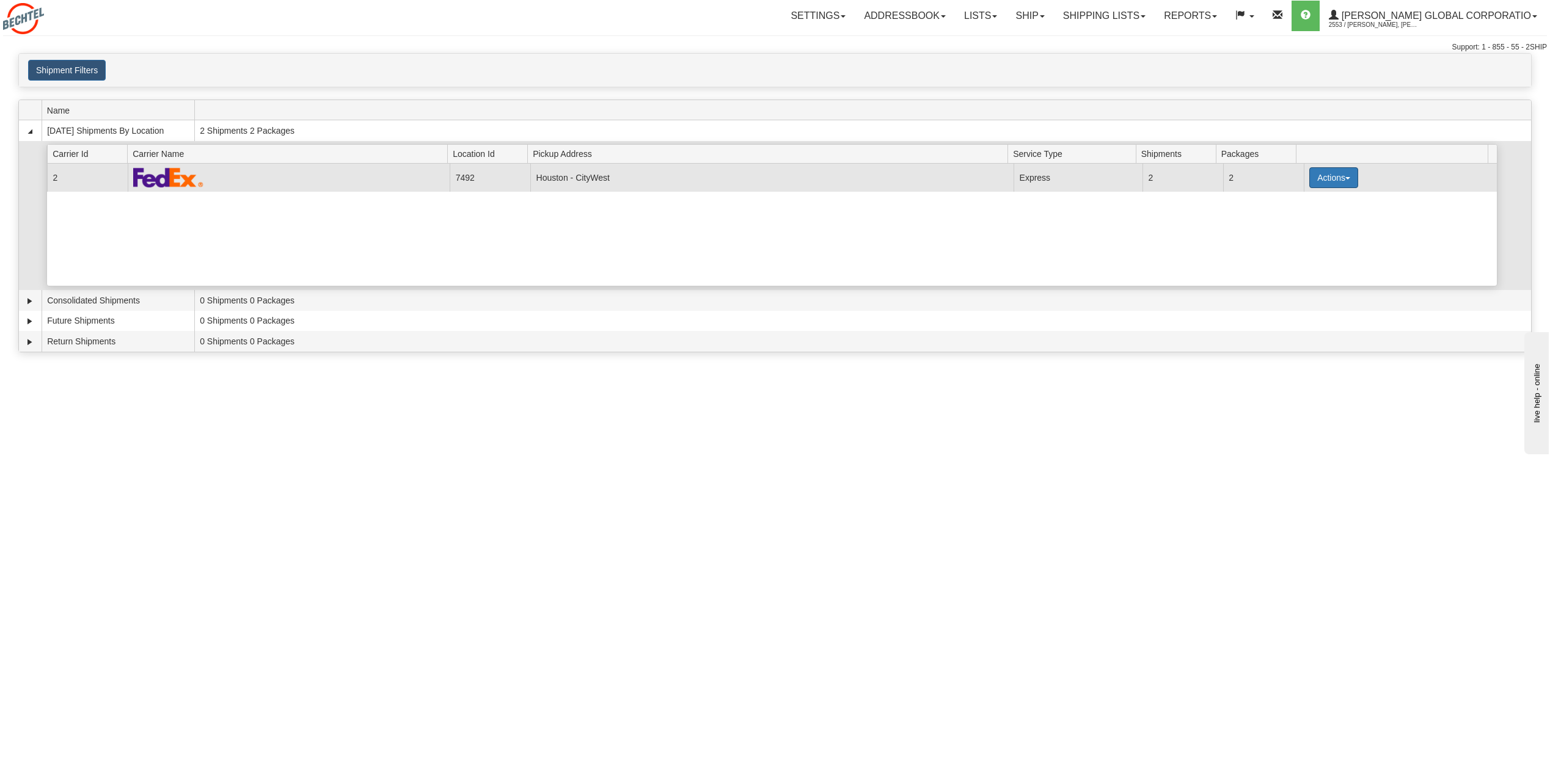
click at [1345, 178] on span "button" at bounding box center [1347, 178] width 5 height 3
drag, startPoint x: 1308, startPoint y: 206, endPoint x: 1294, endPoint y: 199, distance: 15.7
click at [1294, 199] on link "Details" at bounding box center [1308, 201] width 98 height 16
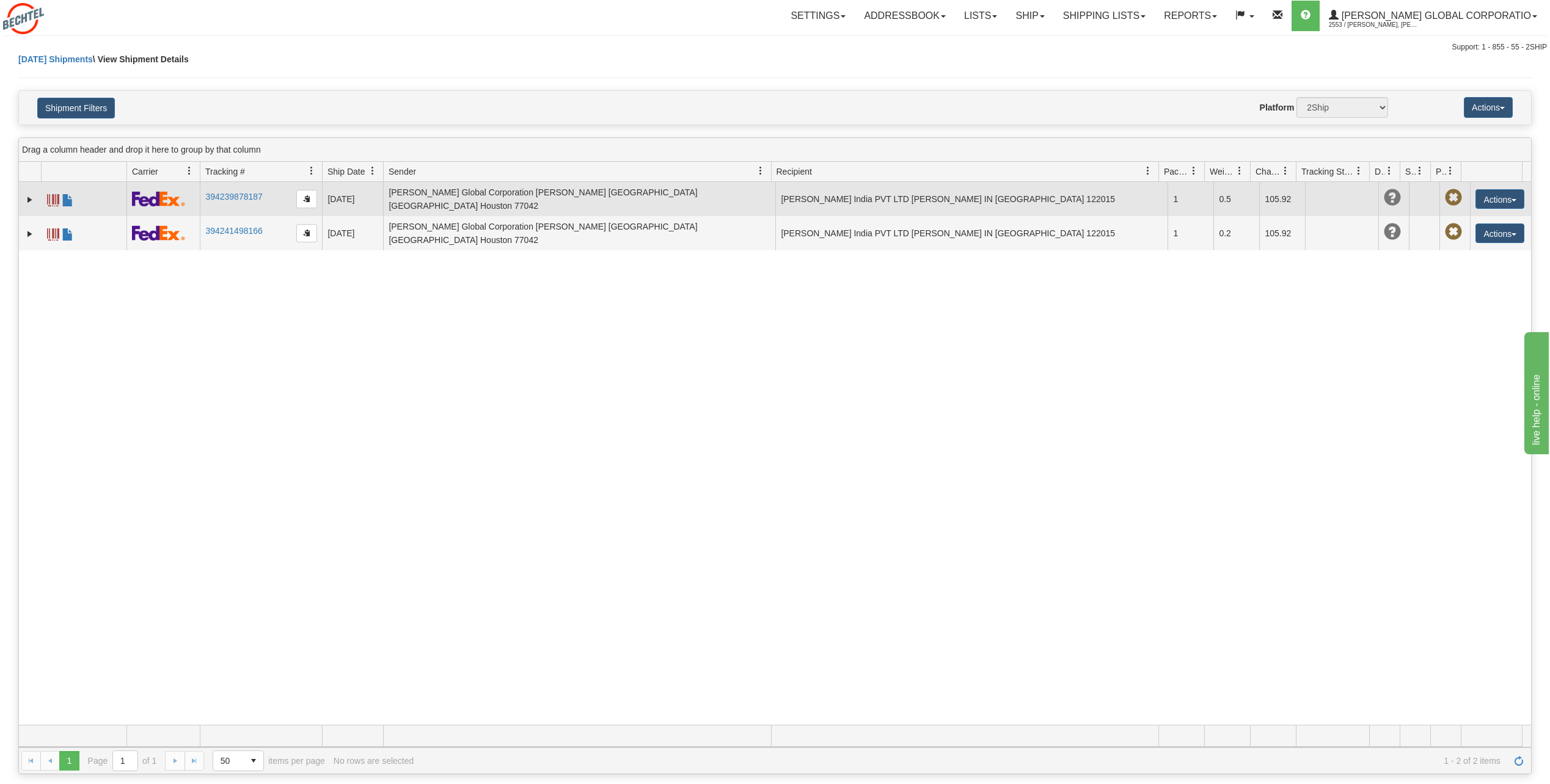
click at [50, 196] on span at bounding box center [53, 200] width 12 height 12
